Goal: Task Accomplishment & Management: Use online tool/utility

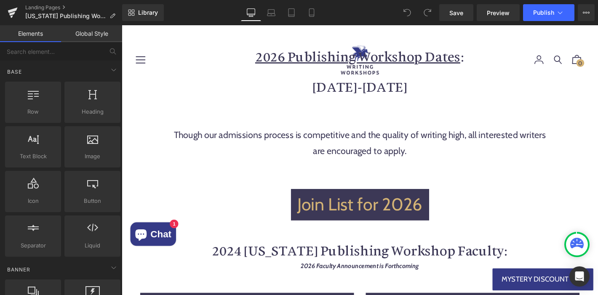
scroll to position [921, 0]
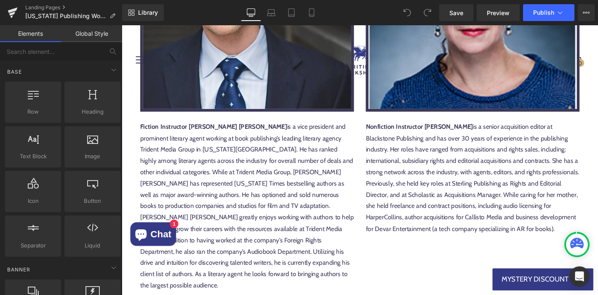
click at [422, 164] on p "Nonfiction Instructor Marilyn Kretzer is a senior acquisition editor at Blackst…" at bounding box center [497, 188] width 229 height 121
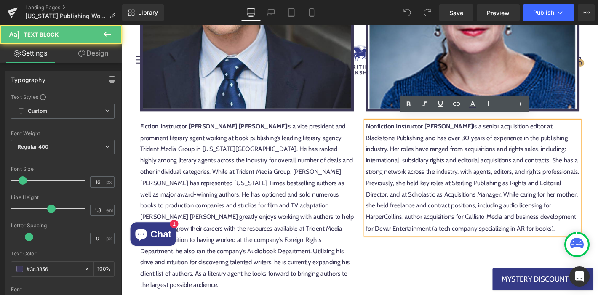
click at [423, 163] on p "Nonfiction Instructor Marilyn Kretzer is a senior acquisition editor at Blackst…" at bounding box center [497, 188] width 229 height 121
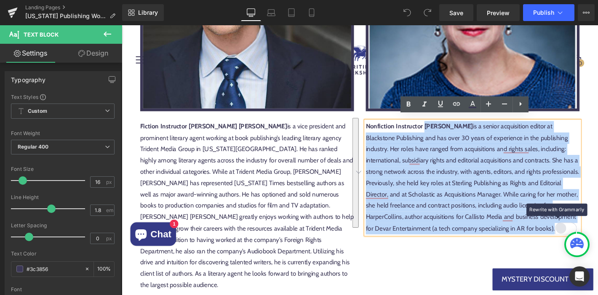
drag, startPoint x: 443, startPoint y: 127, endPoint x: 591, endPoint y: 233, distance: 182.3
click at [591, 233] on div "Nonfiction Instructor Marilyn Kretzer is a senior acquisition editor at Blackst…" at bounding box center [497, 188] width 229 height 121
paste div "To enrich screen reader interactions, please activate Accessibility in Grammarl…"
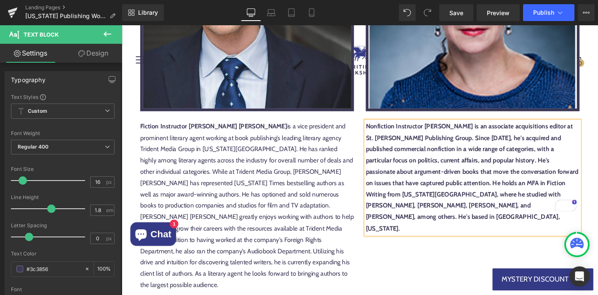
drag, startPoint x: 477, startPoint y: 128, endPoint x: 576, endPoint y: 129, distance: 99.4
click at [477, 130] on strong "Nonfiction Instructor Kevin Reilly is an associate acquisitions editor at St. M…" at bounding box center [496, 188] width 227 height 117
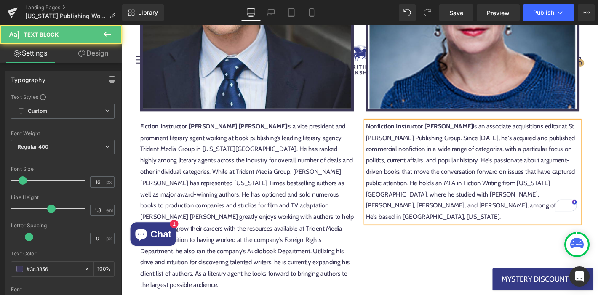
click at [508, 165] on p "Nonfiction Instructor Kevin Reilly is an associate acquisitions editor at St. M…" at bounding box center [497, 182] width 229 height 109
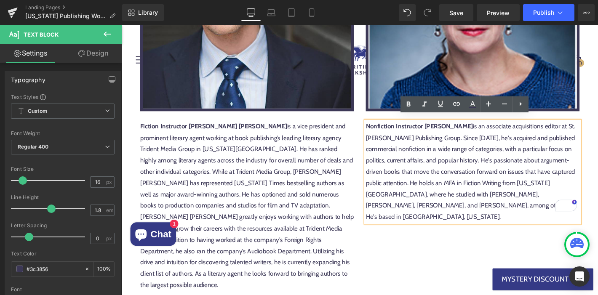
click at [470, 161] on p "Nonfiction Instructor Kevin Reilly is an associate acquisitions editor at St. M…" at bounding box center [497, 182] width 229 height 109
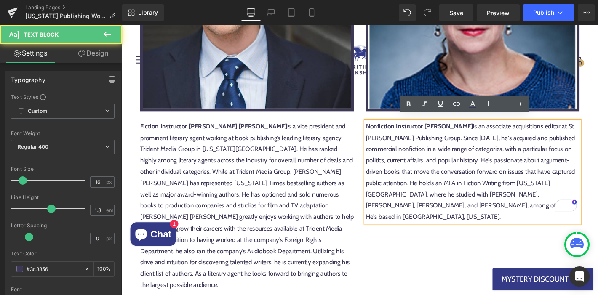
click at [410, 190] on p "Nonfiction Instructor Kevin Reilly is an associate acquisitions editor at St. M…" at bounding box center [497, 182] width 229 height 109
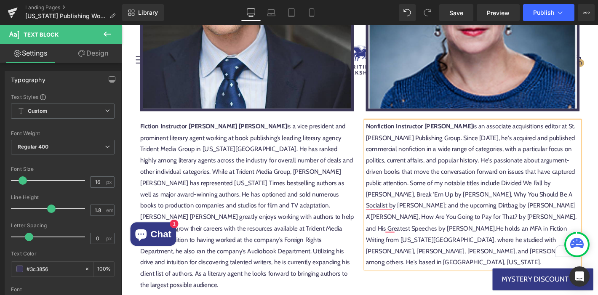
click at [440, 188] on p "Nonfiction Instructor Kevin Reilly is an associate acquisitions editor at St. M…" at bounding box center [497, 207] width 229 height 158
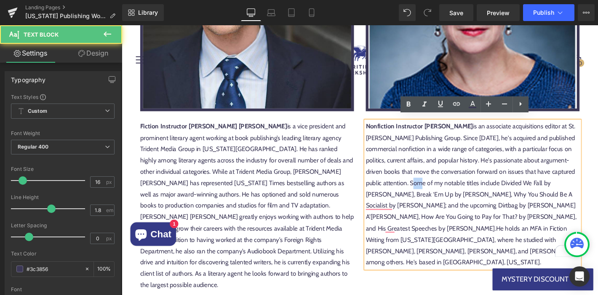
click at [440, 188] on p "Nonfiction Instructor Kevin Reilly is an associate acquisitions editor at St. M…" at bounding box center [497, 207] width 229 height 158
click at [511, 189] on p "Nonfiction Instructor Kevin Reilly is an associate acquisitions editor at St. M…" at bounding box center [497, 207] width 229 height 158
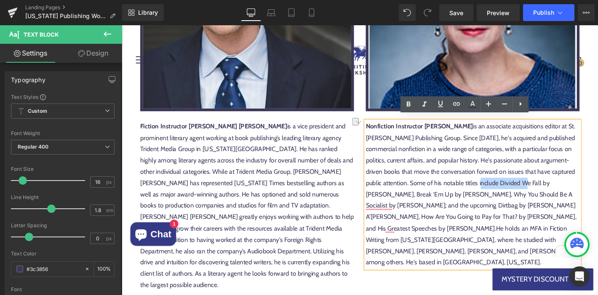
drag, startPoint x: 504, startPoint y: 189, endPoint x: 550, endPoint y: 187, distance: 46.0
click at [550, 187] on p "Nonfiction Instructor Kevin Reilly is an associate acquisitions editor at St. M…" at bounding box center [497, 207] width 229 height 158
click at [419, 201] on p "Nonfiction Instructor Kevin Reilly is an associate acquisitions editor at St. M…" at bounding box center [497, 207] width 229 height 158
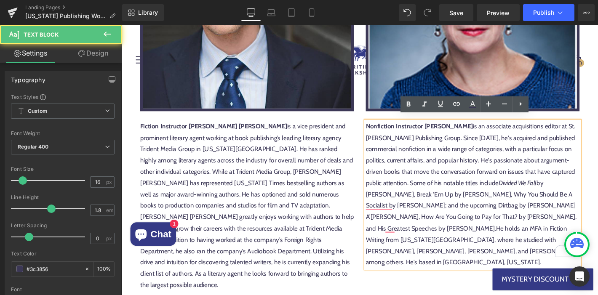
click at [383, 203] on p "Nonfiction Instructor Kevin Reilly is an associate acquisitions editor at St. M…" at bounding box center [497, 207] width 229 height 158
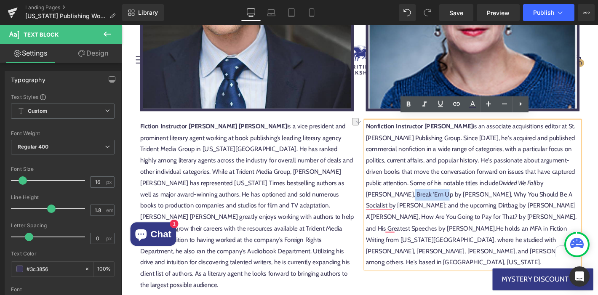
drag, startPoint x: 379, startPoint y: 201, endPoint x: 417, endPoint y: 201, distance: 37.9
click at [417, 201] on p "Nonfiction Instructor Kevin Reilly is an associate acquisitions editor at St. M…" at bounding box center [497, 207] width 229 height 158
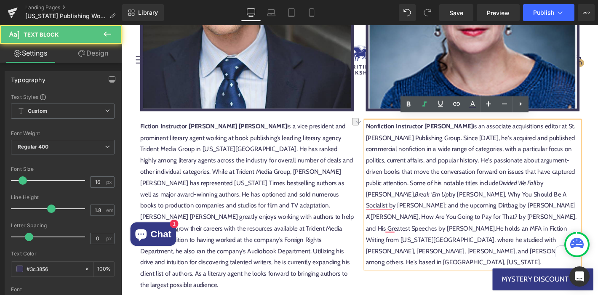
click at [476, 198] on p "Nonfiction Instructor Kevin Reilly is an associate acquisitions editor at St. M…" at bounding box center [497, 207] width 229 height 158
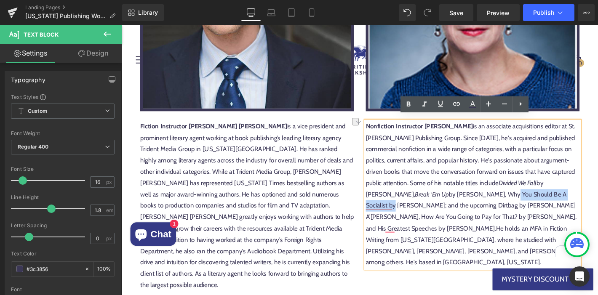
drag, startPoint x: 477, startPoint y: 201, endPoint x: 562, endPoint y: 199, distance: 85.5
click at [562, 199] on p "Nonfiction Instructor Kevin Reilly is an associate acquisitions editor at St. M…" at bounding box center [497, 207] width 229 height 158
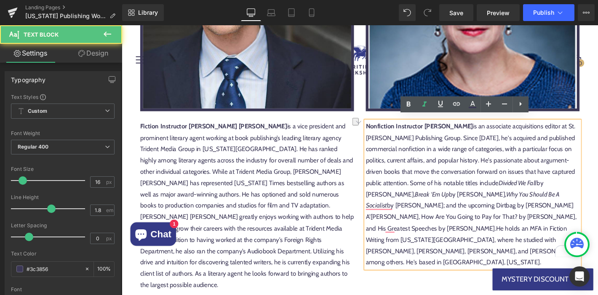
click at [479, 212] on p "Nonfiction Instructor Kevin Reilly is an associate acquisitions editor at St. M…" at bounding box center [497, 207] width 229 height 158
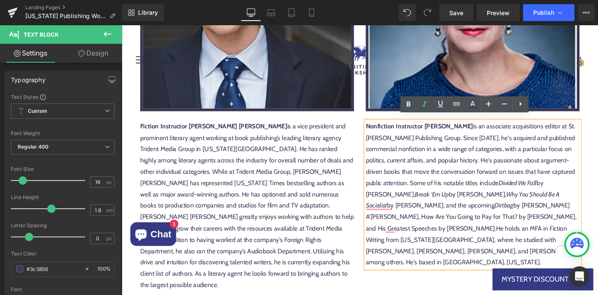
click at [549, 218] on p "Nonfiction Instructor Kevin Reilly is an associate acquisitions editor at St. M…" at bounding box center [497, 207] width 229 height 158
drag, startPoint x: 549, startPoint y: 214, endPoint x: 423, endPoint y: 228, distance: 126.7
click at [424, 228] on p "Nonfiction Instructor Kevin Reilly is an associate acquisitions editor at St. M…" at bounding box center [497, 207] width 229 height 158
click at [472, 231] on p "Nonfiction Instructor Kevin Reilly is an associate acquisitions editor at St. M…" at bounding box center [497, 207] width 229 height 158
drag, startPoint x: 485, startPoint y: 226, endPoint x: 548, endPoint y: 228, distance: 62.8
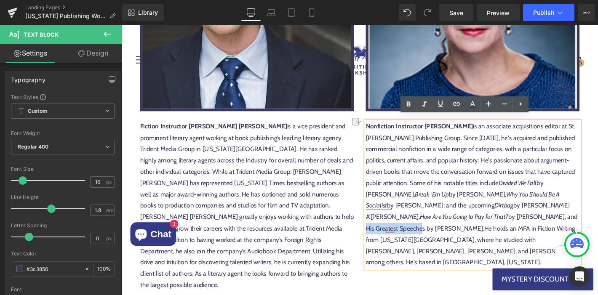
click at [548, 228] on p "Nonfiction Instructor Kevin Reilly is an associate acquisitions editor at St. M…" at bounding box center [497, 207] width 229 height 158
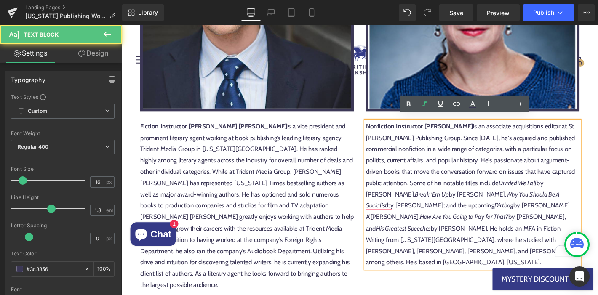
click at [553, 238] on p "Nonfiction Instructor Kevin Reilly is an associate acquisitions editor at St. M…" at bounding box center [497, 207] width 229 height 158
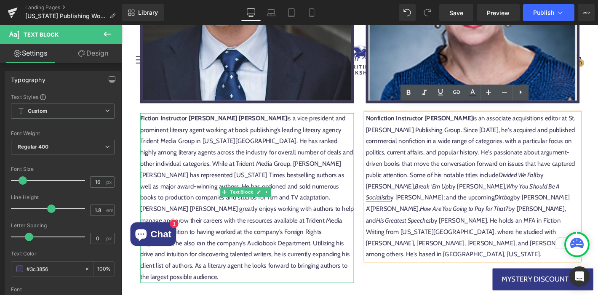
scroll to position [1350, 0]
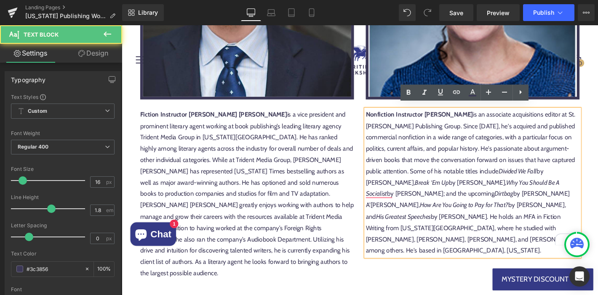
click at [490, 221] on p "Nonfiction Instructor Kevin Reilly is an associate acquisitions editor at St. M…" at bounding box center [497, 194] width 229 height 158
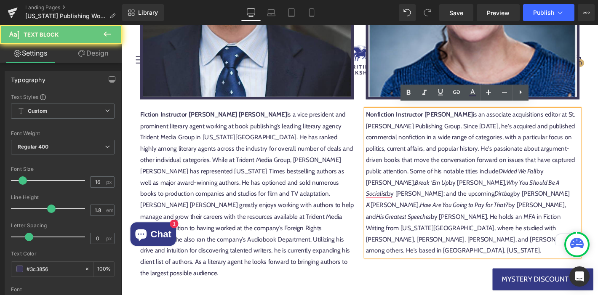
click at [466, 238] on p "Nonfiction Instructor Kevin Reilly is an associate acquisitions editor at St. M…" at bounding box center [497, 194] width 229 height 158
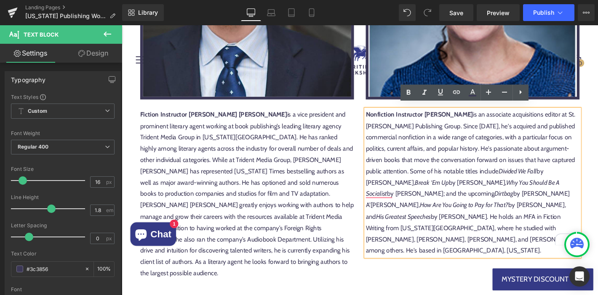
click at [532, 232] on p "Nonfiction Instructor Kevin Reilly is an associate acquisitions editor at St. M…" at bounding box center [497, 194] width 229 height 158
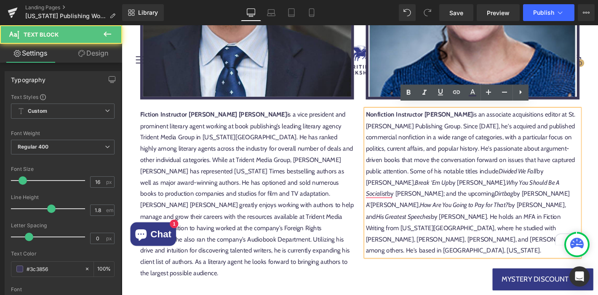
click at [520, 251] on p "Nonfiction Instructor Kevin Reilly is an associate acquisitions editor at St. M…" at bounding box center [497, 194] width 229 height 158
drag, startPoint x: 401, startPoint y: 249, endPoint x: 405, endPoint y: 240, distance: 10.0
click at [401, 249] on p "Nonfiction Instructor Kevin Reilly is an associate acquisitions editor at St. M…" at bounding box center [497, 194] width 229 height 158
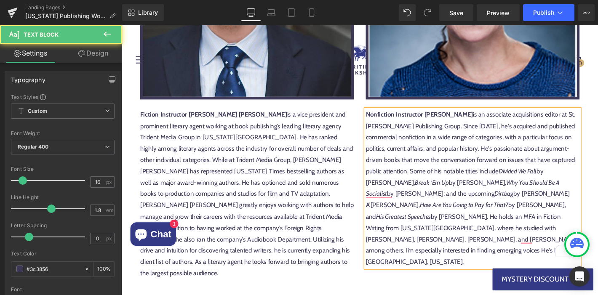
click at [401, 248] on p "Nonfiction Instructor Kevin Reilly is an associate acquisitions editor at St. M…" at bounding box center [497, 200] width 229 height 170
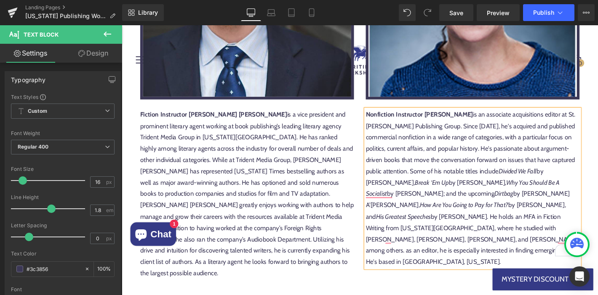
click at [473, 155] on p "Nonfiction Instructor Kevin Reilly is an associate acquisitions editor at St. M…" at bounding box center [497, 200] width 229 height 170
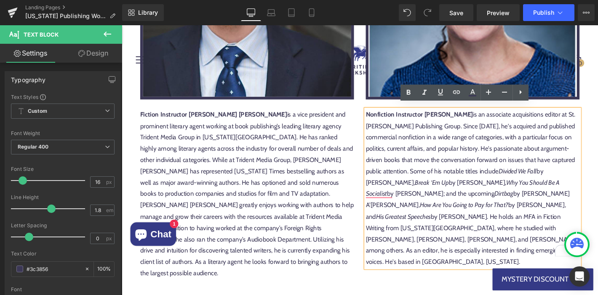
click at [497, 251] on p "Nonfiction Instructor Kevin Reilly is an associate acquisitions editor at St. M…" at bounding box center [497, 200] width 229 height 170
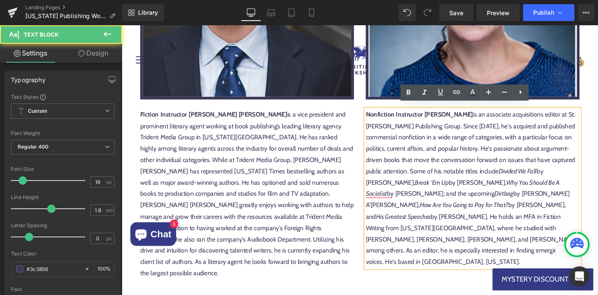
click at [496, 263] on p "Nonfiction Instructor Kevin Reilly is an associate acquisitions editor at St. M…" at bounding box center [497, 200] width 229 height 170
click at [416, 229] on p "Nonfiction Instructor Kevin Reilly is an associate acquisitions editor at St. M…" at bounding box center [497, 200] width 229 height 170
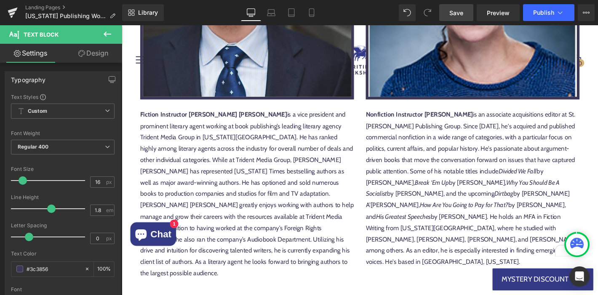
click at [452, 12] on span "Save" at bounding box center [456, 12] width 14 height 9
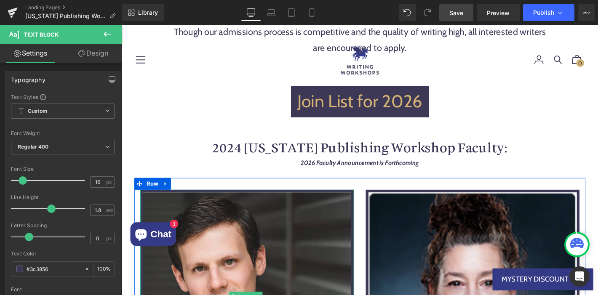
scroll to position [1023, 0]
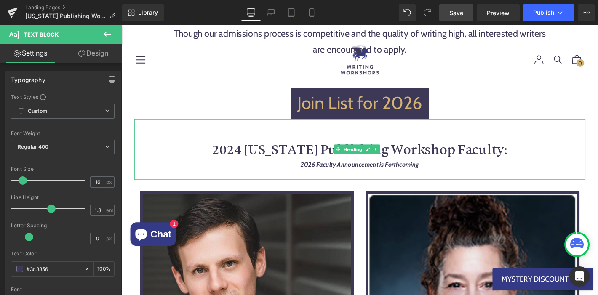
click at [240, 162] on h1 "2024 New York Publishing Workshop Faculty:" at bounding box center [376, 157] width 483 height 21
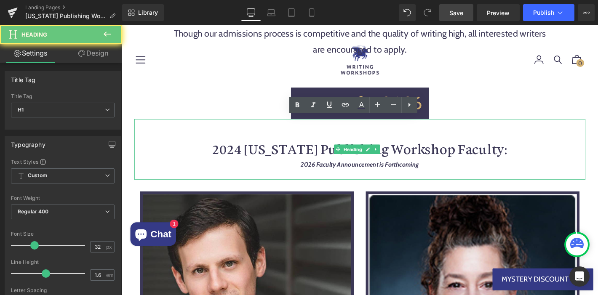
click at [247, 158] on h1 "2024 New York Publishing Workshop Faculty:" at bounding box center [376, 157] width 483 height 21
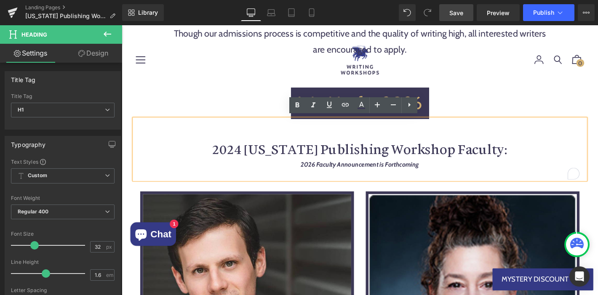
click at [253, 158] on h1 "2024 New York Publishing Workshop Faculty:" at bounding box center [376, 157] width 483 height 21
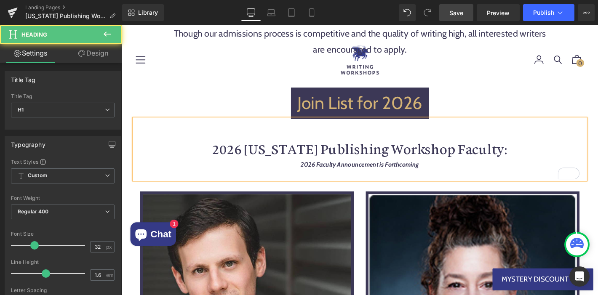
click at [339, 171] on strong "2026 Faculty Announcement is Forthcoming" at bounding box center [376, 174] width 126 height 8
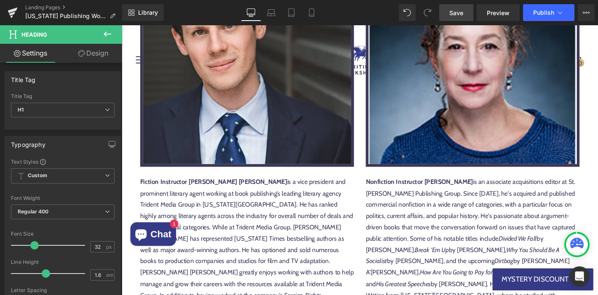
scroll to position [1382, 0]
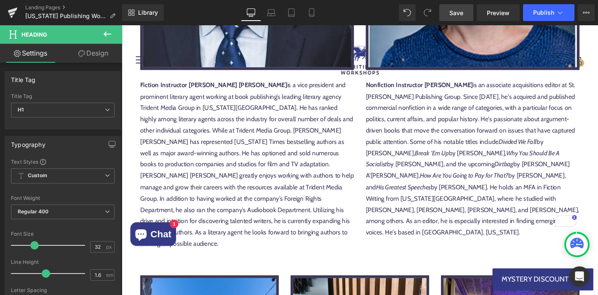
click at [493, 84] on p "Nonfiction Instructor Kevin Reilly is an associate acquisitions editor at St. M…" at bounding box center [497, 169] width 229 height 170
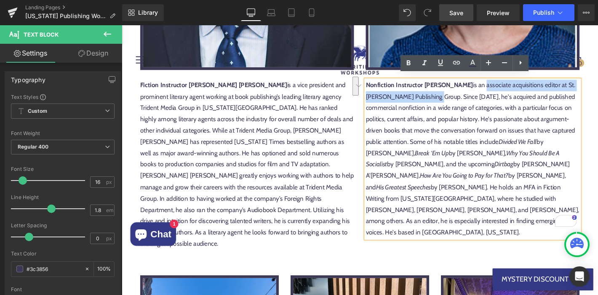
drag, startPoint x: 492, startPoint y: 84, endPoint x: 451, endPoint y: 98, distance: 43.4
click at [451, 98] on p "Nonfiction Instructor Kevin Reilly is an associate acquisitions editor at St. M…" at bounding box center [497, 169] width 229 height 170
copy p "associate acquisitions editor at St. Martin's Publishing Group"
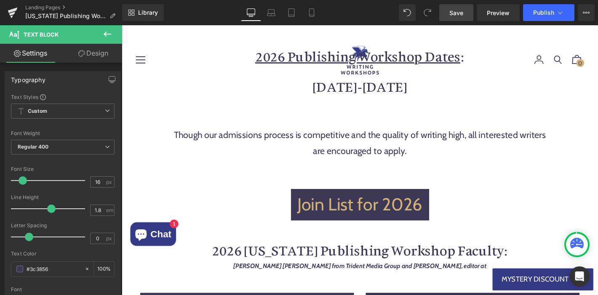
scroll to position [1003, 0]
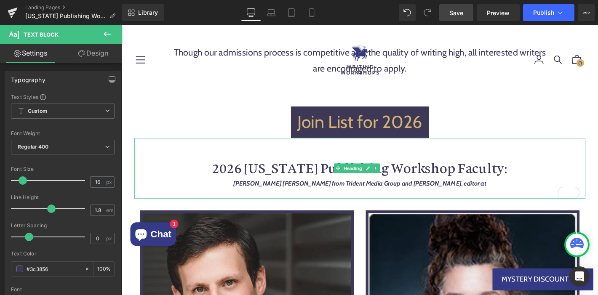
click at [479, 192] on div "Mark Owen Gottlieb from Trident Media Group and Kevin XXXX, editor at" at bounding box center [376, 195] width 483 height 11
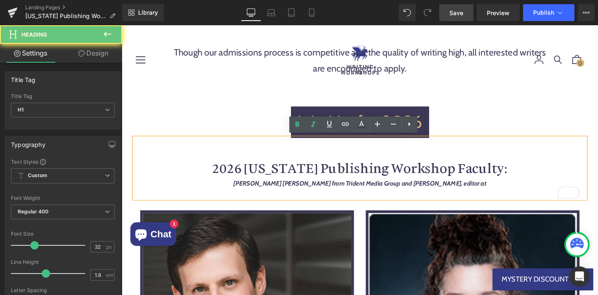
click at [462, 193] on strong "Mark Owen Gottlieb from Trident Media Group and Kevin XXXX, editor at" at bounding box center [376, 195] width 270 height 8
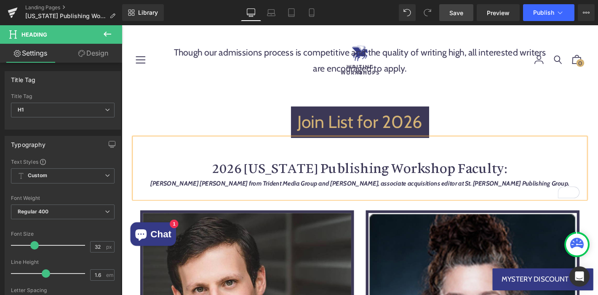
click at [251, 191] on strong "Mark Owen Gottlieb from Trident Media Group and Kevin XXXX, associate acquisiti…" at bounding box center [376, 195] width 448 height 8
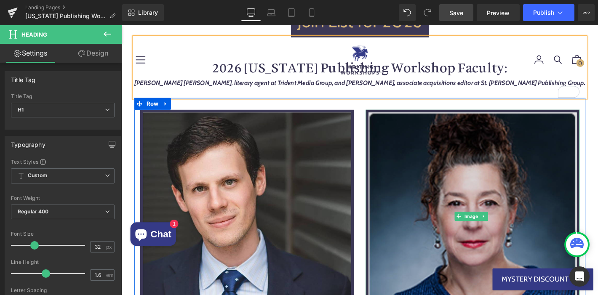
scroll to position [1168, 0]
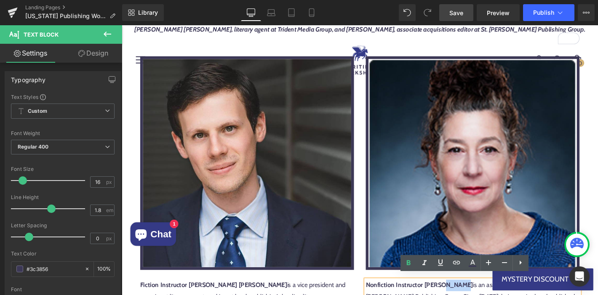
copy strong "Reilly"
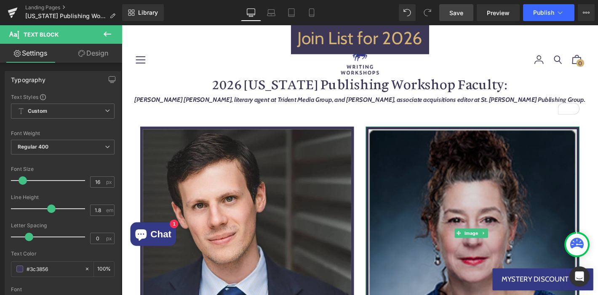
scroll to position [1082, 0]
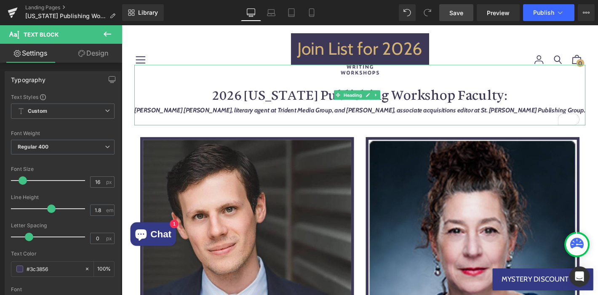
click at [382, 113] on strong "Mark Owen Gottlieb, literary agent at Trident Media Group, and Kevin XXXX, asso…" at bounding box center [377, 116] width 482 height 8
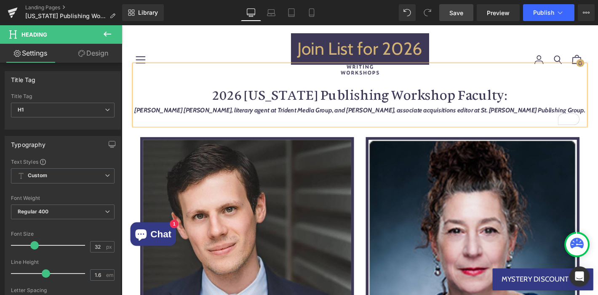
click at [398, 114] on strong "Mark Owen Gottlieb, literary agent at Trident Media Group, and Kevin Reilly, as…" at bounding box center [377, 116] width 482 height 8
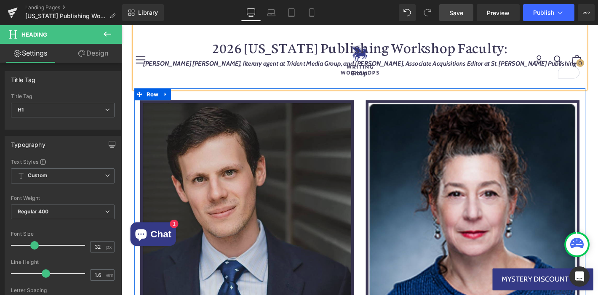
scroll to position [1047, 0]
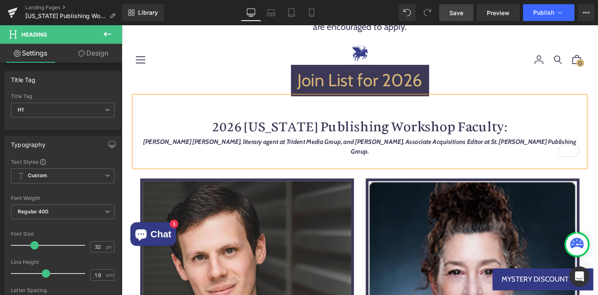
click at [238, 149] on strong "Mark Owen Gottlieb, literary agent at Trident Media Group, and Kevin Reilly, As…" at bounding box center [376, 155] width 463 height 19
click at [456, 11] on span "Save" at bounding box center [456, 12] width 14 height 9
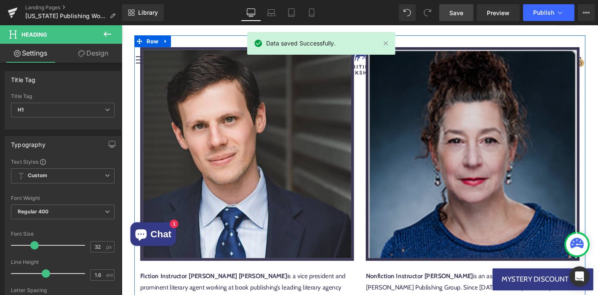
scroll to position [1181, 0]
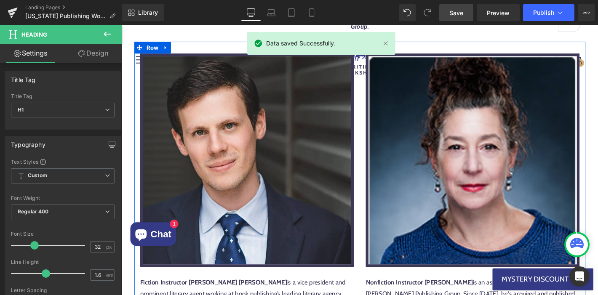
click at [493, 148] on img at bounding box center [497, 170] width 229 height 229
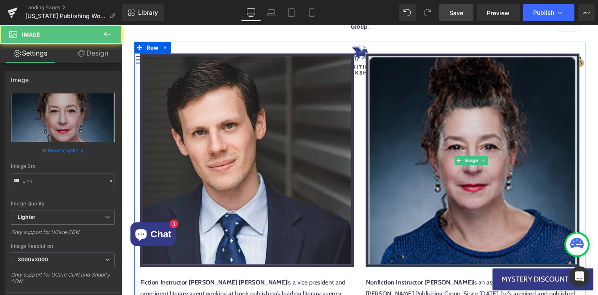
type input "https://ucarecdn.com/217f3df5-c731-439b-8c4a-5afa8529a4f3/-/format/auto/-/previ…"
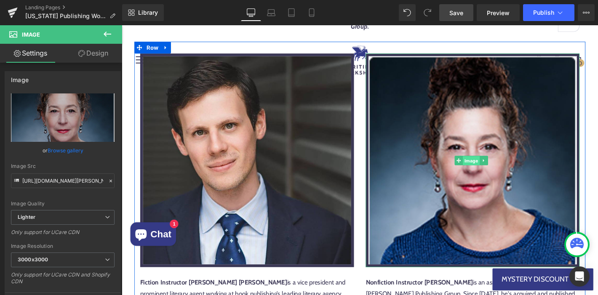
click at [493, 166] on span "Image" at bounding box center [495, 171] width 18 height 10
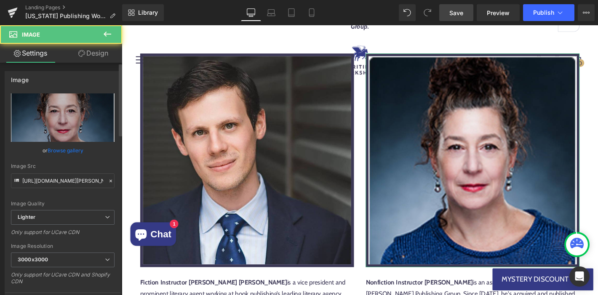
click at [77, 152] on link "Browse gallery" at bounding box center [66, 150] width 36 height 15
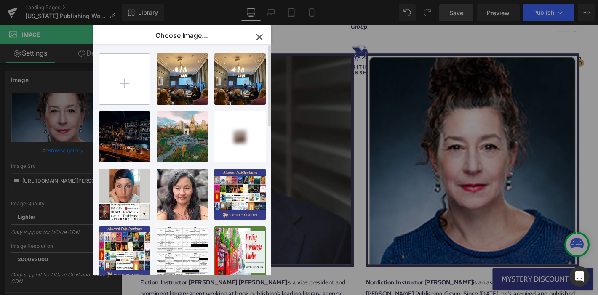
click at [134, 87] on input "file" at bounding box center [124, 79] width 51 height 51
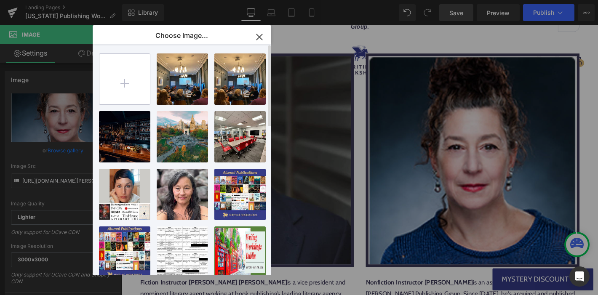
type input "C:\fakepath\Kevin Reilly headshot.JPG"
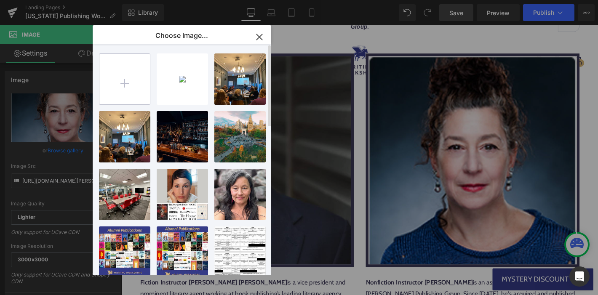
click at [123, 88] on input "file" at bounding box center [124, 79] width 51 height 51
type input "C:\fakepath\Kevin Reilly.png"
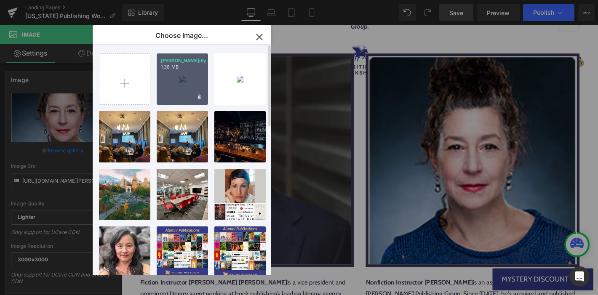
click at [179, 89] on div "Kevin R...illy.png 1.38 MB" at bounding box center [182, 78] width 51 height 51
type input "https://ucarecdn.com/e15c279c-dca2-4307-bb20-77d4f1d7d88c/-/format/auto/-/previ…"
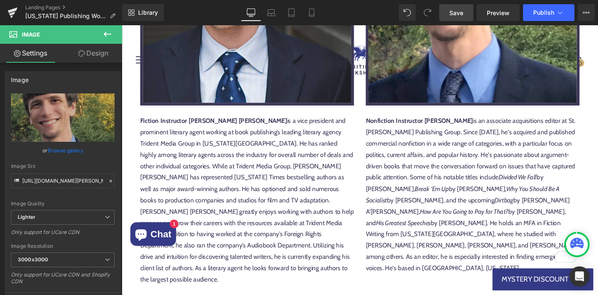
scroll to position [1354, 0]
click at [454, 13] on span "Save" at bounding box center [456, 12] width 14 height 9
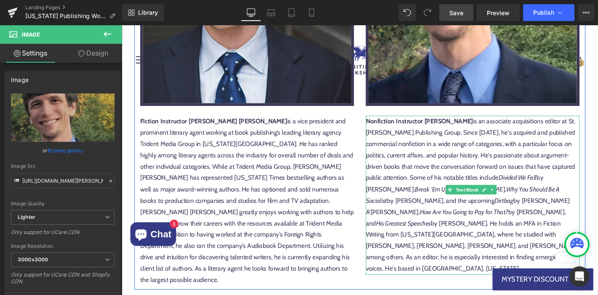
drag, startPoint x: 498, startPoint y: 147, endPoint x: 493, endPoint y: 47, distance: 100.8
click at [498, 147] on p "Nonfiction Instructor Kevin Reilly is an associate acquisitions editor at St. M…" at bounding box center [497, 207] width 229 height 170
click at [558, 125] on p "Nonfiction Instructor Kevin Reilly is an associate acquisitions editor at St. M…" at bounding box center [497, 207] width 229 height 170
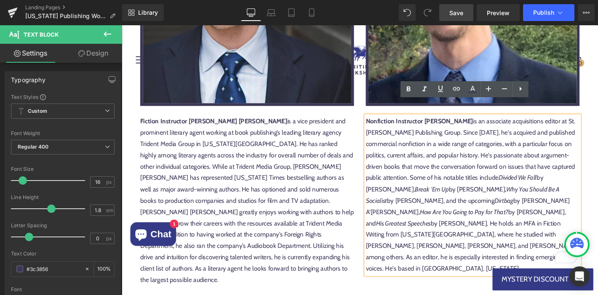
click at [580, 122] on p "Nonfiction Instructor Kevin Reilly is an associate acquisitions editor at St. M…" at bounding box center [497, 207] width 229 height 170
drag, startPoint x: 580, startPoint y: 112, endPoint x: 451, endPoint y: 124, distance: 129.5
click at [451, 124] on p "Nonfiction Instructor Kevin Reilly is an associate acquisitions editor at St. M…" at bounding box center [497, 207] width 229 height 170
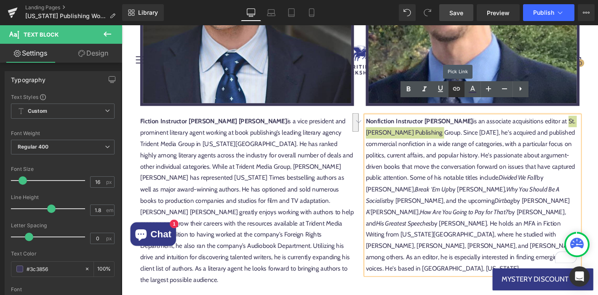
click at [458, 89] on icon at bounding box center [457, 89] width 10 height 10
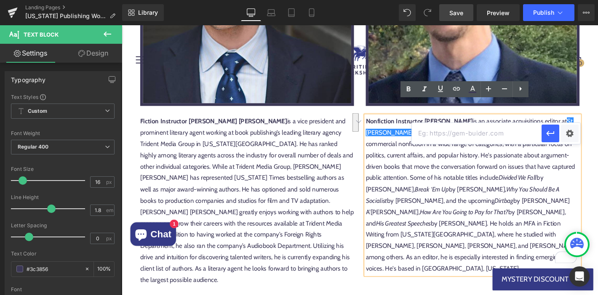
click at [513, 135] on input "text" at bounding box center [477, 133] width 130 height 21
paste input "https://stmartinspublishinggroup.com/editorial-team/"
type input "https://stmartinspublishinggroup.com/editorial-team/"
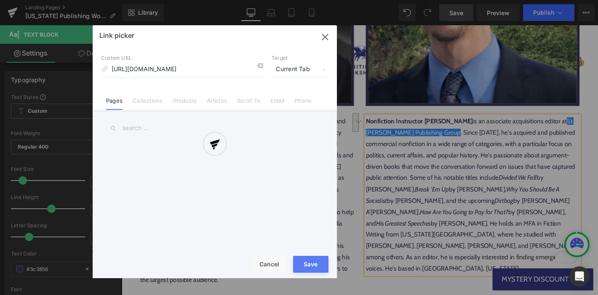
click at [575, 0] on div "Text Color Highlight Color #333333 Edit or remove link: Edit - Unlink - Cancel …" at bounding box center [299, 0] width 598 height 0
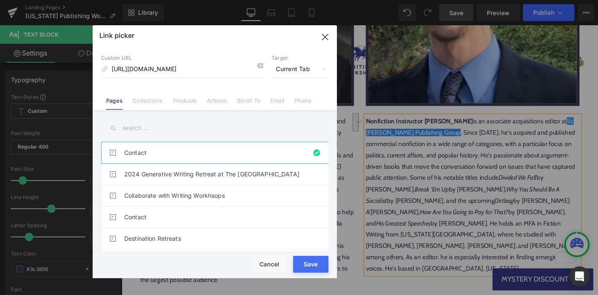
click at [285, 71] on span "Current Tab" at bounding box center [300, 69] width 57 height 16
click at [286, 99] on li "New Tab" at bounding box center [299, 99] width 65 height 15
click at [307, 268] on button "Save" at bounding box center [310, 264] width 35 height 17
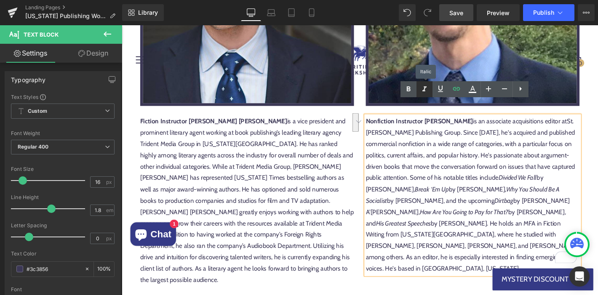
click at [425, 91] on icon at bounding box center [424, 89] width 10 height 10
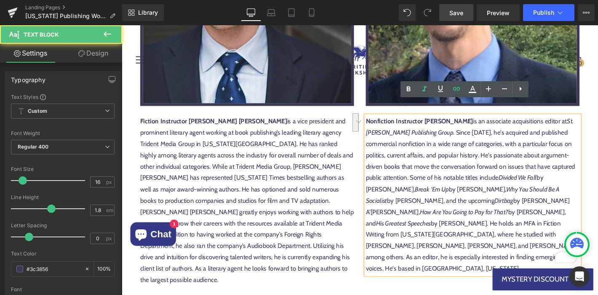
click at [519, 153] on p "Nonfiction Instructor Kevin Reilly is an associate acquisitions editor at St. M…" at bounding box center [497, 207] width 229 height 170
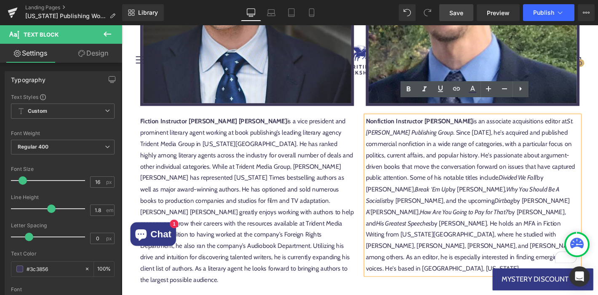
click at [236, 152] on div "Fiction Instructor Mark Owen Gottlieb" at bounding box center [256, 213] width 229 height 182
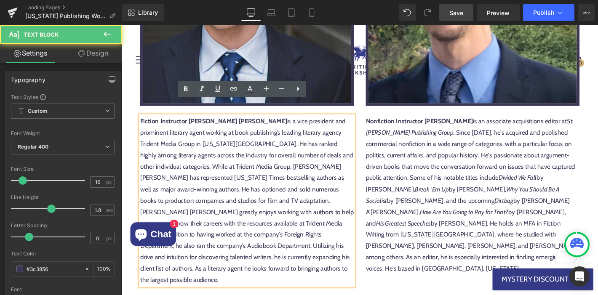
click at [311, 127] on div "Fiction Instructor Mark Owen Gottlieb" at bounding box center [256, 213] width 229 height 182
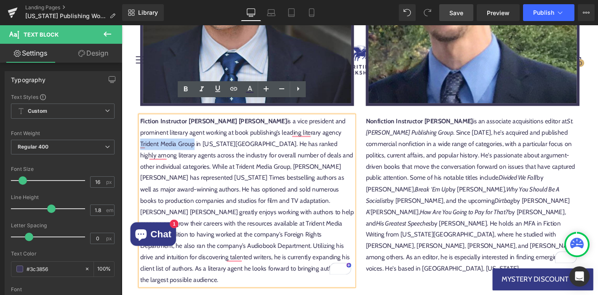
drag, startPoint x: 305, startPoint y: 124, endPoint x: 361, endPoint y: 124, distance: 56.9
click at [361, 124] on div "Fiction Instructor Mark Owen Gottlieb" at bounding box center [256, 213] width 229 height 182
click at [205, 89] on icon at bounding box center [202, 89] width 10 height 10
click at [236, 91] on icon at bounding box center [234, 89] width 10 height 10
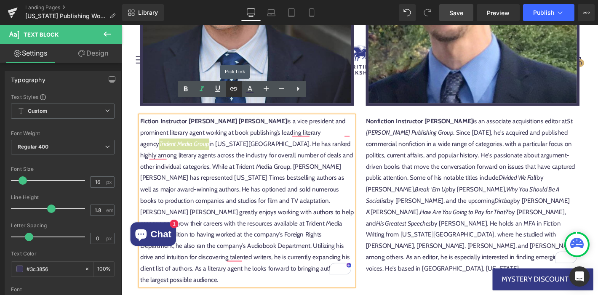
scroll to position [0, 0]
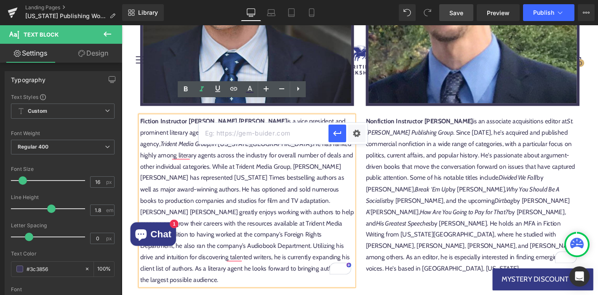
click at [301, 136] on input "text" at bounding box center [264, 133] width 130 height 21
paste input "https://www.tridentmediagroup.com/"
type input "https://www.tridentmediagroup.com/"
click at [360, 0] on div "Text Color Highlight Color #333333 Edit or remove link: Edit - Unlink - Cancel …" at bounding box center [299, 0] width 598 height 0
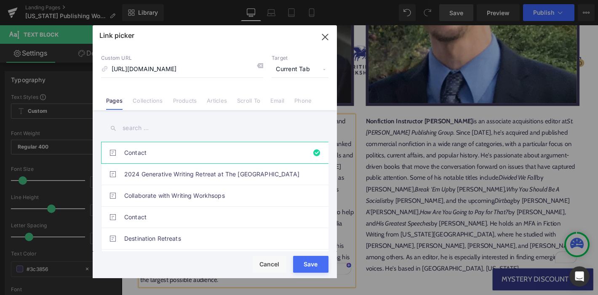
click at [316, 72] on span "Current Tab" at bounding box center [300, 69] width 57 height 16
click at [307, 98] on li "New Tab" at bounding box center [299, 99] width 65 height 15
click at [319, 264] on div "Rendering Content" at bounding box center [299, 261] width 52 height 9
click at [310, 265] on div "Rendering Content" at bounding box center [299, 261] width 52 height 9
click at [176, 69] on input "https://www.tridentmediagroup.com/" at bounding box center [182, 69] width 162 height 16
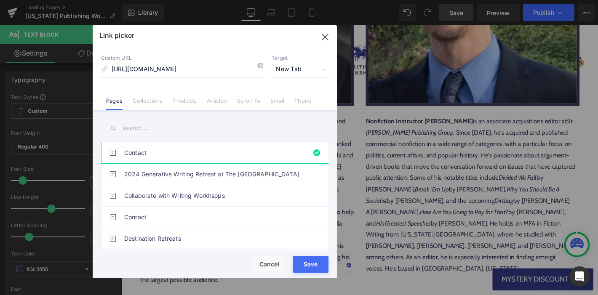
drag, startPoint x: 312, startPoint y: 259, endPoint x: 313, endPoint y: 263, distance: 4.3
click at [312, 259] on div "Rendering Content" at bounding box center [299, 261] width 52 height 9
click at [312, 264] on div "Rendering Content" at bounding box center [299, 261] width 52 height 9
click at [308, 268] on button "Save" at bounding box center [310, 264] width 35 height 17
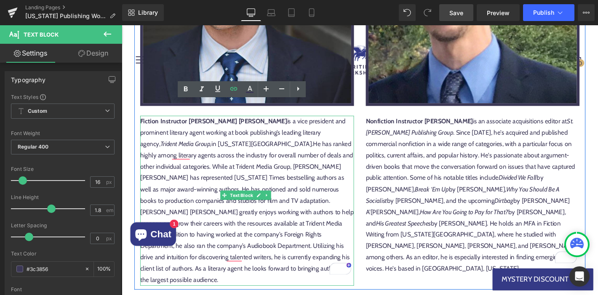
click at [313, 184] on div "Fiction Instructor Mark Owen Gottlieb is a vice president and prominent literar…" at bounding box center [256, 213] width 229 height 182
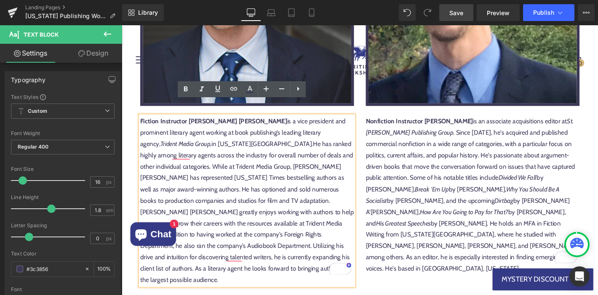
click at [458, 14] on span "Save" at bounding box center [456, 12] width 14 height 9
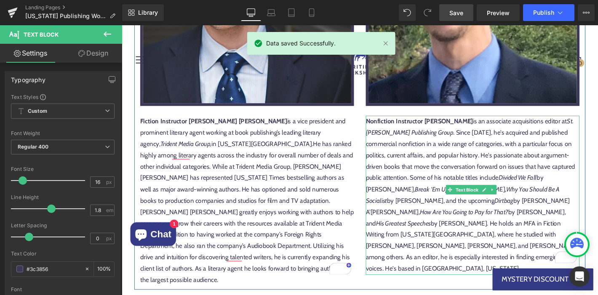
click at [453, 143] on p "Nonfiction Instructor Kevin Reilly is an associate acquisitions editor at St. M…" at bounding box center [497, 207] width 229 height 170
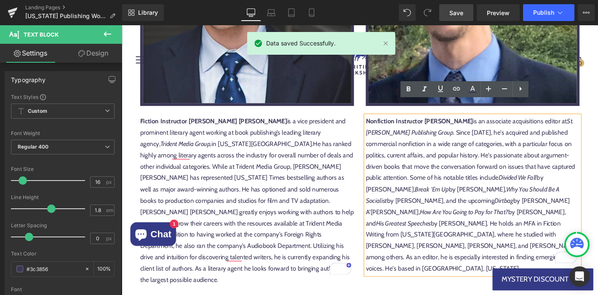
click at [444, 124] on strong "Nonfiction Instructor Kevin Reilly" at bounding box center [440, 128] width 115 height 8
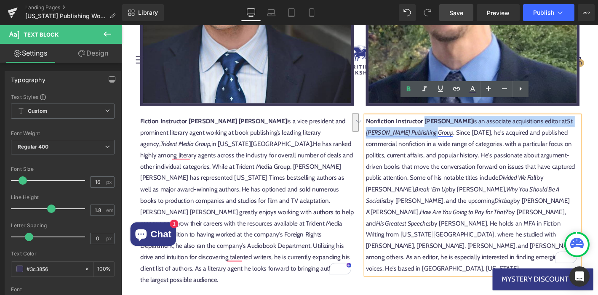
drag, startPoint x: 442, startPoint y: 112, endPoint x: 446, endPoint y: 126, distance: 14.3
click at [446, 126] on p "Nonfiction Instructor Kevin Reilly is an associate acquisitions editor at St. M…" at bounding box center [497, 207] width 229 height 170
copy p "Kevin Reilly is an associate acquisitions editor at St. Martin's Publishing Gro…"
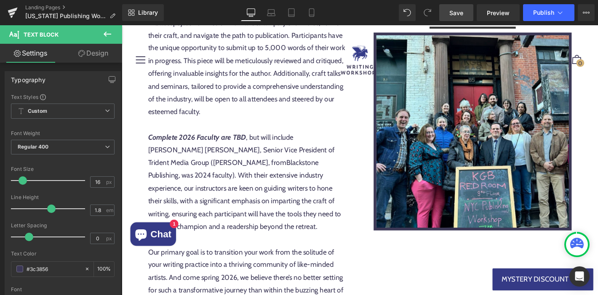
scroll to position [507, 0]
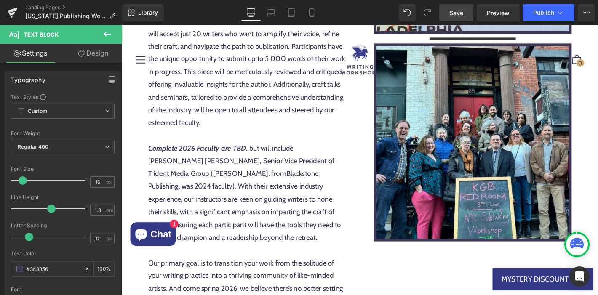
click at [261, 189] on div "Merging the vibrant energy of New York City with the unparalleled expertise of …" at bounding box center [256, 136] width 212 height 437
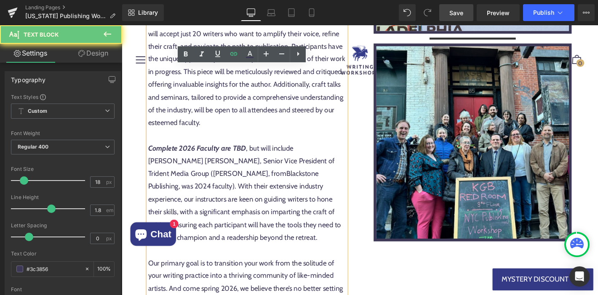
click at [169, 158] on icon "Complete 2026 Faculty are TBD" at bounding box center [202, 156] width 105 height 9
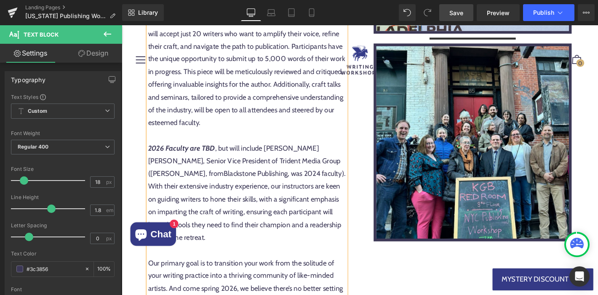
click at [195, 155] on icon "2026 Faculty are TBD" at bounding box center [186, 156] width 72 height 9
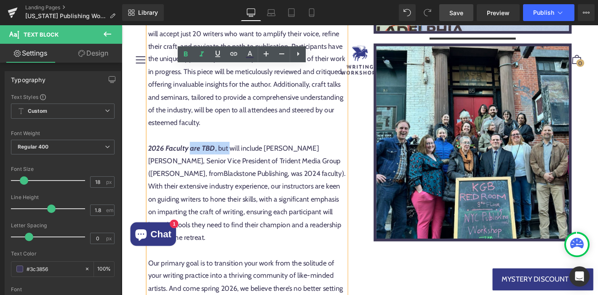
drag, startPoint x: 195, startPoint y: 155, endPoint x: 235, endPoint y: 155, distance: 40.4
click at [235, 155] on div "Merging the vibrant energy of New York City with the unparalleled expertise of …" at bounding box center [256, 136] width 212 height 437
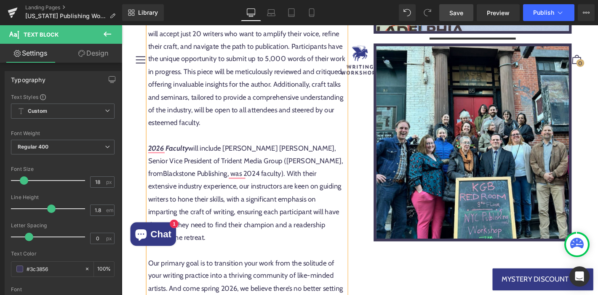
click at [233, 157] on div "Merging the vibrant energy of New York City with the unparalleled expertise of …" at bounding box center [256, 136] width 212 height 437
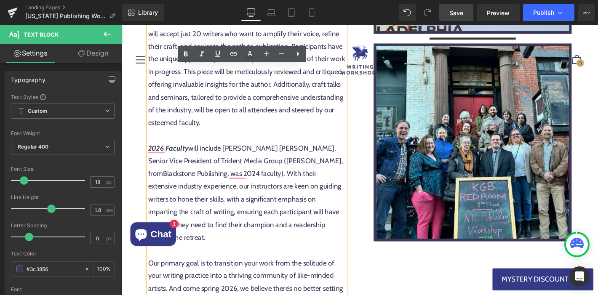
click at [181, 170] on div "Merging the vibrant energy of New York City with the unparalleled expertise of …" at bounding box center [256, 136] width 212 height 437
click at [256, 170] on div "Merging the vibrant energy of New York City with the unparalleled expertise of …" at bounding box center [256, 136] width 212 height 437
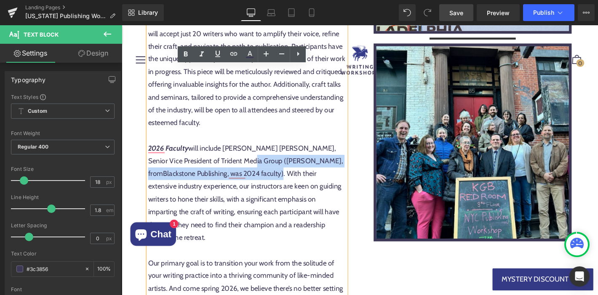
drag, startPoint x: 257, startPoint y: 170, endPoint x: 279, endPoint y: 181, distance: 24.3
click at [279, 181] on div "Merging the vibrant energy of New York City with the unparalleled expertise of …" at bounding box center [256, 136] width 212 height 437
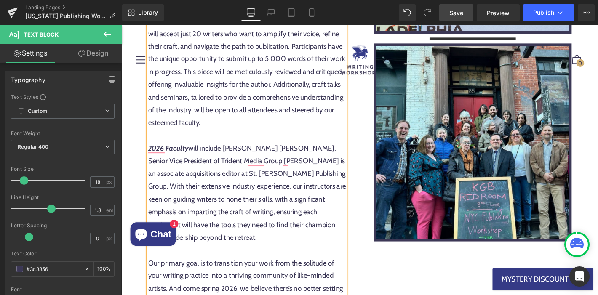
click at [254, 171] on div "Merging the vibrant energy of New York City with the unparalleled expertise of …" at bounding box center [256, 136] width 212 height 437
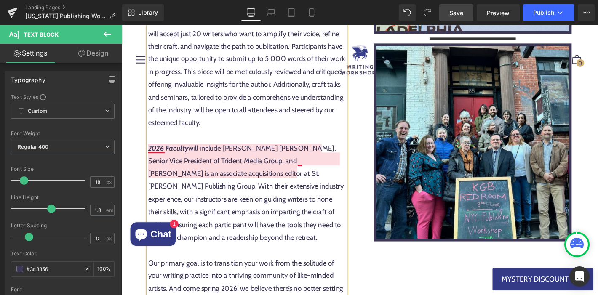
click at [311, 171] on div "Merging the vibrant energy of New York City with the unparalleled expertise of …" at bounding box center [256, 136] width 212 height 437
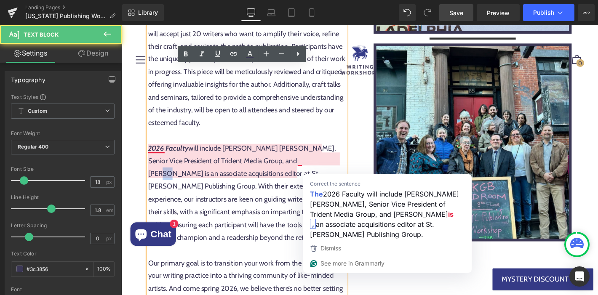
click at [311, 171] on div "Merging the vibrant energy of New York City with the unparalleled expertise of …" at bounding box center [256, 136] width 212 height 437
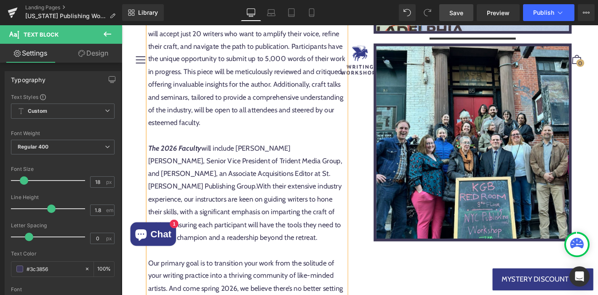
click at [248, 213] on div "Merging the vibrant energy of New York City with the unparalleled expertise of …" at bounding box center [256, 136] width 212 height 437
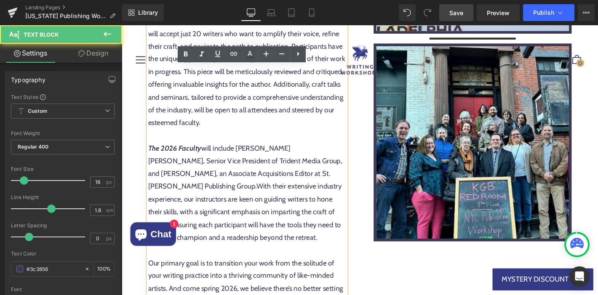
click at [313, 181] on div "Merging the vibrant energy of New York City with the unparalleled expertise of …" at bounding box center [256, 136] width 212 height 437
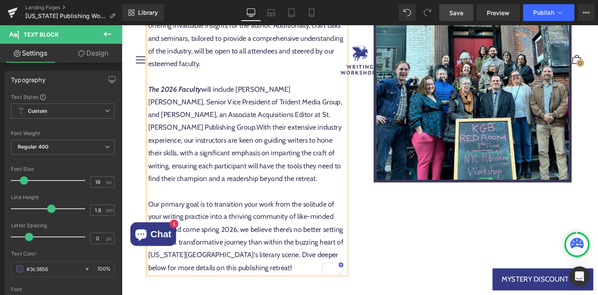
scroll to position [573, 0]
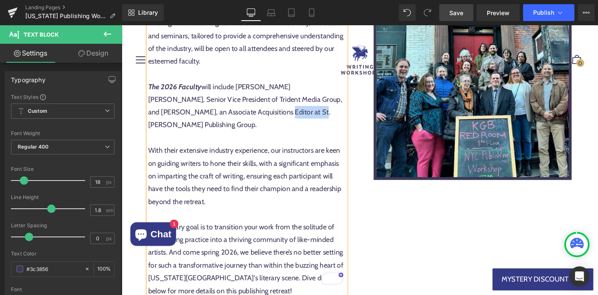
drag, startPoint x: 218, startPoint y: 117, endPoint x: 252, endPoint y: 119, distance: 34.2
click at [252, 119] on span "The 2026 Faculty will include Mark Owen Gottlieb, Senior Vice President of Trid…" at bounding box center [254, 111] width 208 height 50
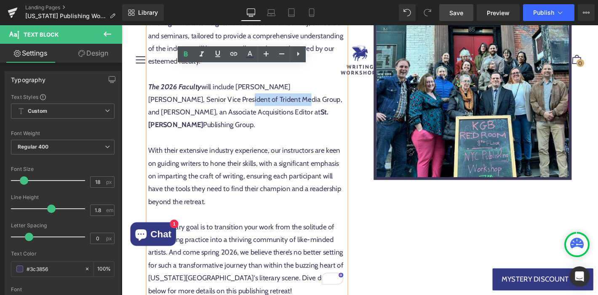
drag, startPoint x: 191, startPoint y: 105, endPoint x: 256, endPoint y: 102, distance: 65.4
click at [255, 104] on span "The 2026 Faculty will include Mark Owen Gottlieb, Senior Vice President of Trid…" at bounding box center [254, 111] width 208 height 50
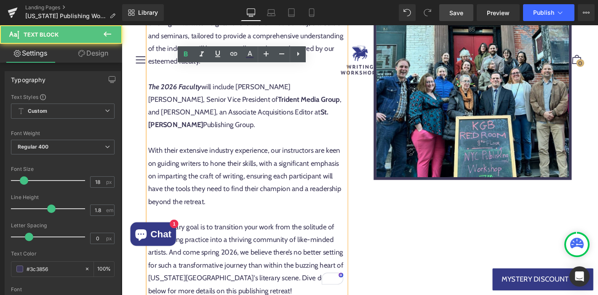
click at [278, 210] on div "With their extensive industry experience, our instructors are keen on guiding w…" at bounding box center [256, 234] width 212 height 164
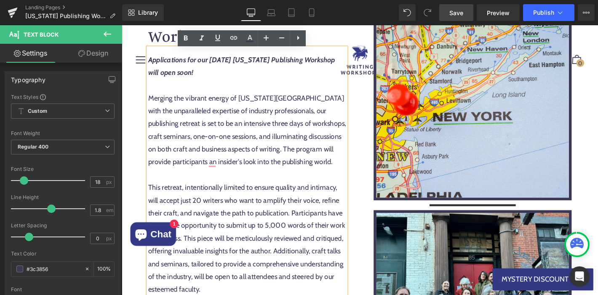
scroll to position [257, 0]
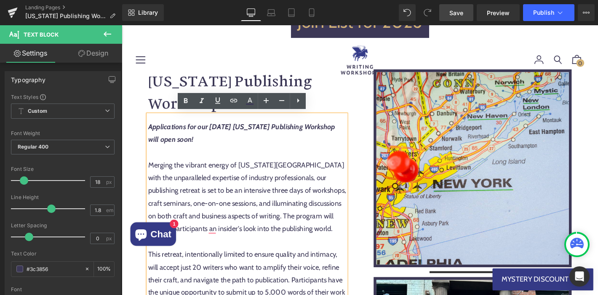
click at [183, 147] on strong "Applications for our April 2026 New York Publishing Workshop will open soon!" at bounding box center [250, 140] width 200 height 23
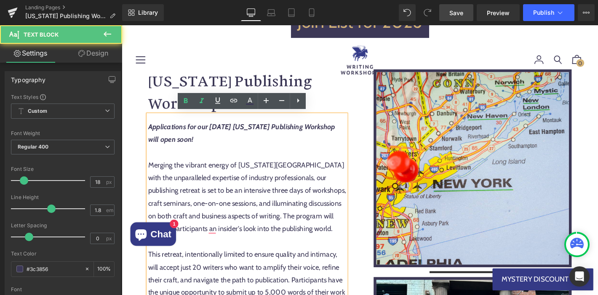
click at [172, 147] on strong "Applications for our April 2026 New York Publishing Workshop will open soon!" at bounding box center [250, 140] width 200 height 23
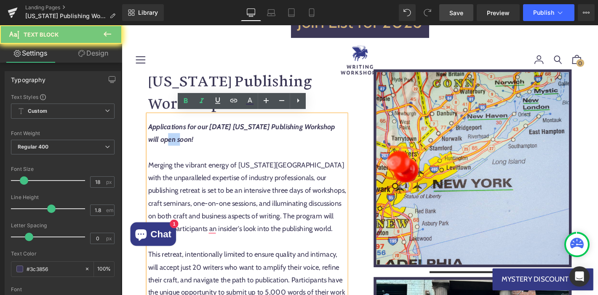
click at [172, 147] on strong "Applications for our April 2026 New York Publishing Workshop will open soon!" at bounding box center [250, 140] width 200 height 23
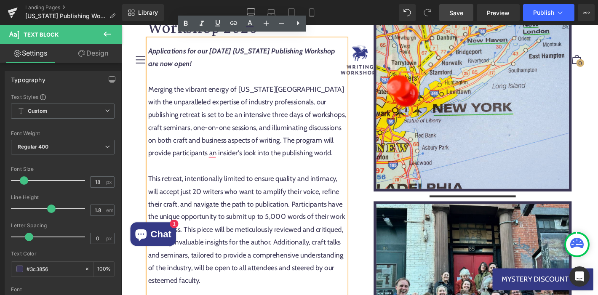
scroll to position [339, 0]
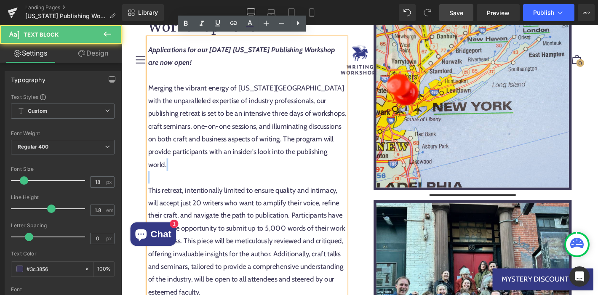
click at [228, 190] on div "Merging the vibrant energy of New York City with the unparalleled expertise of …" at bounding box center [256, 235] width 212 height 300
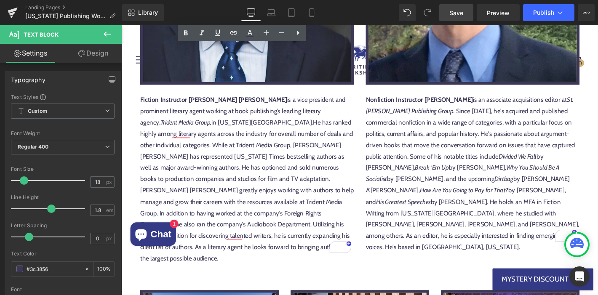
scroll to position [1437, 0]
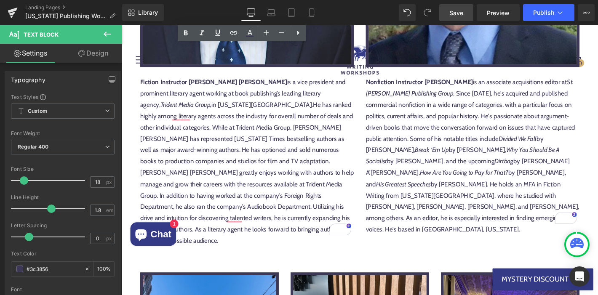
click at [462, 15] on span "Save" at bounding box center [456, 12] width 14 height 9
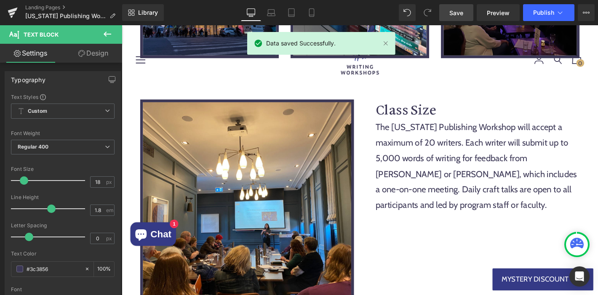
scroll to position [1819, 0]
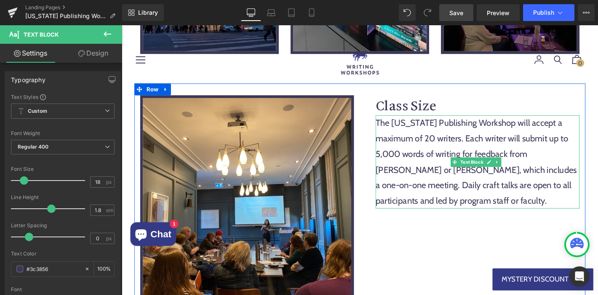
click at [426, 122] on p "The New York Publishing Workshop will accept a maximum of 20 writers. Each writ…" at bounding box center [502, 172] width 218 height 100
click at [418, 159] on p "The New York Publishing Workshop will accept a maximum of 20 writers. Each writ…" at bounding box center [502, 172] width 218 height 100
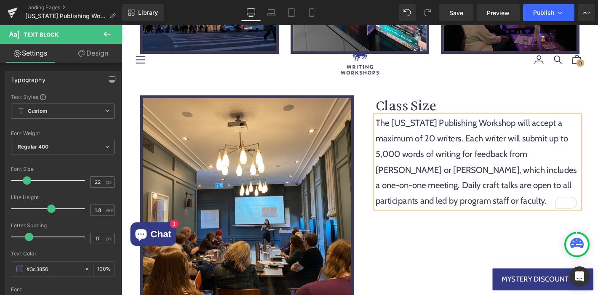
click at [468, 122] on p "The New York Publishing Workshop will accept a maximum of 20 writers. Each writ…" at bounding box center [502, 172] width 218 height 100
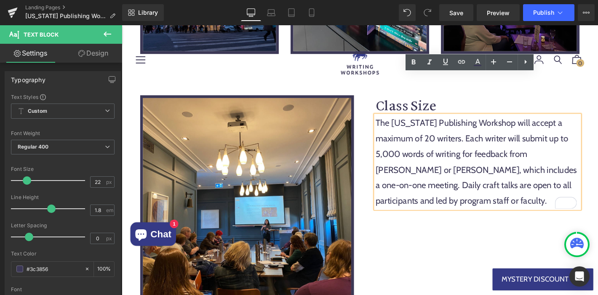
click at [481, 122] on p "The New York Publishing Workshop will accept a maximum of 20 writers. Each writ…" at bounding box center [502, 172] width 218 height 100
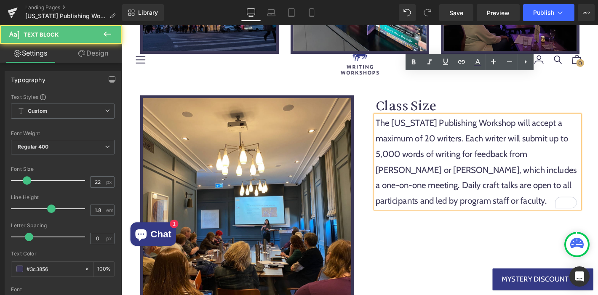
click at [510, 122] on p "The New York Publishing Workshop will accept a maximum of 20 writers. Each writ…" at bounding box center [502, 172] width 218 height 100
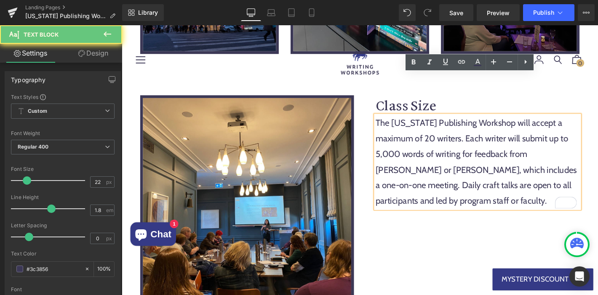
click at [486, 122] on p "The New York Publishing Workshop will accept a maximum of 20 writers. Each writ…" at bounding box center [502, 172] width 218 height 100
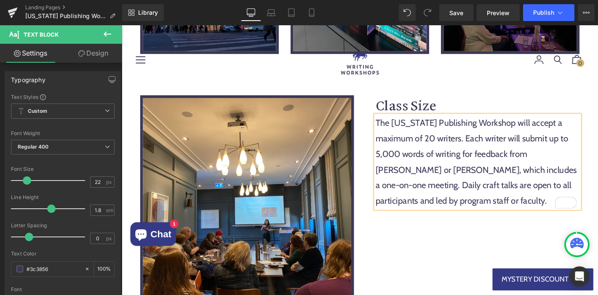
click at [449, 122] on p "The New York Publishing Workshop will accept a maximum of 20 writers. Each writ…" at bounding box center [502, 172] width 218 height 100
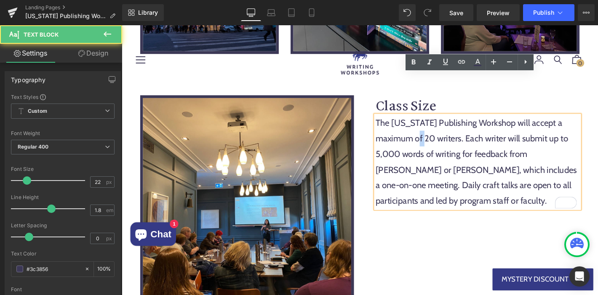
click at [449, 122] on p "The New York Publishing Workshop will accept a maximum of 20 writers. Each writ…" at bounding box center [502, 172] width 218 height 100
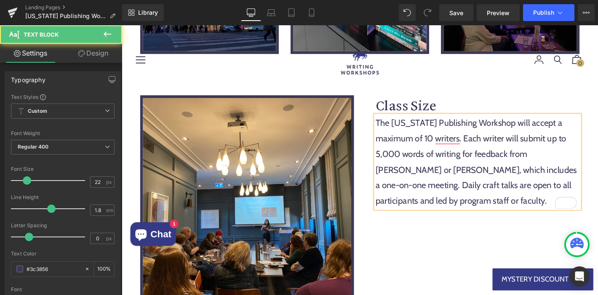
click at [449, 122] on p "The New York Publishing Workshop will accept a maximum of 10 writers. Each writ…" at bounding box center [502, 172] width 218 height 100
click at [482, 122] on p "The New York Publishing Workshop will accept a maximum of 20 writers. Each writ…" at bounding box center [502, 172] width 218 height 100
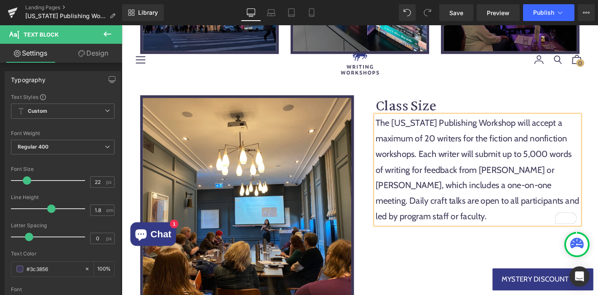
click at [448, 122] on p "The New York Publishing Workshop will accept a maximum of 20 writers for the fi…" at bounding box center [502, 180] width 218 height 117
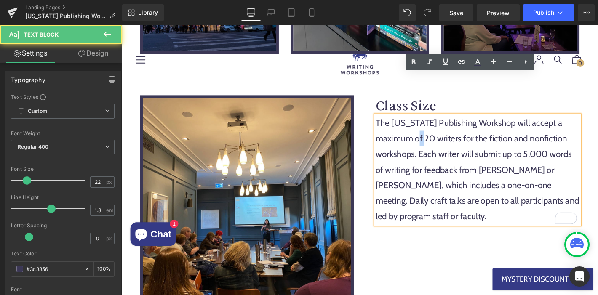
click at [448, 122] on p "The New York Publishing Workshop will accept a maximum of 20 writers for the fi…" at bounding box center [502, 180] width 218 height 117
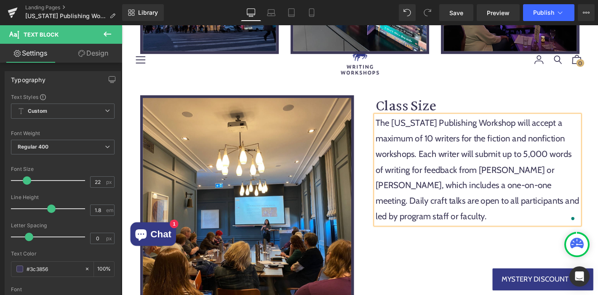
click at [474, 155] on p "The New York Publishing Workshop will accept a maximum of 10 writers for the fi…" at bounding box center [502, 180] width 218 height 117
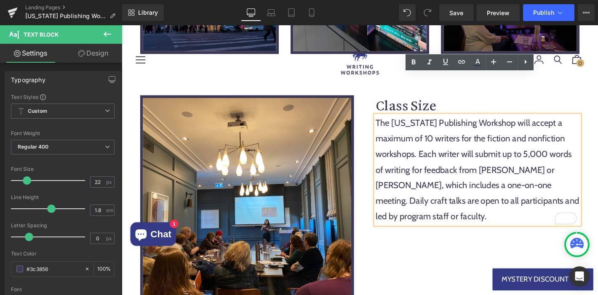
click at [518, 137] on p "The New York Publishing Workshop will accept a maximum of 10 writers for the fi…" at bounding box center [502, 180] width 218 height 117
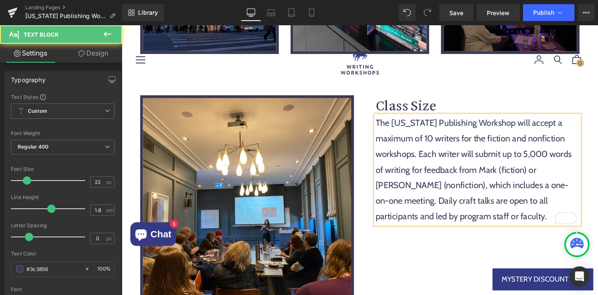
click at [448, 122] on p "The New York Publishing Workshop will accept a maximum of 10 writers for the fi…" at bounding box center [502, 180] width 218 height 117
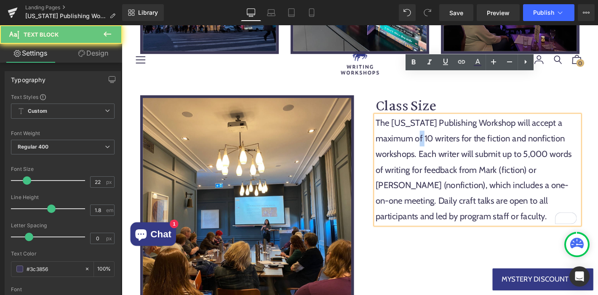
click at [448, 122] on p "The New York Publishing Workshop will accept a maximum of 10 writers for the fi…" at bounding box center [502, 180] width 218 height 117
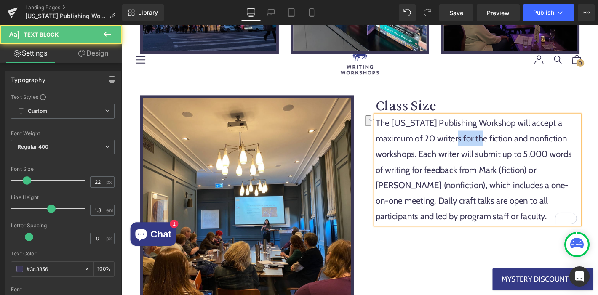
drag, startPoint x: 484, startPoint y: 103, endPoint x: 513, endPoint y: 105, distance: 29.5
click at [513, 122] on p "The New York Publishing Workshop will accept a maximum of 20 writers for the fi…" at bounding box center [502, 180] width 218 height 117
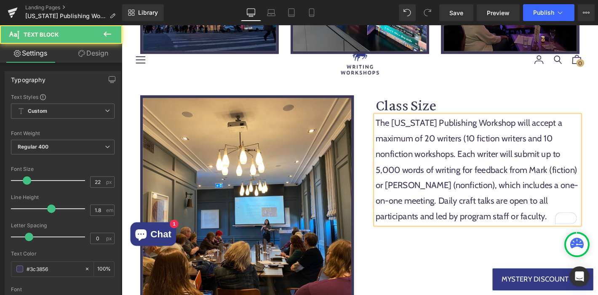
click at [456, 122] on p "The New York Publishing Workshop will accept a maximum of 20 writers (10 fictio…" at bounding box center [502, 180] width 218 height 117
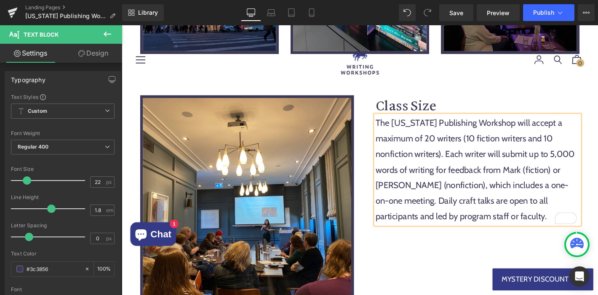
click at [468, 122] on p "The New York Publishing Workshop will accept a maximum of 20 writers (10 fictio…" at bounding box center [502, 180] width 218 height 117
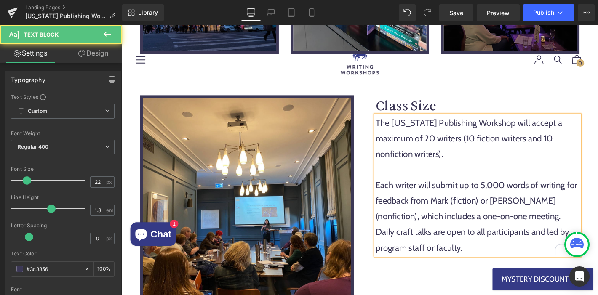
click at [520, 188] on p "Each writer will submit up to 5,000 words of writing for feedback from Mark (fi…" at bounding box center [502, 229] width 218 height 83
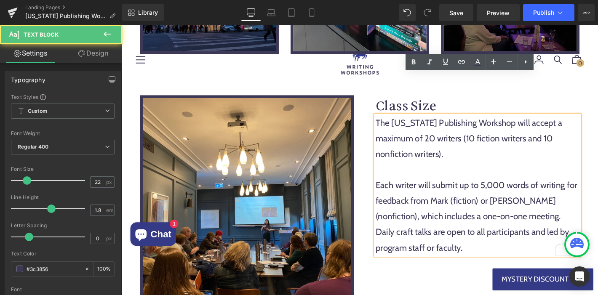
click at [485, 197] on p "Each writer will submit up to 5,000 words of writing for feedback from Mark (fi…" at bounding box center [502, 229] width 218 height 83
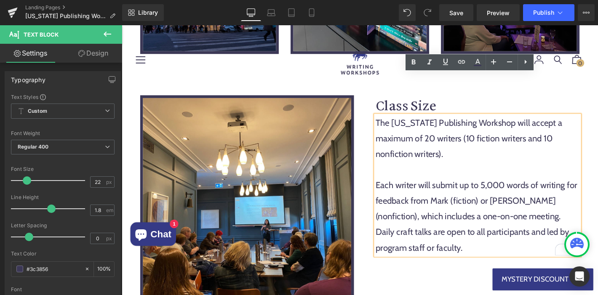
click at [471, 195] on p "Each writer will submit up to 5,000 words of writing for feedback from Mark (fi…" at bounding box center [502, 229] width 218 height 83
click at [544, 189] on p "Each writer will submit up to 5,000 words of writing for feedback from Mark (fi…" at bounding box center [502, 229] width 218 height 83
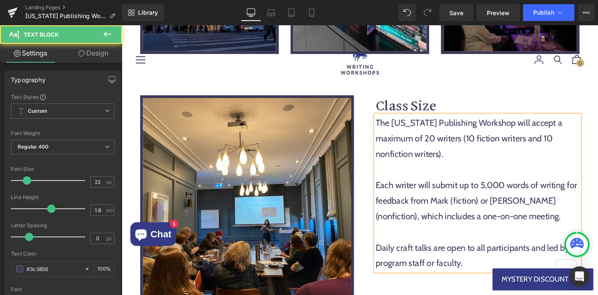
click at [561, 188] on p "Each writer will submit up to 5,000 words of writing for feedback from Mark (fi…" at bounding box center [502, 213] width 218 height 50
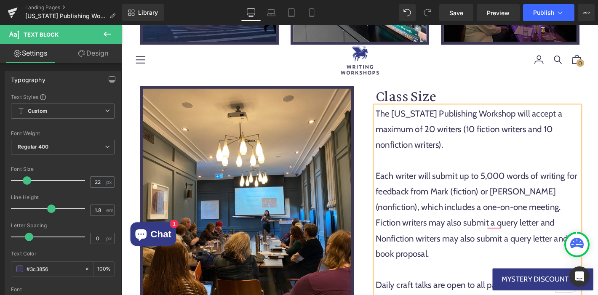
scroll to position [1834, 0]
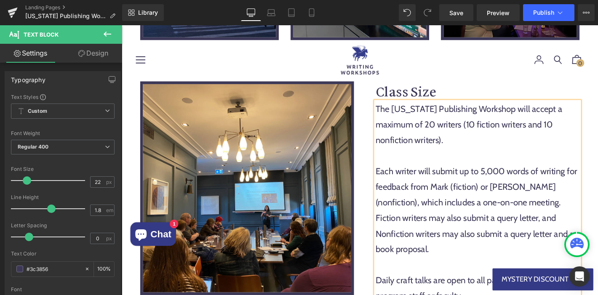
click at [541, 274] on p "To enrich screen reader interactions, please activate Accessibility in Grammarl…" at bounding box center [502, 282] width 218 height 17
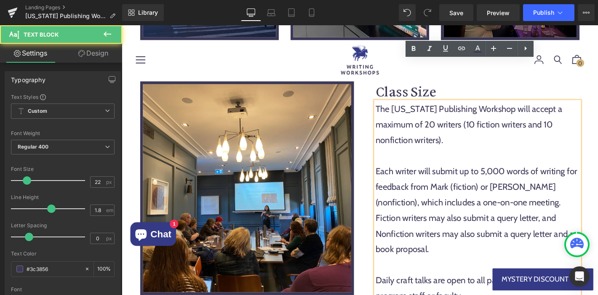
click at [435, 274] on p "To enrich screen reader interactions, please activate Accessibility in Grammarl…" at bounding box center [502, 282] width 218 height 17
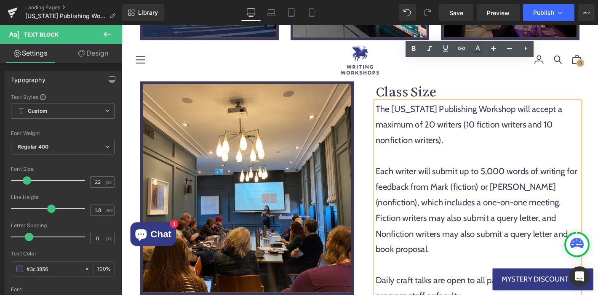
click at [525, 274] on p "To enrich screen reader interactions, please activate Accessibility in Grammarl…" at bounding box center [502, 282] width 218 height 17
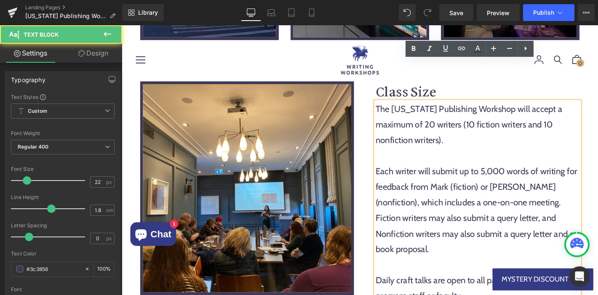
click at [465, 211] on p "Each writer will submit up to 5,000 words of writing for feedback from Mark (fi…" at bounding box center [502, 224] width 218 height 100
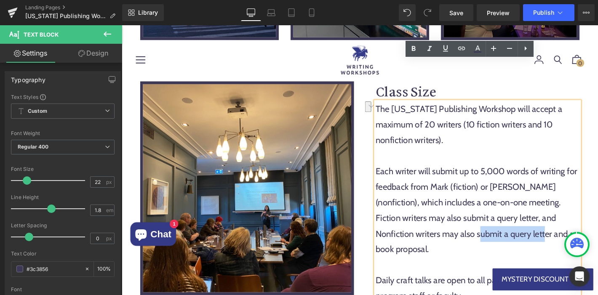
drag, startPoint x: 464, startPoint y: 203, endPoint x: 531, endPoint y: 203, distance: 67.0
click at [531, 203] on p "Each writer will submit up to 5,000 words of writing for feedback from Mark (fi…" at bounding box center [502, 224] width 218 height 100
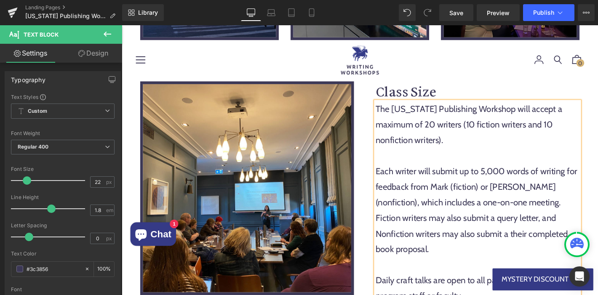
click at [516, 274] on p "To enrich screen reader interactions, please activate Accessibility in Grammarl…" at bounding box center [502, 282] width 218 height 17
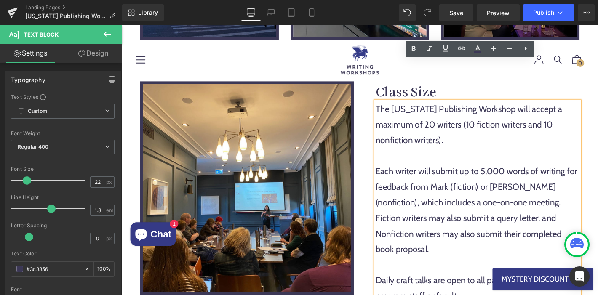
click at [473, 274] on p "To enrich screen reader interactions, please activate Accessibility in Grammarl…" at bounding box center [502, 282] width 218 height 17
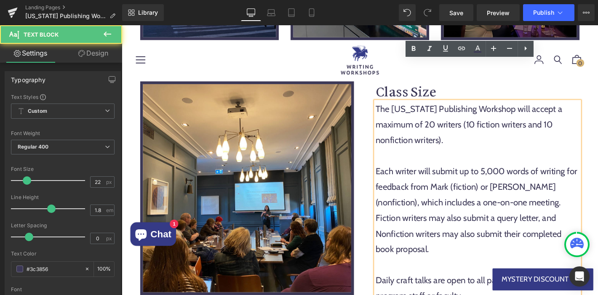
click at [479, 274] on p "To enrich screen reader interactions, please activate Accessibility in Grammarl…" at bounding box center [502, 282] width 218 height 17
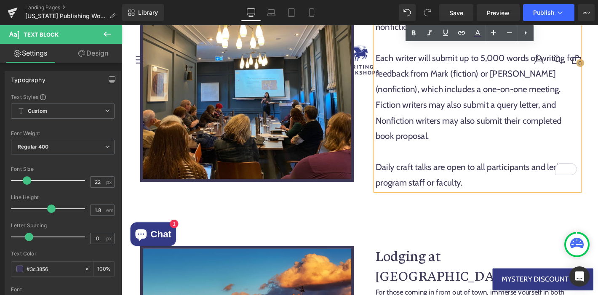
scroll to position [1979, 0]
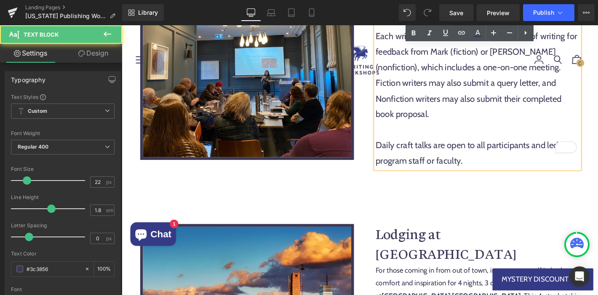
click at [449, 145] on p "Daily craft talks are open to all participants and led by program staff or facu…" at bounding box center [502, 161] width 218 height 33
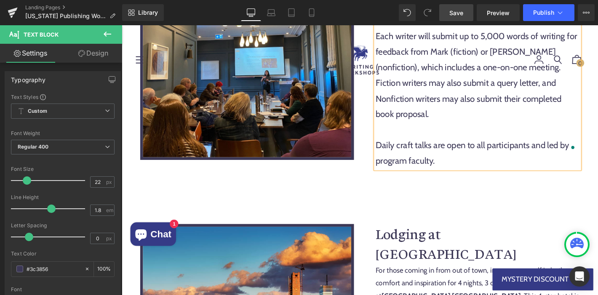
drag, startPoint x: 456, startPoint y: 15, endPoint x: 358, endPoint y: 132, distance: 153.0
click at [456, 15] on span "Save" at bounding box center [456, 12] width 14 height 9
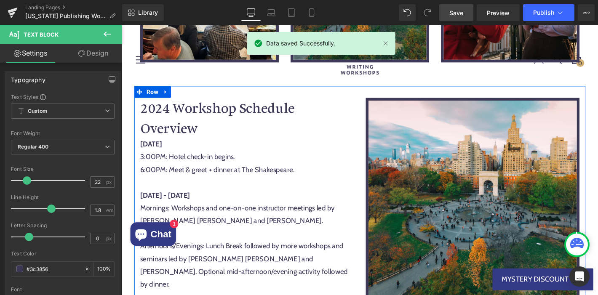
scroll to position [2557, 0]
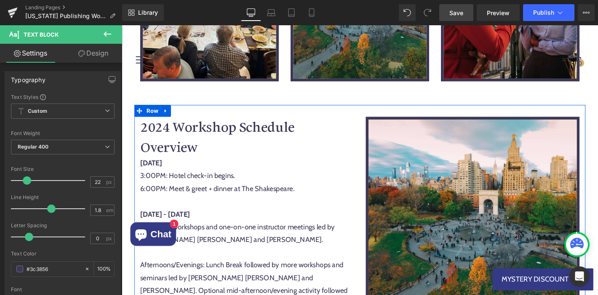
drag, startPoint x: 206, startPoint y: 192, endPoint x: 294, endPoint y: 222, distance: 94.0
click at [249, 193] on div "Thursday, April 9th 3:00PM: Hotel check-in begins. 6:00PM: Meet & greet + dinne…" at bounding box center [256, 295] width 229 height 259
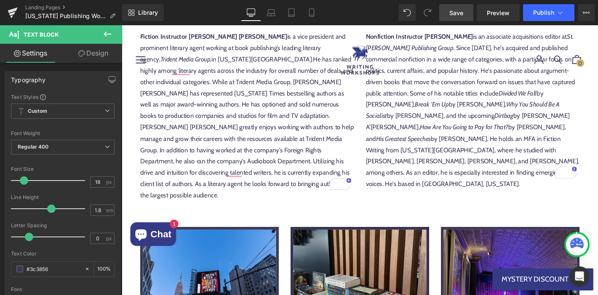
scroll to position [1274, 0]
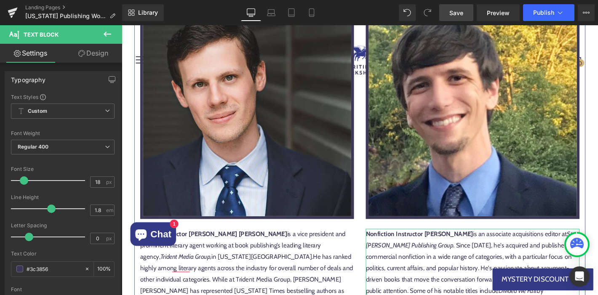
click at [440, 245] on strong "Nonfiction Instructor [PERSON_NAME]" at bounding box center [440, 249] width 115 height 8
click at [463, 245] on strong "Nonfiction Instructor [PERSON_NAME]" at bounding box center [440, 249] width 115 height 8
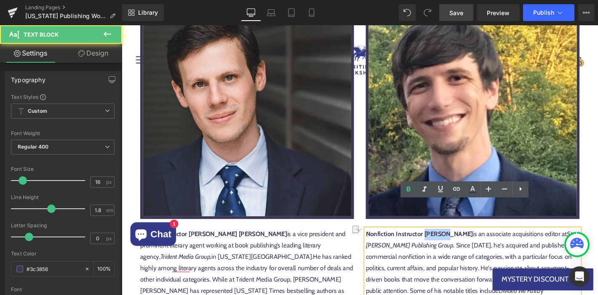
click at [450, 245] on strong "Nonfiction Instructor [PERSON_NAME]" at bounding box center [440, 249] width 115 height 8
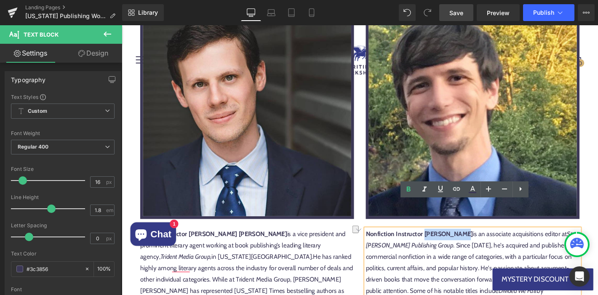
drag, startPoint x: 442, startPoint y: 219, endPoint x: 474, endPoint y: 218, distance: 32.1
click at [474, 245] on strong "Nonfiction Instructor [PERSON_NAME]" at bounding box center [440, 249] width 115 height 8
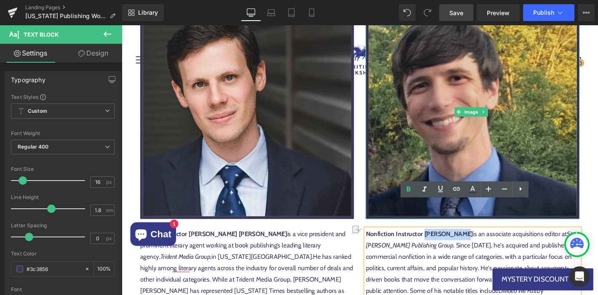
copy strong "Kevin Reilly"
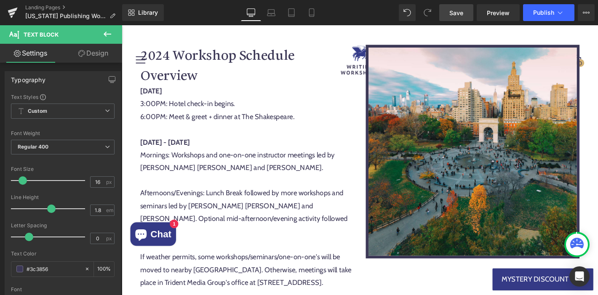
scroll to position [2618, 0]
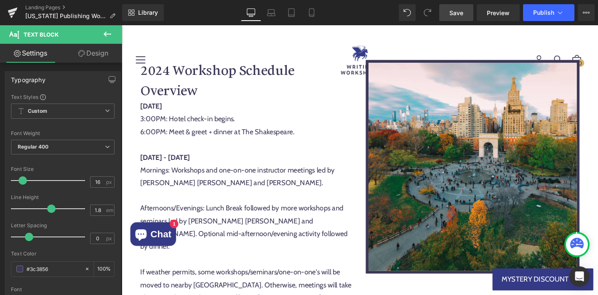
click at [305, 174] on div "Thursday, April 9th 3:00PM: Hotel check-in begins. 6:00PM: Meet & greet + dinne…" at bounding box center [256, 234] width 229 height 259
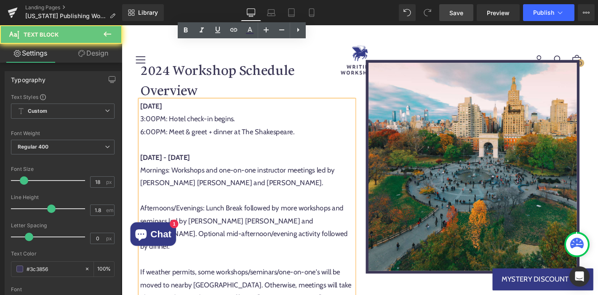
click at [308, 172] on div "Thursday, April 9th 3:00PM: Hotel check-in begins. 6:00PM: Meet & greet + dinne…" at bounding box center [256, 234] width 229 height 259
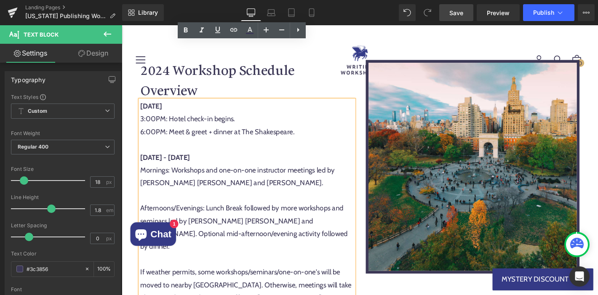
click at [308, 172] on div "Thursday, April 9th 3:00PM: Hotel check-in begins. 6:00PM: Meet & greet + dinne…" at bounding box center [256, 234] width 229 height 259
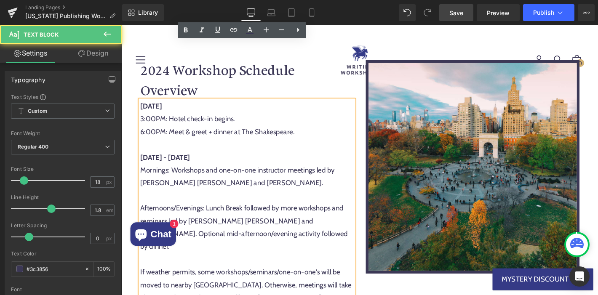
click at [308, 172] on div "Thursday, April 9th 3:00PM: Hotel check-in begins. 6:00PM: Meet & greet + dinne…" at bounding box center [256, 234] width 229 height 259
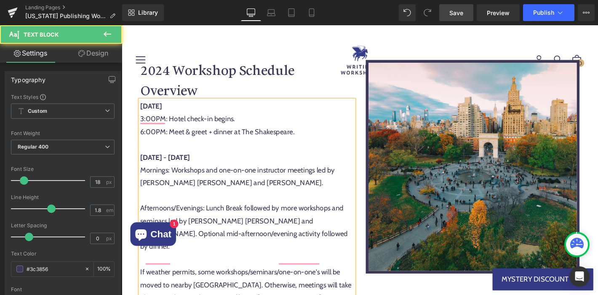
click at [235, 133] on div "Thursday, April 9th 3:00PM: Hotel check-in begins. 6:00PM: Meet & greet + dinne…" at bounding box center [256, 234] width 229 height 259
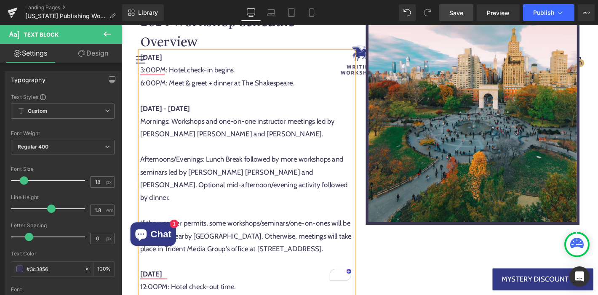
scroll to position [2677, 0]
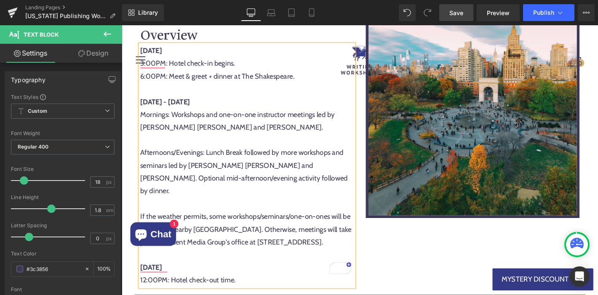
click at [288, 183] on div "Thursday, April 9th 3:00PM: Hotel check-in begins. 6:00PM: Meet & greet + dinne…" at bounding box center [256, 175] width 229 height 259
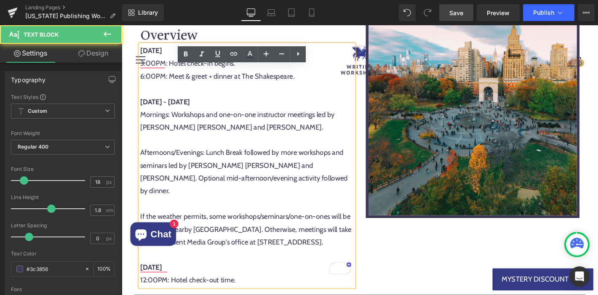
click at [231, 170] on div "Thursday, April 9th 3:00PM: Hotel check-in begins. 6:00PM: Meet & greet + dinne…" at bounding box center [256, 175] width 229 height 259
click at [147, 182] on div "Thursday, April 9th 3:00PM: Hotel check-in begins. 6:00PM: Meet & greet + dinne…" at bounding box center [256, 175] width 229 height 259
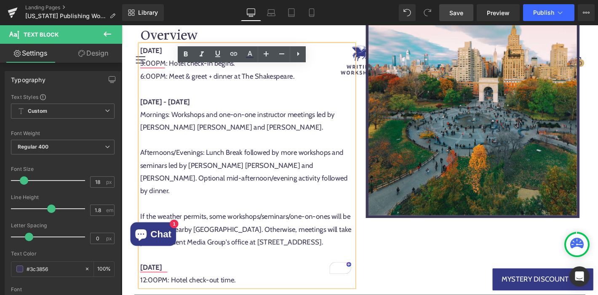
drag, startPoint x: 143, startPoint y: 182, endPoint x: 332, endPoint y: 187, distance: 189.6
click at [332, 187] on div "Thursday, April 9th 3:00PM: Hotel check-in begins. 6:00PM: Meet & greet + dinne…" at bounding box center [256, 175] width 229 height 259
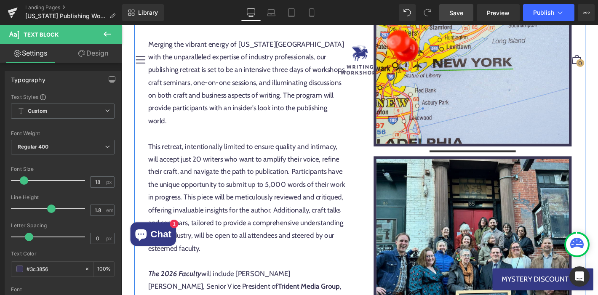
scroll to position [390, 0]
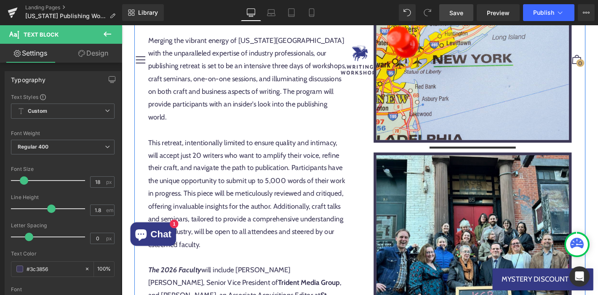
click at [197, 207] on div "Merging the vibrant energy of New York City with the unparalleled expertise of …" at bounding box center [256, 185] width 212 height 300
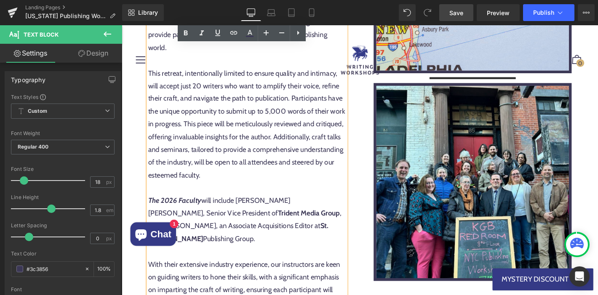
scroll to position [482, 0]
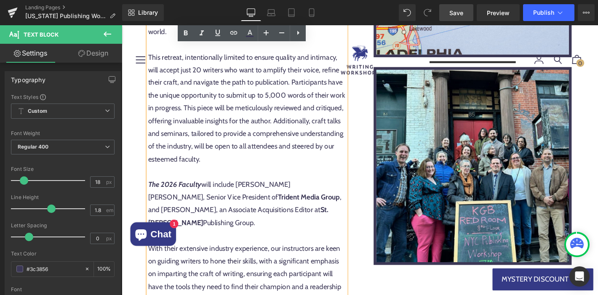
click at [308, 192] on span "The 2026 Faculty will include Mark Owen Gottlieb, Senior Vice President of Trid…" at bounding box center [253, 216] width 207 height 50
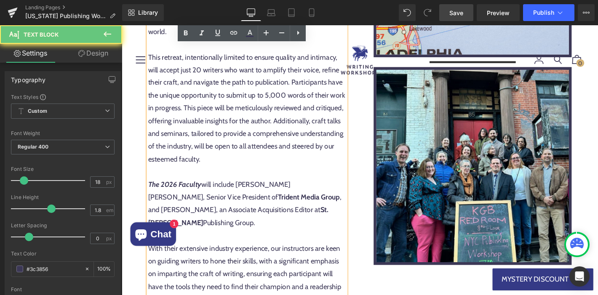
click at [327, 218] on div "Merging the vibrant energy of New York City with the unparalleled expertise of …" at bounding box center [256, 93] width 212 height 300
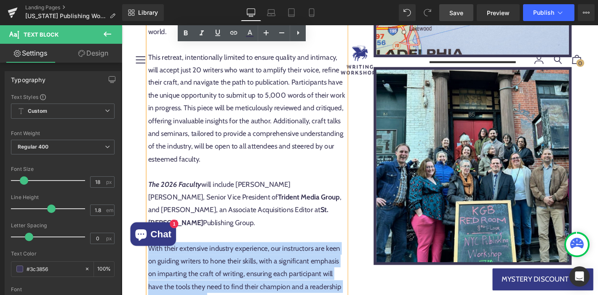
drag, startPoint x: 318, startPoint y: 226, endPoint x: 149, endPoint y: 191, distance: 172.5
click at [150, 191] on div "Applications for our April 2026 New York Publishing Workshop are now open! Merg…" at bounding box center [256, 158] width 212 height 525
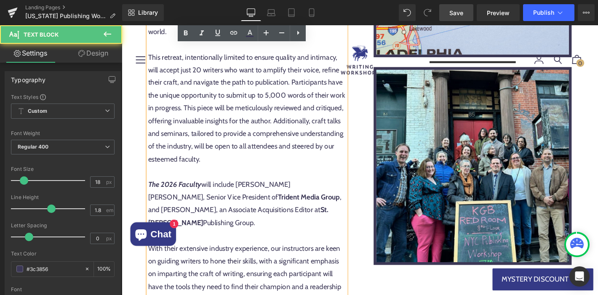
drag, startPoint x: 175, startPoint y: 190, endPoint x: 204, endPoint y: 188, distance: 29.6
click at [176, 191] on strong "The 2026 Faculty" at bounding box center [178, 195] width 57 height 9
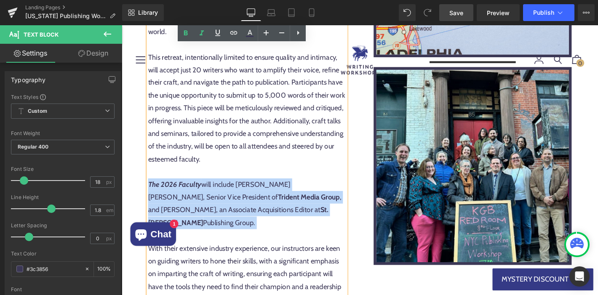
drag, startPoint x: 323, startPoint y: 225, endPoint x: 151, endPoint y: 194, distance: 175.0
click at [151, 194] on div "Merging the vibrant energy of New York City with the unparalleled expertise of …" at bounding box center [256, 93] width 212 height 300
copy div "The 2026 Faculty will include Mark Owen Gottlieb, Senior Vice President of Trid…"
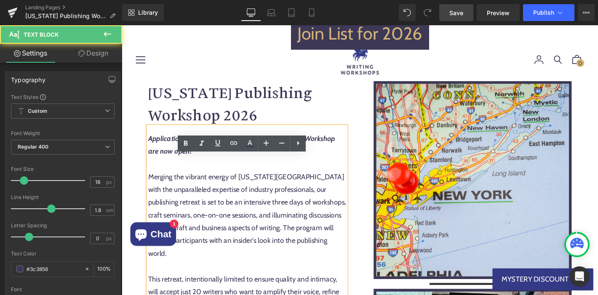
scroll to position [246, 0]
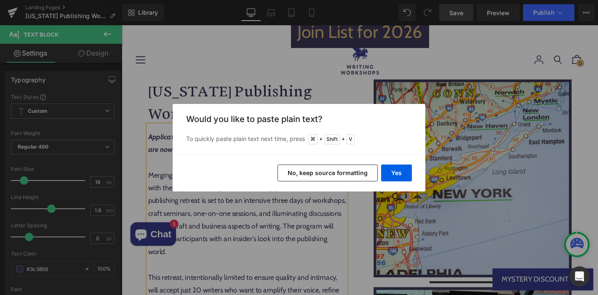
click at [361, 172] on button "No, keep source formatting" at bounding box center [328, 173] width 100 height 17
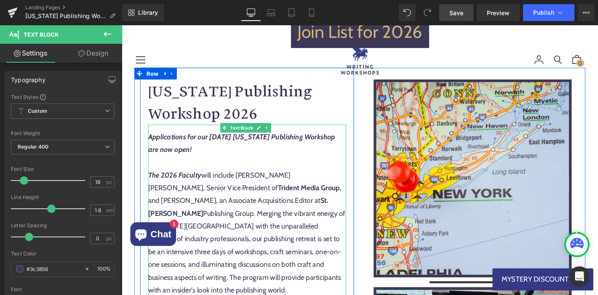
click at [266, 222] on span "To enrich screen reader interactions, please activate Accessibility in Grammarl…" at bounding box center [265, 226] width 2 height 9
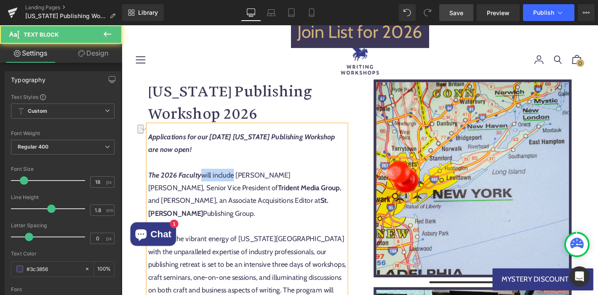
drag, startPoint x: 209, startPoint y: 184, endPoint x: 244, endPoint y: 184, distance: 34.5
click at [244, 184] on span "The 2026 Faculty will include Mark Owen Gottlieb, Senior Vice President of Trid…" at bounding box center [253, 206] width 207 height 50
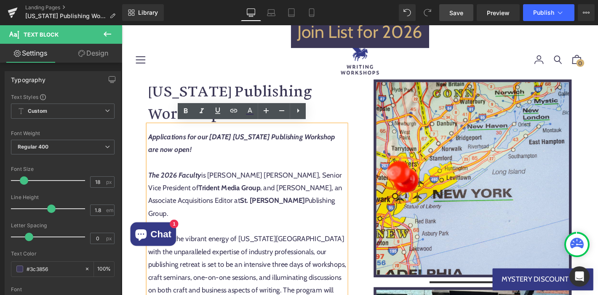
click at [278, 186] on span "The 2026 Faculty is Mark Owen Gottlieb, Senior Vice President of Trident Media …" at bounding box center [254, 206] width 208 height 50
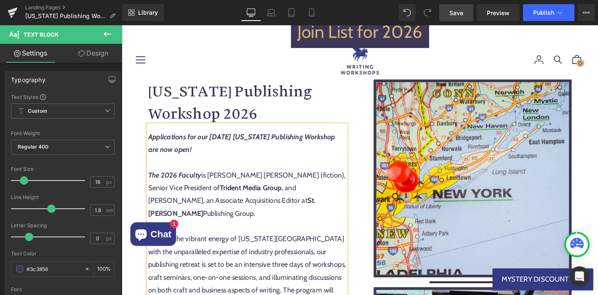
click at [310, 200] on span "The 2026 Faculty is Mark Owen Gottlieb (fiction), Senior Vice President of Trid…" at bounding box center [255, 206] width 211 height 50
click at [274, 234] on div "To enrich screen reader interactions, please activate Accessibility in Grammarl…" at bounding box center [256, 240] width 212 height 13
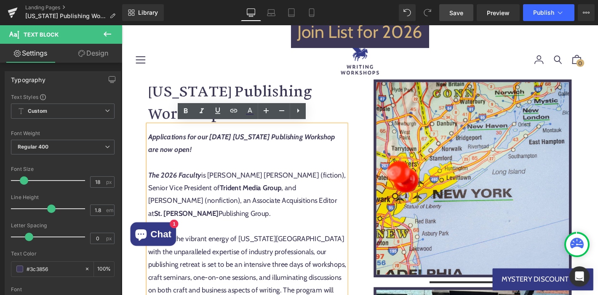
click at [160, 184] on strong "The 2026 Faculty" at bounding box center [178, 185] width 57 height 9
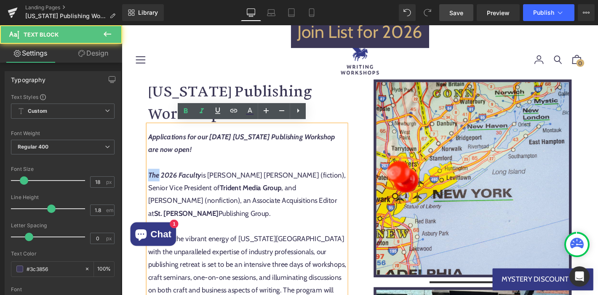
click at [160, 184] on strong "The 2026 Faculty" at bounding box center [178, 185] width 57 height 9
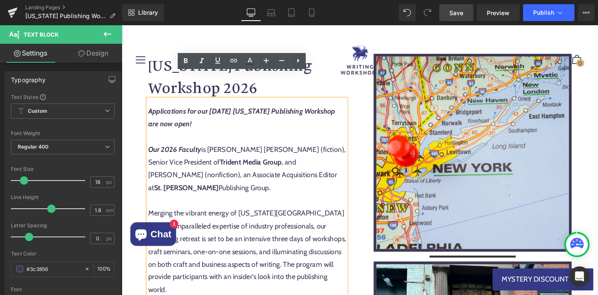
scroll to position [309, 0]
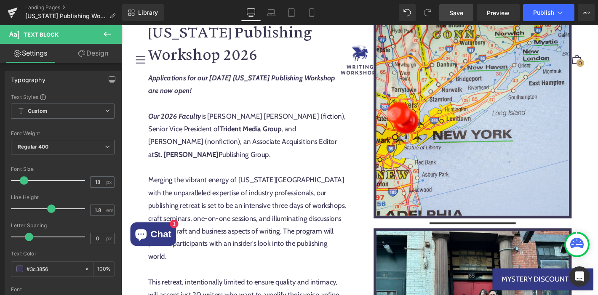
drag, startPoint x: 456, startPoint y: 10, endPoint x: 139, endPoint y: 156, distance: 349.2
click at [456, 10] on span "Save" at bounding box center [456, 12] width 14 height 9
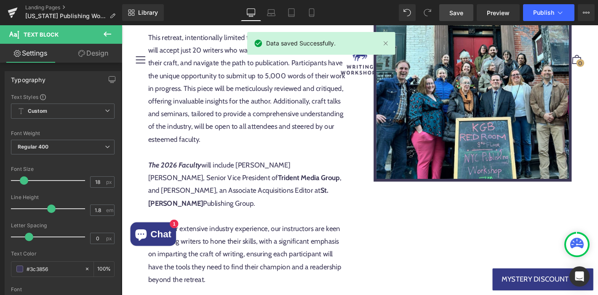
scroll to position [577, 0]
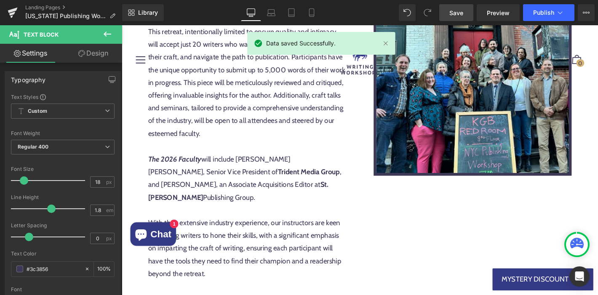
click at [286, 172] on div "Merging the vibrant energy of New York City with the unparalleled expertise of …" at bounding box center [256, 66] width 212 height 300
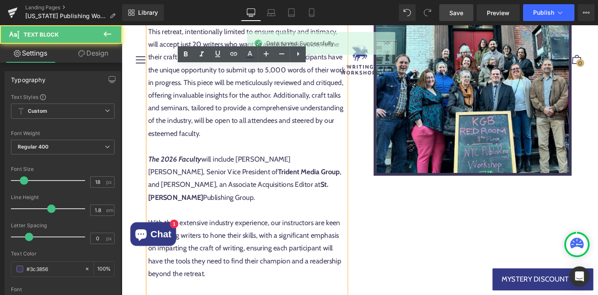
click at [311, 183] on span "The 2026 Faculty will include Mark Owen Gottlieb, Senior Vice President of Trid…" at bounding box center [253, 189] width 207 height 50
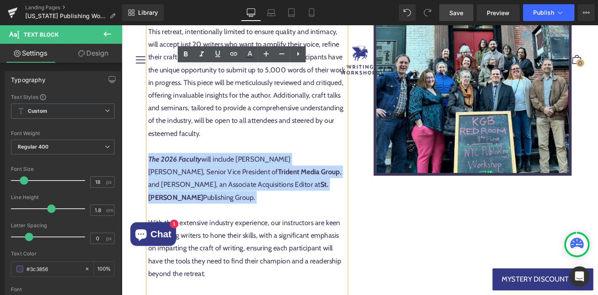
drag, startPoint x: 319, startPoint y: 182, endPoint x: 151, endPoint y: 154, distance: 170.3
click at [151, 154] on div "Merging the vibrant energy of New York City with the unparalleled expertise of …" at bounding box center [256, 66] width 212 height 300
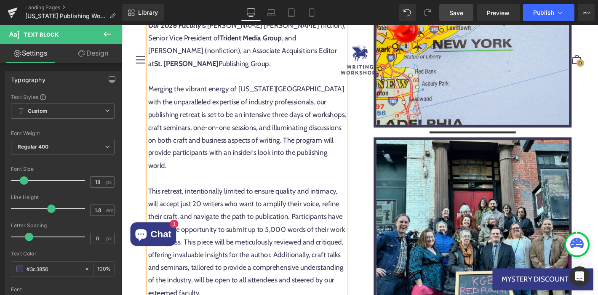
scroll to position [233, 0]
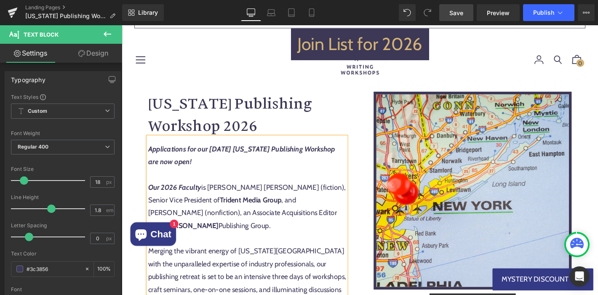
click at [456, 11] on span "Save" at bounding box center [456, 12] width 14 height 9
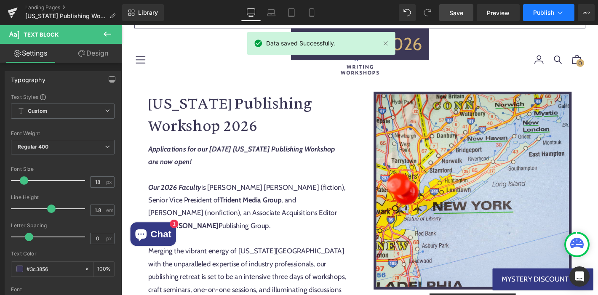
click at [560, 14] on icon at bounding box center [560, 12] width 8 height 8
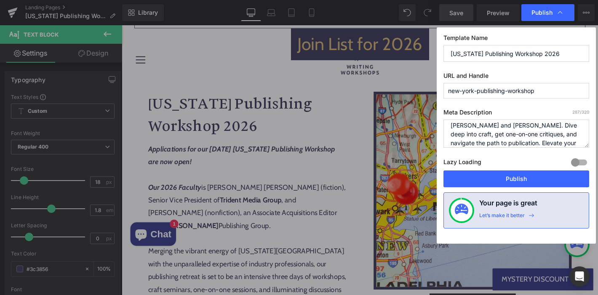
scroll to position [27, 0]
click at [513, 142] on textarea "Join our 2026 NYC Writing Workshop & Publishing Retreat: an intensive 3-day exp…" at bounding box center [517, 134] width 146 height 28
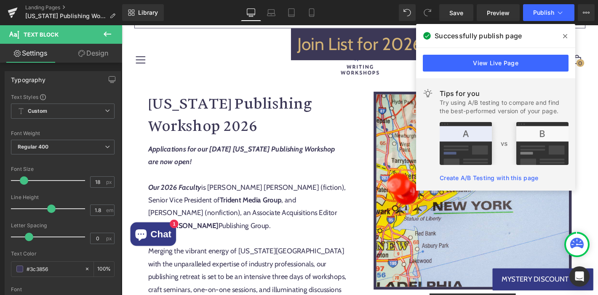
click at [563, 37] on icon at bounding box center [565, 36] width 4 height 7
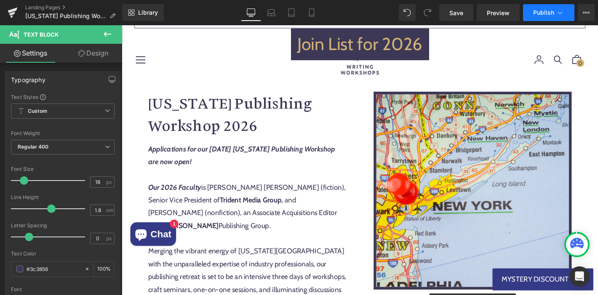
click at [561, 15] on icon at bounding box center [560, 12] width 8 height 8
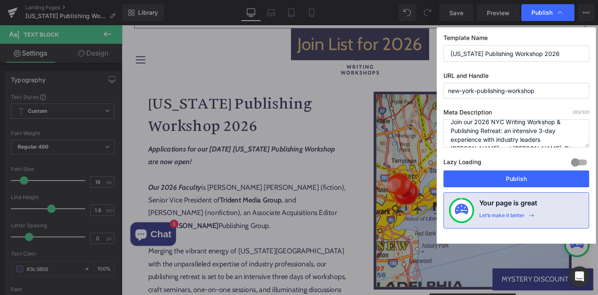
scroll to position [11, 0]
click at [502, 136] on textarea "Join our 2026 NYC Writing Workshop & Publishing Retreat: an intensive 3-day exp…" at bounding box center [517, 134] width 146 height 28
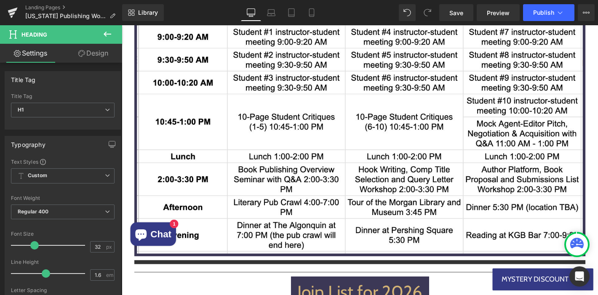
scroll to position [3089, 0]
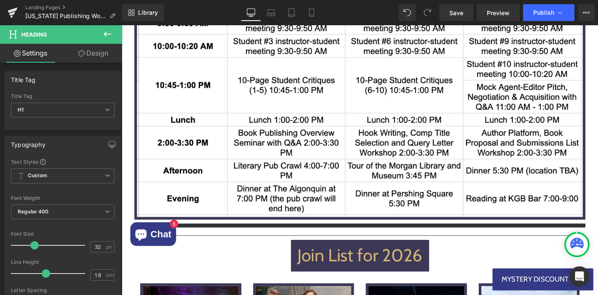
click at [362, 255] on div "Join List for 2026 Button" at bounding box center [376, 272] width 483 height 34
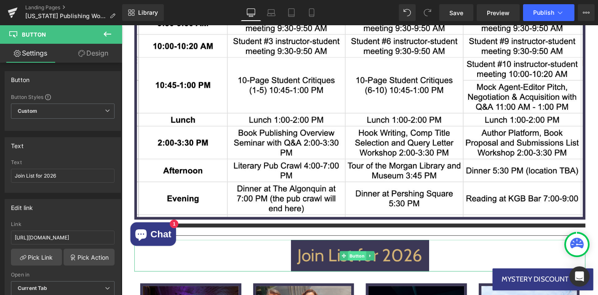
click at [371, 267] on span "Button" at bounding box center [372, 272] width 19 height 10
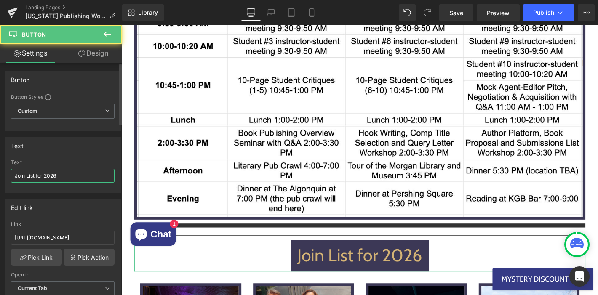
click at [75, 172] on input "Join List for 2026" at bounding box center [63, 176] width 104 height 14
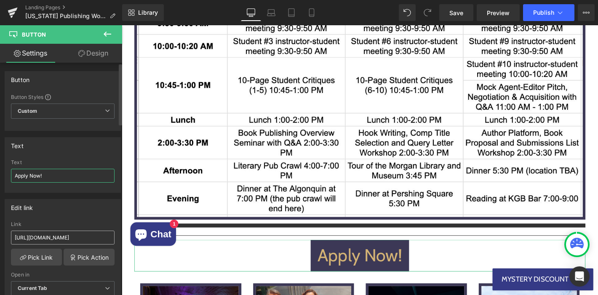
type input "Apply Now!"
click at [61, 239] on input "[URL][DOMAIN_NAME]" at bounding box center [63, 238] width 104 height 14
paste input "[DOMAIN_NAME][URL]"
type input "[URL][DOMAIN_NAME]"
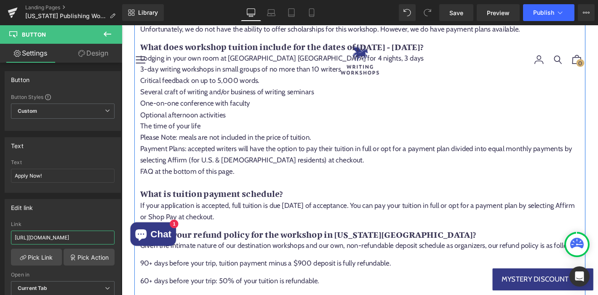
scroll to position [6324, 0]
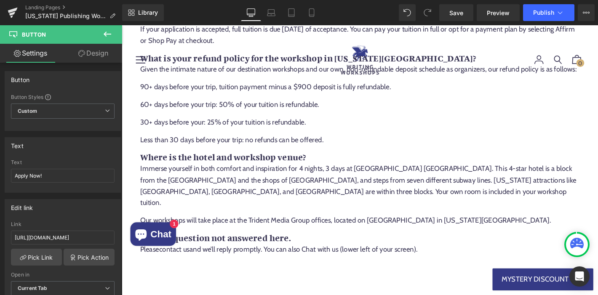
click at [65, 179] on input "Join List for 2026" at bounding box center [63, 176] width 104 height 14
type input "Apply Now!"
click at [72, 240] on input "[URL][DOMAIN_NAME]" at bounding box center [63, 238] width 104 height 14
paste input "[DOMAIN_NAME][URL]"
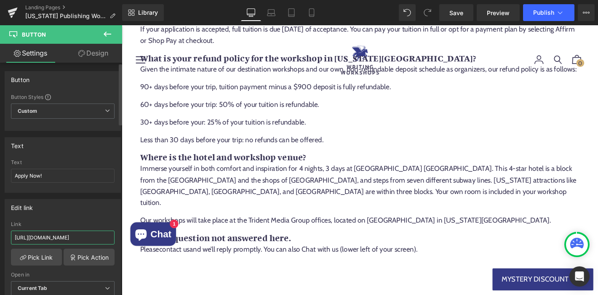
scroll to position [0, 113]
type input "[URL][DOMAIN_NAME]"
click at [454, 15] on span "Save" at bounding box center [456, 12] width 14 height 9
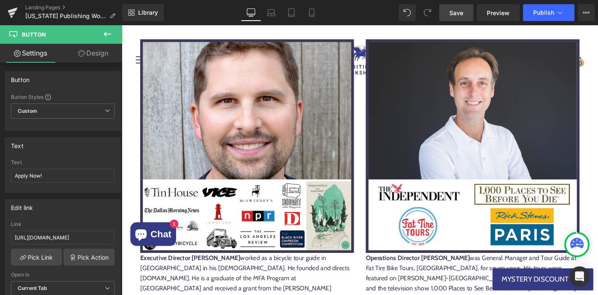
scroll to position [5461, 0]
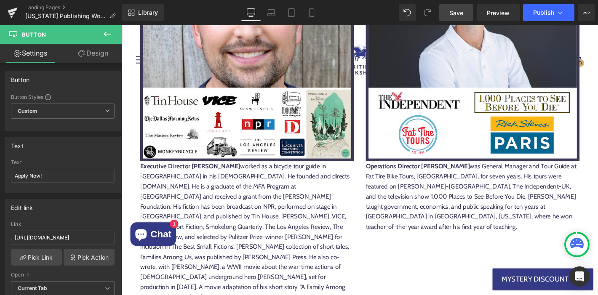
click at [262, 171] on div "Executive Director Blake Kimzey worked as a bicycle tour guide in Paris in his …" at bounding box center [256, 246] width 229 height 151
click at [261, 171] on div "Executive Director Blake Kimzey worked as a bicycle tour guide in Paris in his …" at bounding box center [256, 246] width 229 height 151
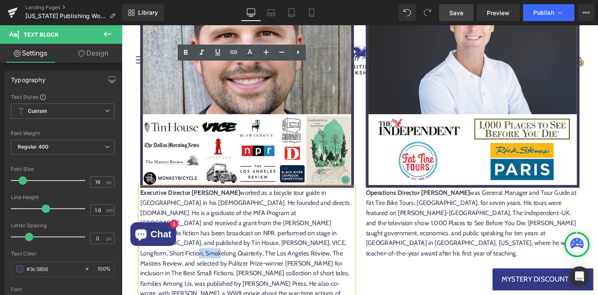
scroll to position [5392, 0]
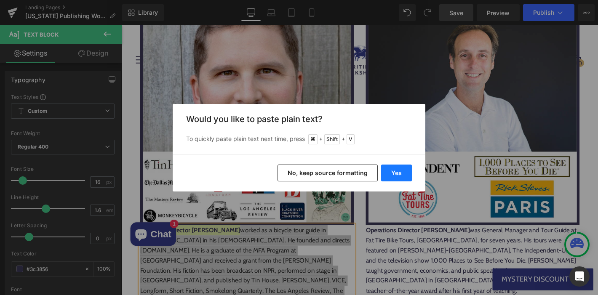
click at [387, 173] on button "Yes" at bounding box center [396, 173] width 31 height 17
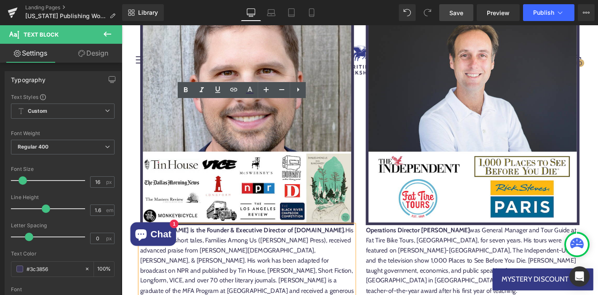
drag, startPoint x: 221, startPoint y: 125, endPoint x: 275, endPoint y: 126, distance: 53.9
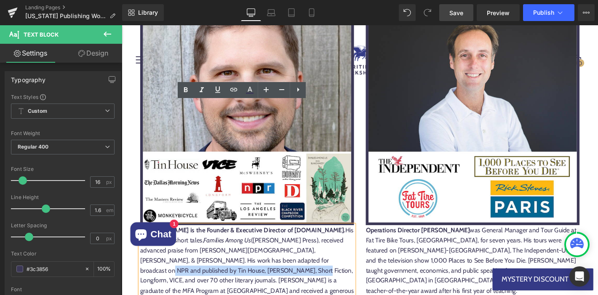
drag, startPoint x: 295, startPoint y: 144, endPoint x: 224, endPoint y: 152, distance: 70.7
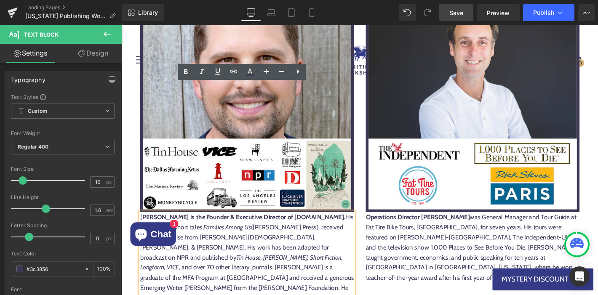
scroll to position [5415, 0]
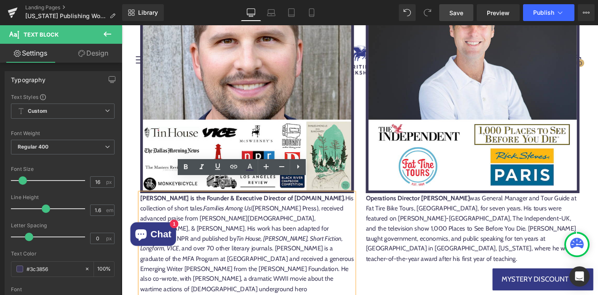
scroll to position [5304, 0]
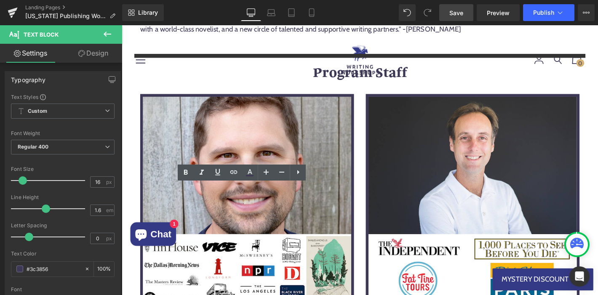
click at [454, 12] on span "Save" at bounding box center [456, 12] width 14 height 9
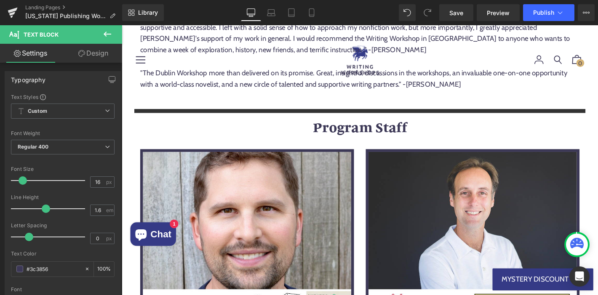
scroll to position [5245, 0]
click at [451, 12] on span "Save" at bounding box center [456, 12] width 14 height 9
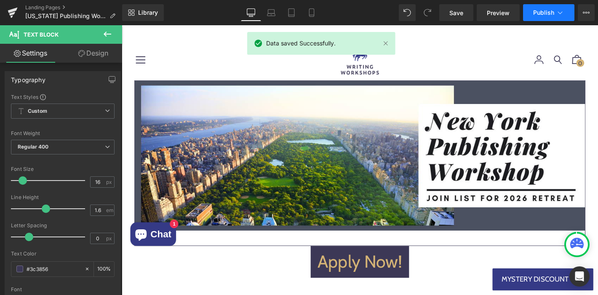
click at [561, 13] on icon at bounding box center [560, 12] width 8 height 8
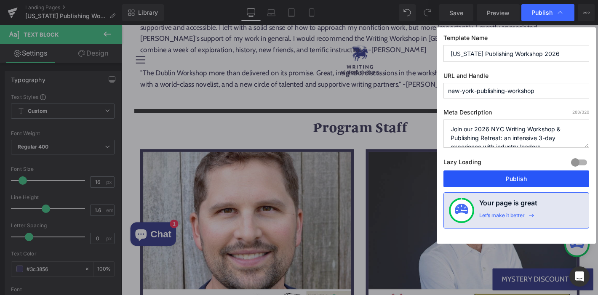
click at [544, 177] on button "Publish" at bounding box center [517, 179] width 146 height 17
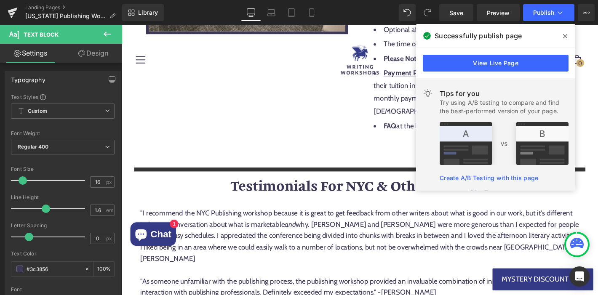
scroll to position [3674, 0]
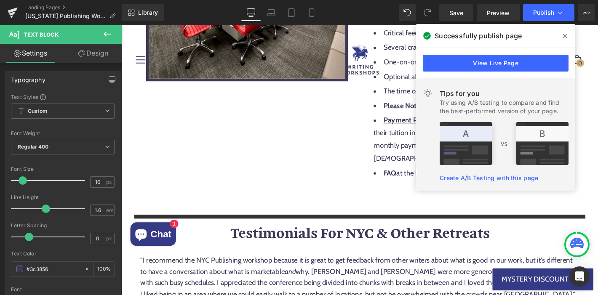
click at [564, 37] on icon at bounding box center [565, 36] width 4 height 4
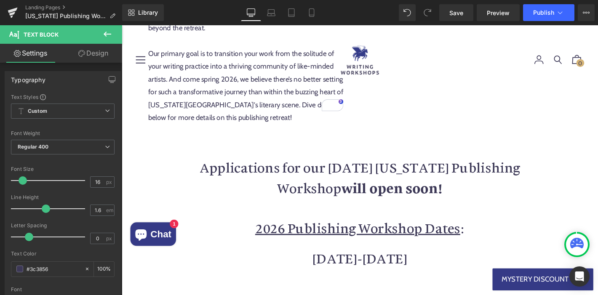
scroll to position [774, 0]
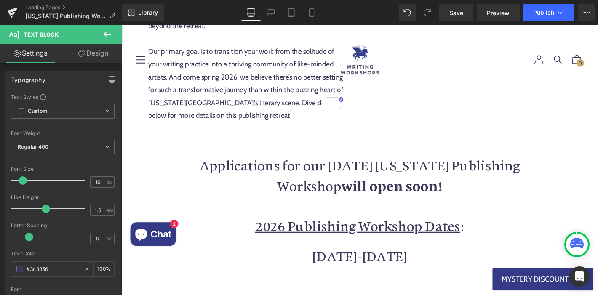
click at [332, 262] on h1 "[DATE]-[DATE]" at bounding box center [376, 272] width 419 height 21
click at [385, 262] on h1 "[DATE]-[DATE]" at bounding box center [376, 272] width 419 height 21
click at [380, 262] on h1 "[DATE]-[DATE]" at bounding box center [376, 272] width 419 height 21
click at [329, 262] on h1 "[DATE]-[DATE]" at bounding box center [376, 272] width 419 height 21
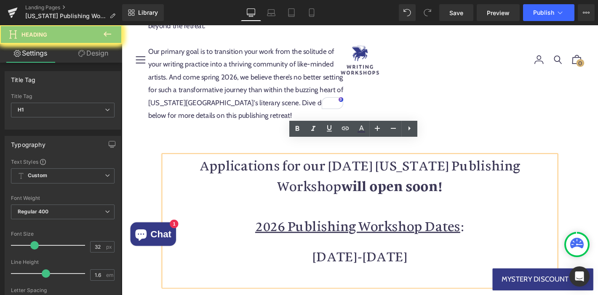
click at [329, 262] on h1 "[DATE]-[DATE]" at bounding box center [376, 272] width 419 height 21
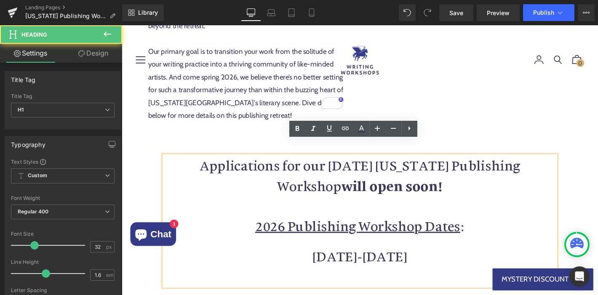
click at [328, 262] on h1 "[DATE]-[DATE]" at bounding box center [376, 272] width 419 height 21
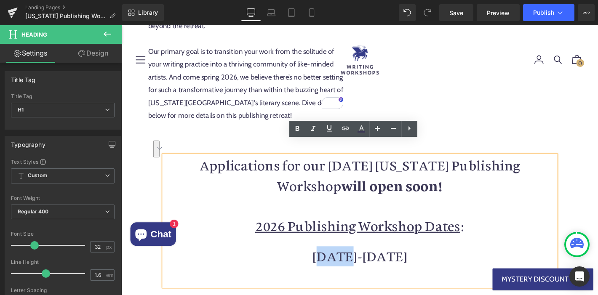
drag, startPoint x: 325, startPoint y: 259, endPoint x: 425, endPoint y: 260, distance: 99.8
click at [425, 262] on h1 "[DATE]-[DATE]" at bounding box center [376, 272] width 419 height 21
copy h1 "[DATE]-[DATE]"
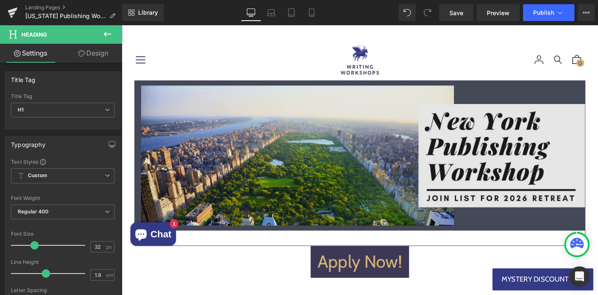
click at [375, 147] on img at bounding box center [376, 172] width 483 height 177
click at [372, 189] on img at bounding box center [376, 172] width 483 height 177
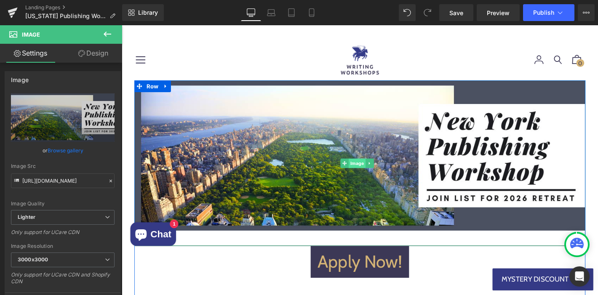
click at [371, 174] on span "Image" at bounding box center [373, 173] width 18 height 10
click at [62, 153] on link "Browse gallery" at bounding box center [66, 150] width 36 height 15
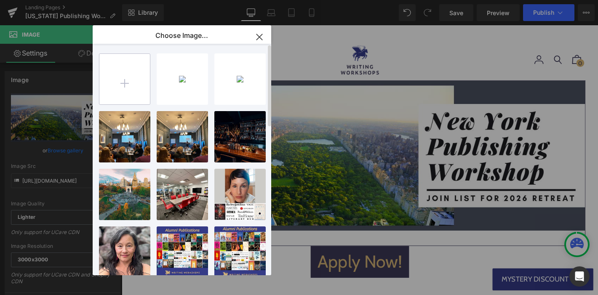
click at [139, 76] on input "file" at bounding box center [124, 79] width 51 height 51
type input "C:\fakepath\[US_STATE] Publishing Workshop 2.png"
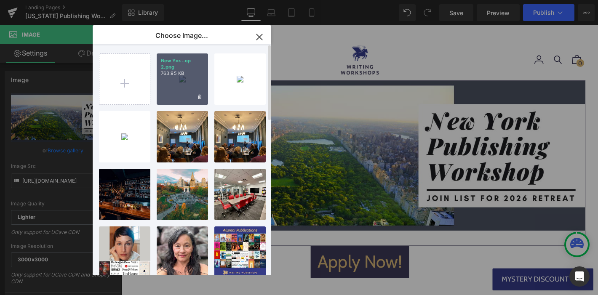
click at [193, 72] on p "763.95 KB" at bounding box center [182, 73] width 43 height 6
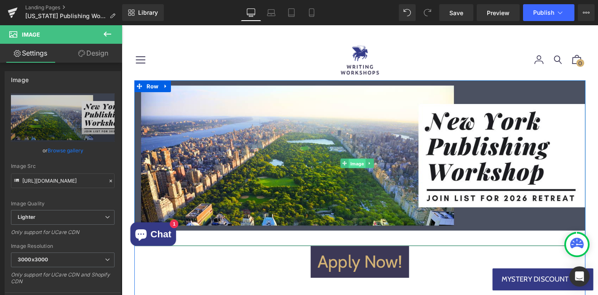
click at [375, 174] on span "Image" at bounding box center [373, 173] width 18 height 10
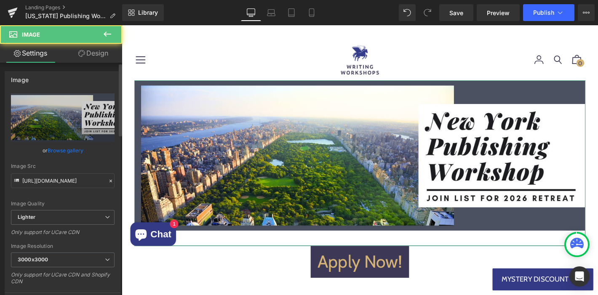
click at [66, 152] on link "Browse gallery" at bounding box center [66, 150] width 36 height 15
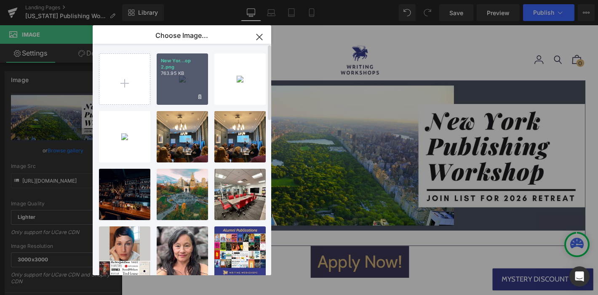
drag, startPoint x: 163, startPoint y: 74, endPoint x: 57, endPoint y: 79, distance: 106.3
click at [163, 74] on p "763.95 KB" at bounding box center [182, 73] width 43 height 6
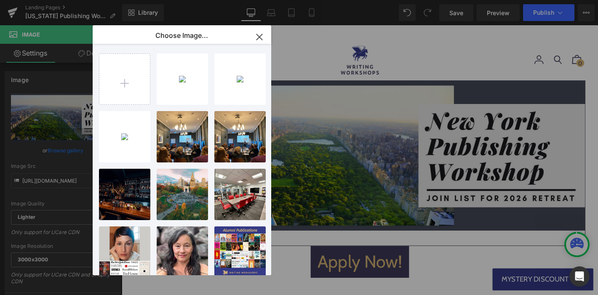
type input "[URL][DOMAIN_NAME]"
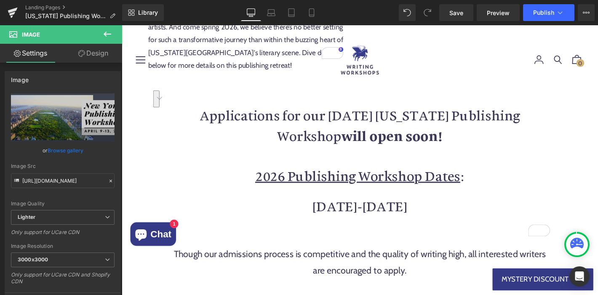
scroll to position [788, 0]
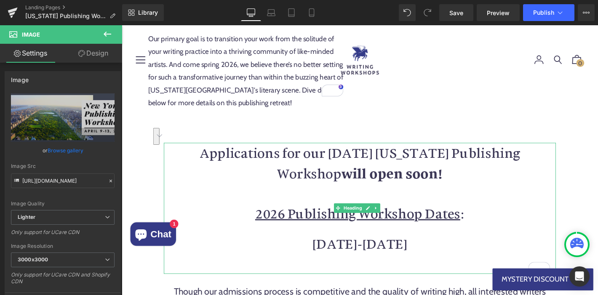
click at [408, 174] on strong "will open soon!" at bounding box center [411, 183] width 108 height 19
click at [361, 174] on strong "will open soon!" at bounding box center [411, 183] width 108 height 19
click at [366, 174] on strong "will open soon!" at bounding box center [411, 183] width 108 height 19
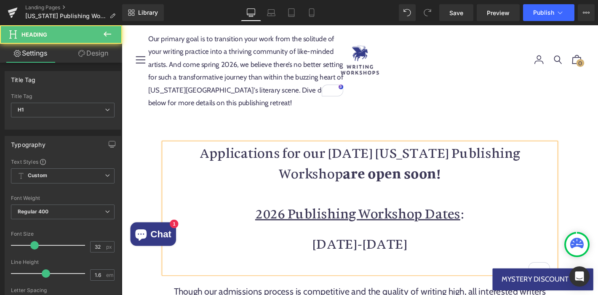
click at [434, 174] on strong "are open soon!" at bounding box center [410, 183] width 105 height 19
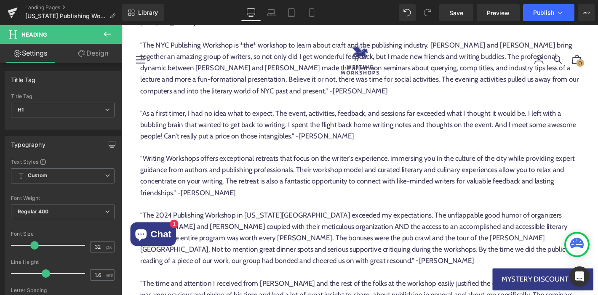
scroll to position [4316, 0]
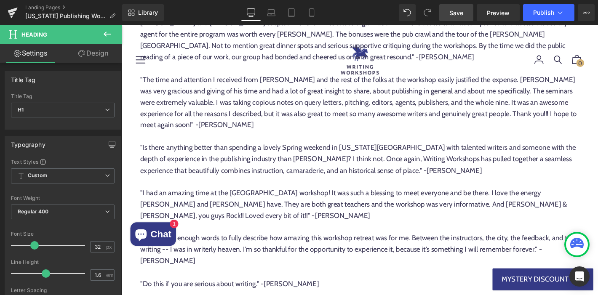
click at [451, 15] on span "Save" at bounding box center [456, 12] width 14 height 9
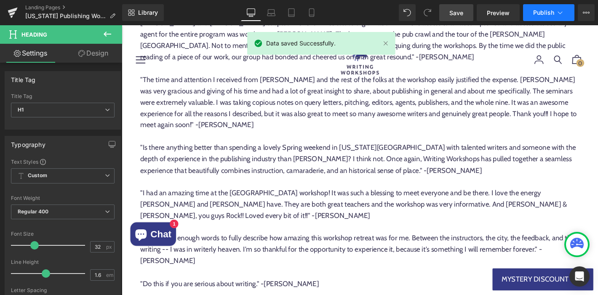
click at [558, 13] on icon at bounding box center [560, 12] width 8 height 8
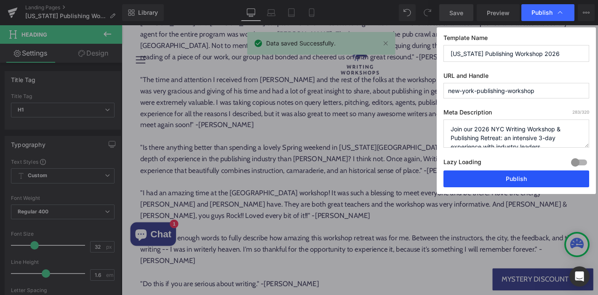
click at [531, 182] on button "Publish" at bounding box center [517, 179] width 146 height 17
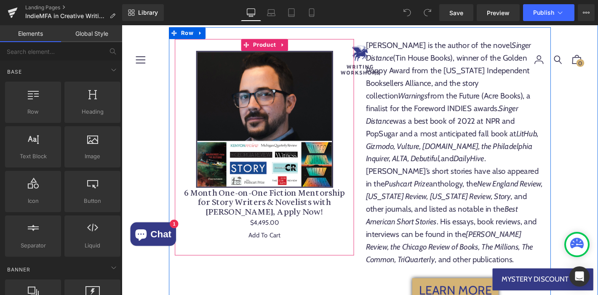
scroll to position [1475, 0]
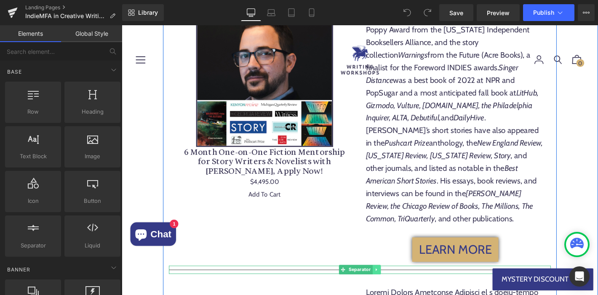
click at [393, 284] on icon at bounding box center [394, 286] width 5 height 5
click at [388, 285] on icon at bounding box center [390, 287] width 5 height 5
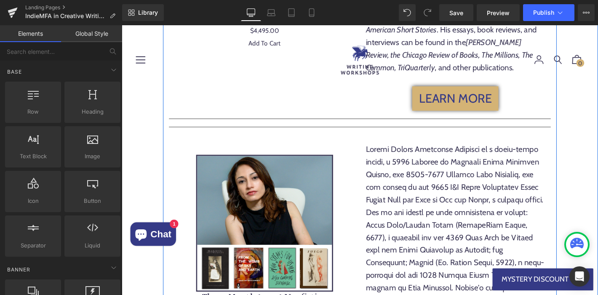
scroll to position [1651, 0]
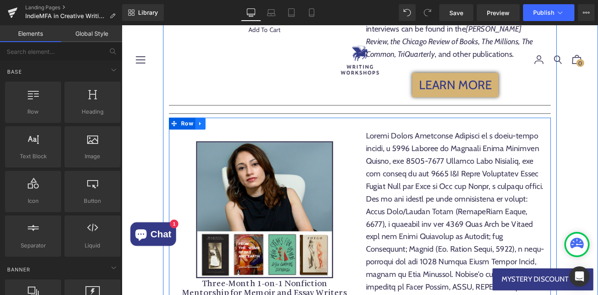
click at [205, 128] on icon at bounding box center [206, 130] width 2 height 4
click at [214, 128] on icon at bounding box center [217, 131] width 6 height 6
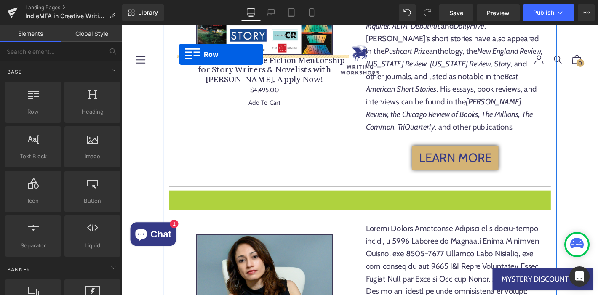
scroll to position [1548, 0]
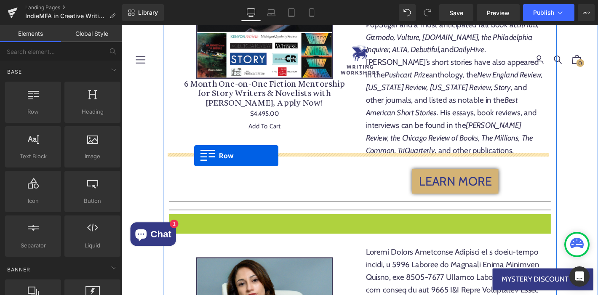
drag, startPoint x: 176, startPoint y: 58, endPoint x: 199, endPoint y: 165, distance: 110.0
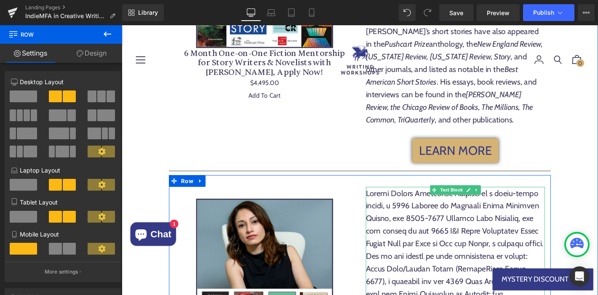
scroll to position [1689, 0]
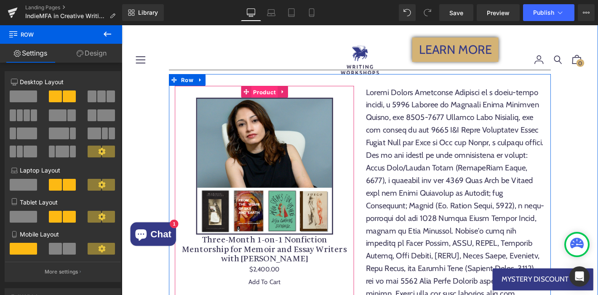
click at [275, 91] on span "Product" at bounding box center [274, 97] width 28 height 13
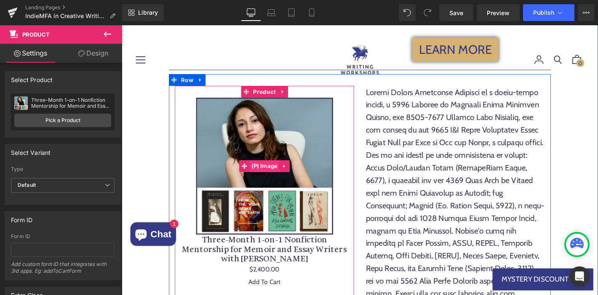
click at [267, 170] on span "(P) Image" at bounding box center [274, 176] width 32 height 13
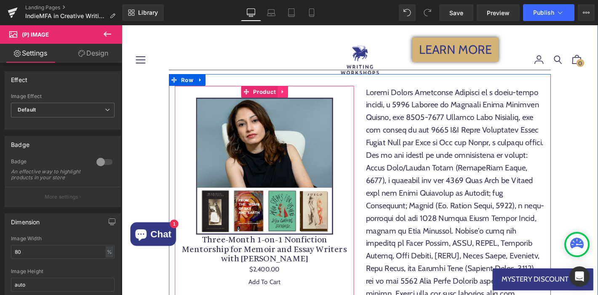
click at [293, 94] on icon at bounding box center [294, 96] width 2 height 4
click at [297, 94] on icon at bounding box center [300, 97] width 6 height 6
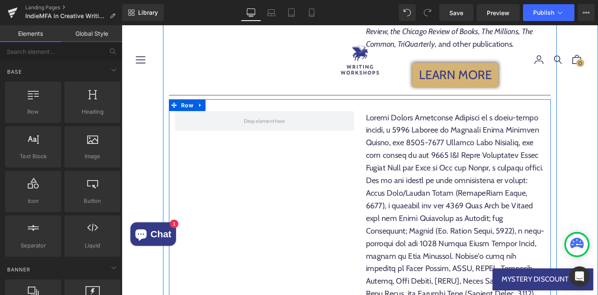
scroll to position [1660, 0]
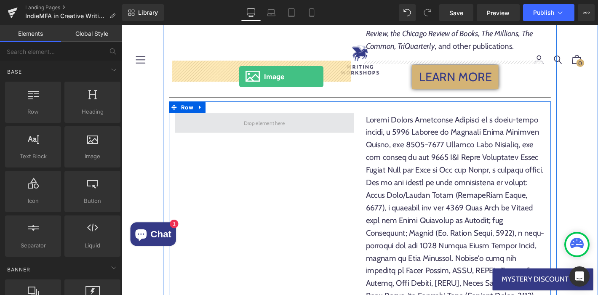
drag, startPoint x: 185, startPoint y: 124, endPoint x: 248, endPoint y: 80, distance: 76.8
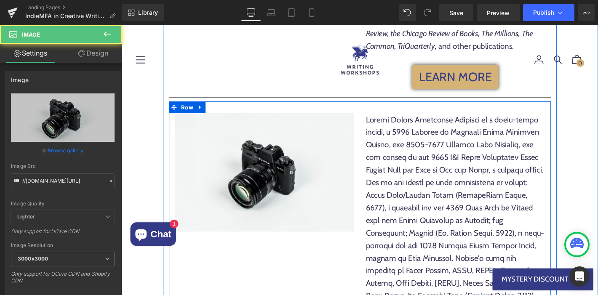
click at [265, 178] on span "Image" at bounding box center [274, 183] width 18 height 10
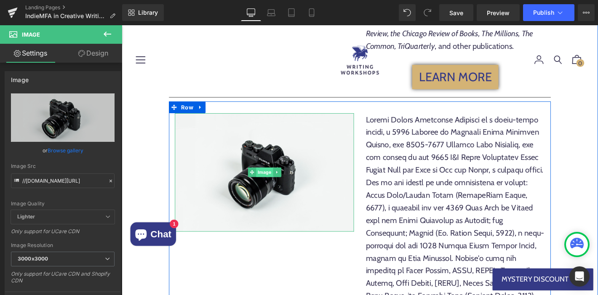
click at [267, 178] on span "Image" at bounding box center [274, 183] width 18 height 10
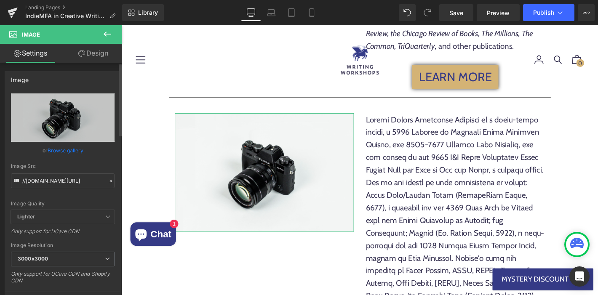
click at [67, 150] on link "Browse gallery" at bounding box center [66, 150] width 36 height 15
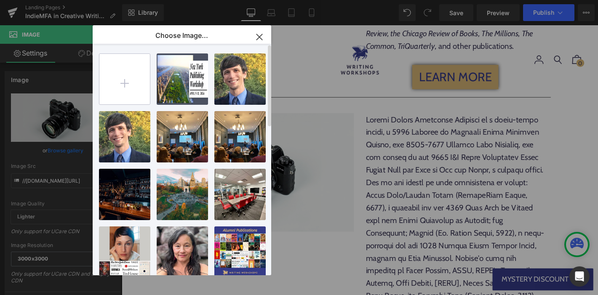
click at [127, 73] on input "file" at bounding box center [124, 79] width 51 height 51
type input "C:\fakepath\New York Publishing Workshop 2026.png"
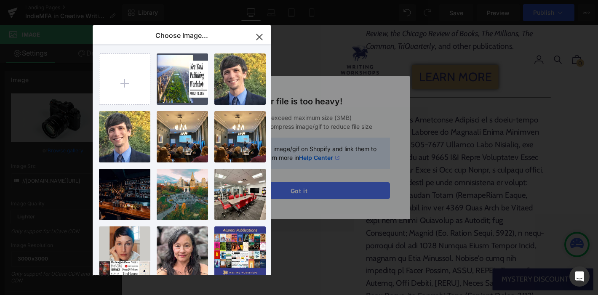
click at [298, 0] on div "Text Color Highlight Color #333333 Choose Image... Back to Library Insert New Y…" at bounding box center [299, 0] width 598 height 0
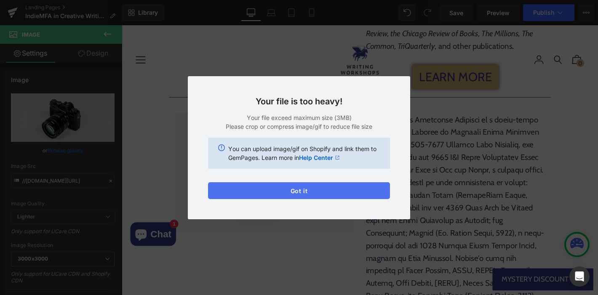
click at [299, 186] on button "Got it" at bounding box center [299, 190] width 182 height 17
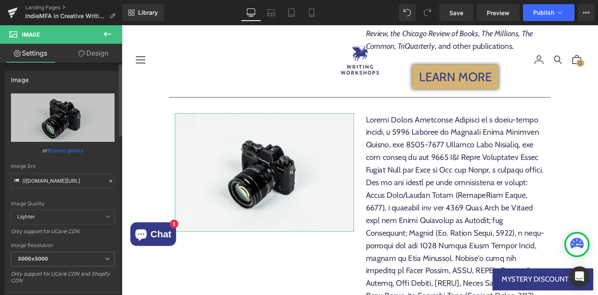
click at [53, 152] on link "Browse gallery" at bounding box center [66, 150] width 36 height 15
click at [53, 0] on div "Image You are previewing how the will restyle your page. You can not edit Eleme…" at bounding box center [299, 0] width 598 height 0
click at [75, 153] on link "Browse gallery" at bounding box center [66, 150] width 36 height 15
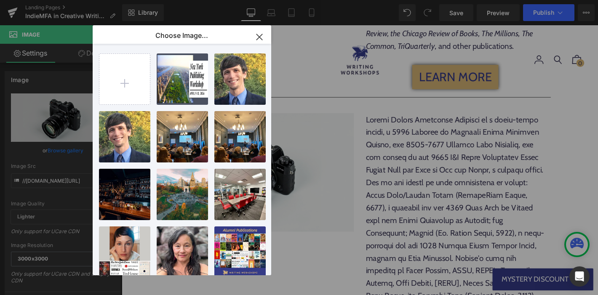
click at [151, 83] on div "New Yor...op 2.png 763.95 KB Delete image? Yes No Kevin R...illy.png 1.38 MB De…" at bounding box center [187, 161] width 176 height 235
click at [142, 82] on input "file" at bounding box center [124, 79] width 51 height 51
click at [122, 83] on input "file" at bounding box center [124, 79] width 51 height 51
click at [265, 35] on icon "button" at bounding box center [259, 36] width 13 height 13
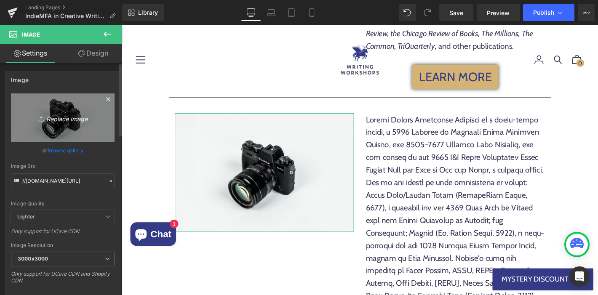
click at [68, 116] on icon "Replace Image" at bounding box center [62, 117] width 67 height 11
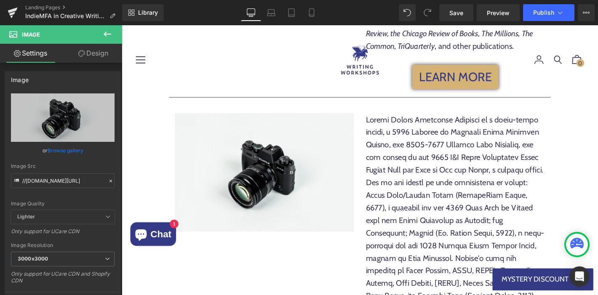
type input "C:\fakepath\New York Publishing Workshop 2026.png"
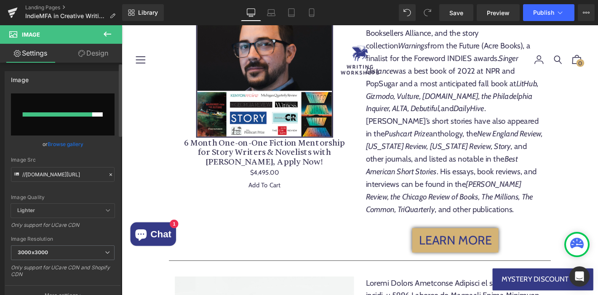
scroll to position [1652, 0]
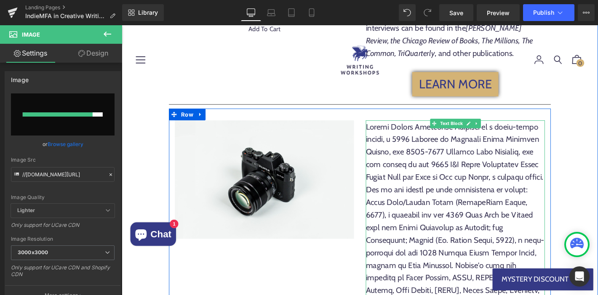
click at [433, 127] on div "To enrich screen reader interactions, please activate Accessibility in Grammarl…" at bounding box center [479, 288] width 192 height 323
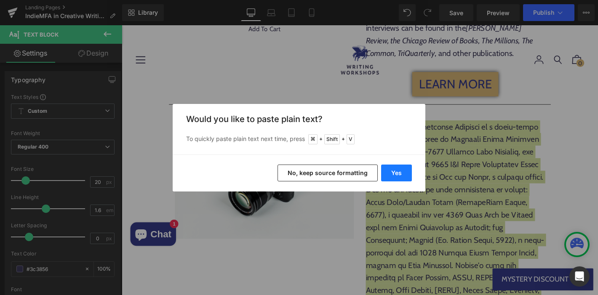
click at [397, 175] on button "Yes" at bounding box center [396, 173] width 31 height 17
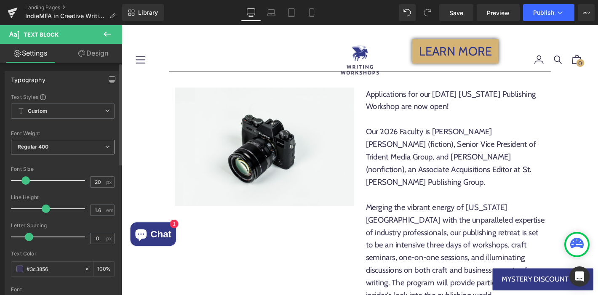
scroll to position [1689, 0]
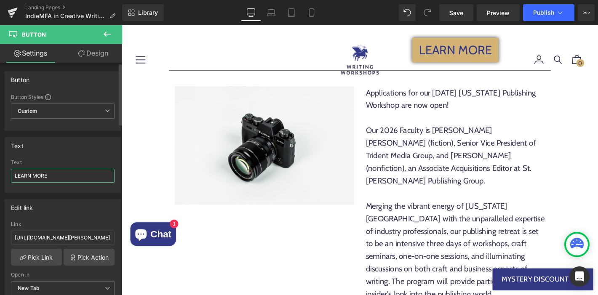
click at [64, 172] on input "LEARN MORE" at bounding box center [63, 176] width 104 height 14
click at [79, 236] on input "https://writingworkshops.com/products/three-month-1-on-1-nonfiction-mentorship-…" at bounding box center [63, 238] width 104 height 14
paste input "ages/new-york-publishing-workshop"
type input "[URL][DOMAIN_NAME]"
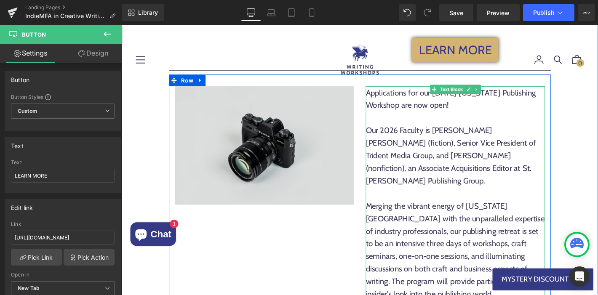
click at [497, 131] on div "Our 2026 Faculty is [PERSON_NAME] [PERSON_NAME] (fiction), Senior Vice Presiden…" at bounding box center [479, 164] width 192 height 67
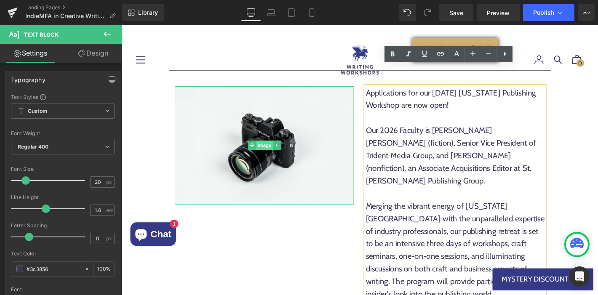
drag, startPoint x: 279, startPoint y: 97, endPoint x: 275, endPoint y: 99, distance: 4.9
click at [279, 149] on span "Image" at bounding box center [274, 154] width 18 height 10
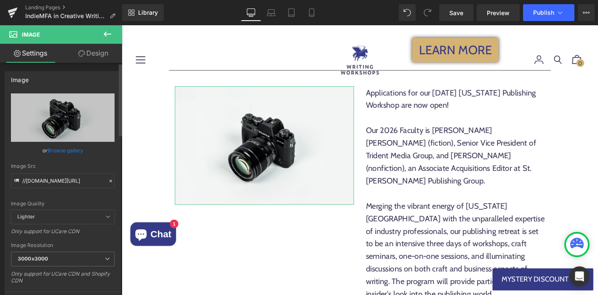
click at [71, 148] on link "Browse gallery" at bounding box center [66, 150] width 36 height 15
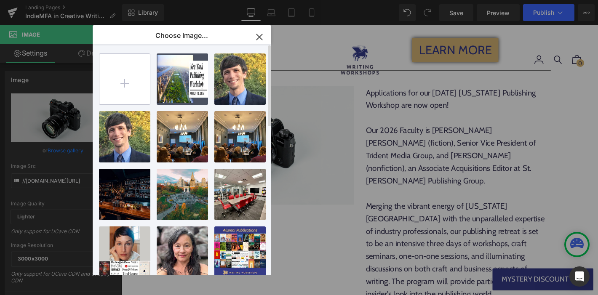
click at [136, 72] on input "file" at bounding box center [124, 79] width 51 height 51
drag, startPoint x: 258, startPoint y: 35, endPoint x: 223, endPoint y: 77, distance: 54.8
click at [258, 35] on icon "button" at bounding box center [259, 36] width 13 height 13
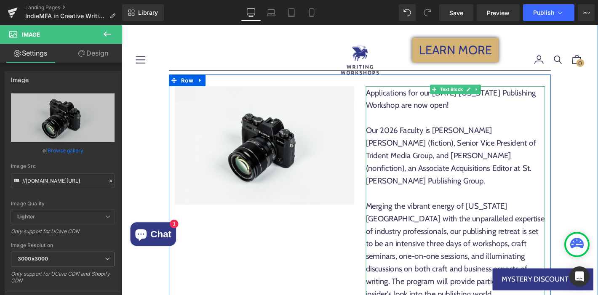
click at [468, 198] on div "To enrich screen reader interactions, please activate Accessibility in Grammarl…" at bounding box center [479, 204] width 192 height 13
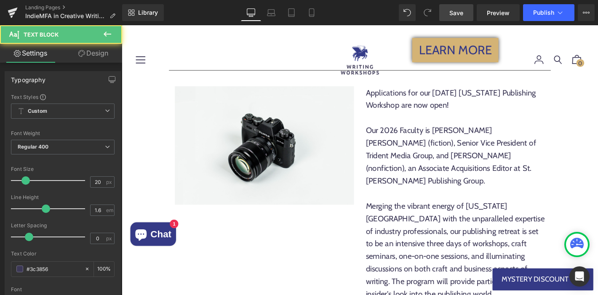
click at [457, 19] on link "Save" at bounding box center [456, 12] width 34 height 17
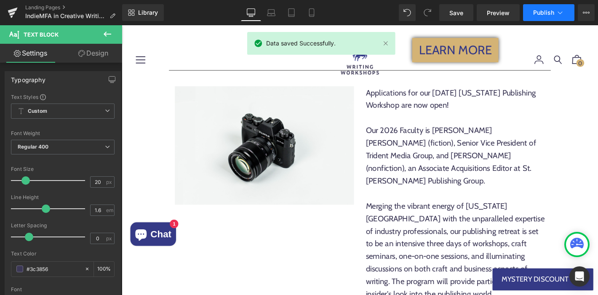
click at [568, 16] on button "Publish" at bounding box center [548, 12] width 51 height 17
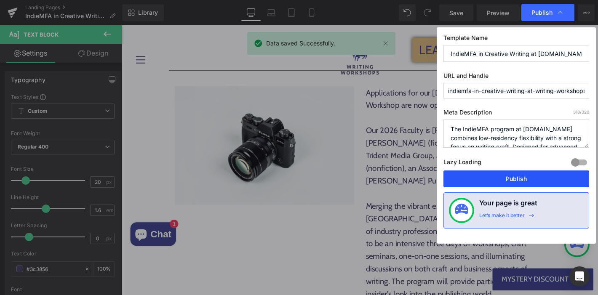
click at [513, 178] on button "Publish" at bounding box center [517, 179] width 146 height 17
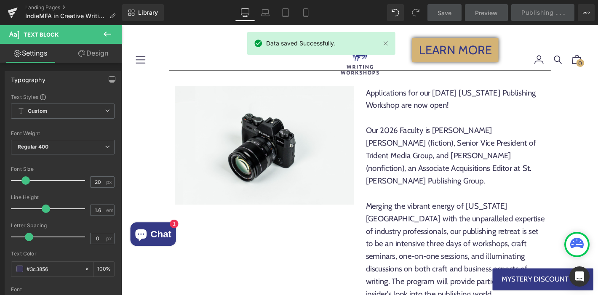
scroll to position [1540, 0]
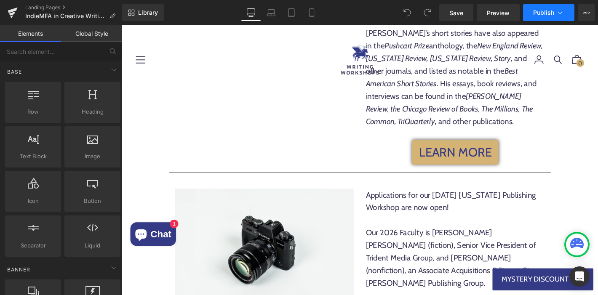
scroll to position [1615, 0]
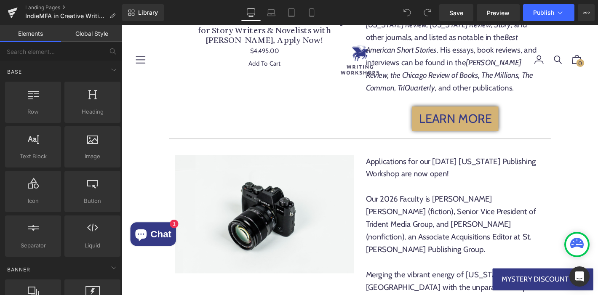
click at [275, 171] on div "Image" at bounding box center [275, 227] width 192 height 127
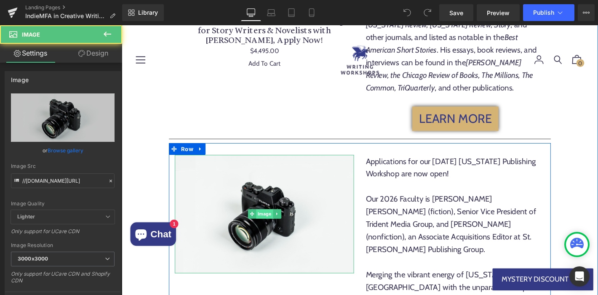
click at [271, 222] on span "Image" at bounding box center [274, 227] width 18 height 10
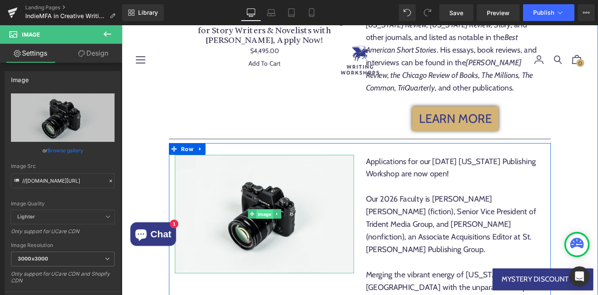
click at [271, 223] on span "Image" at bounding box center [274, 228] width 18 height 10
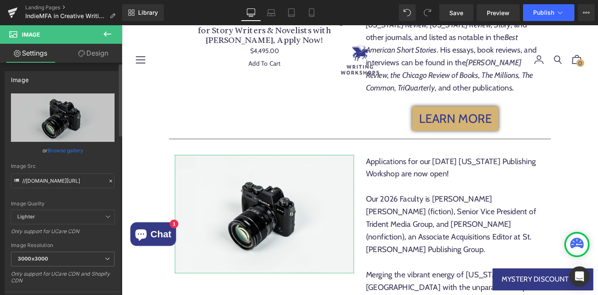
click at [56, 150] on link "Browse gallery" at bounding box center [66, 150] width 36 height 15
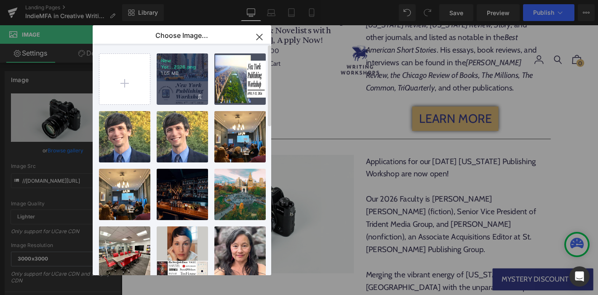
click at [171, 79] on div "New Yor...2026.png 1.05 MB" at bounding box center [182, 78] width 51 height 51
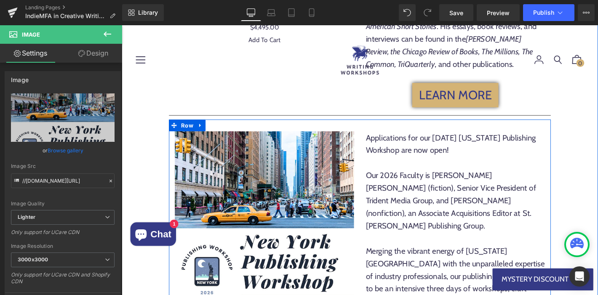
scroll to position [1560, 0]
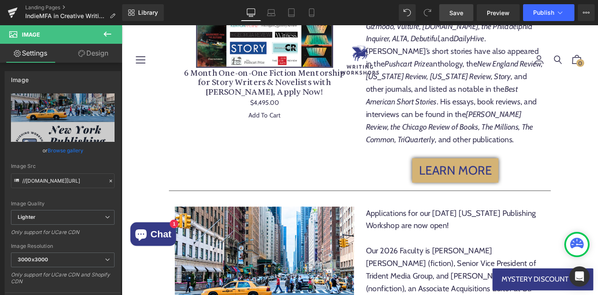
click at [449, 8] on link "Save" at bounding box center [456, 12] width 34 height 17
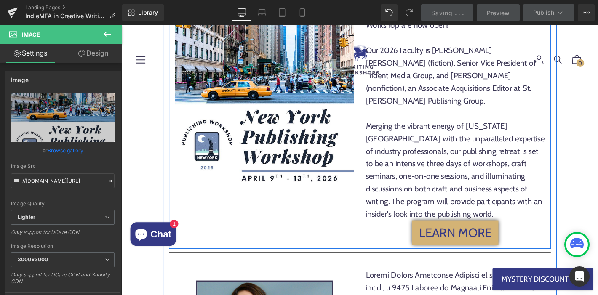
scroll to position [1806, 0]
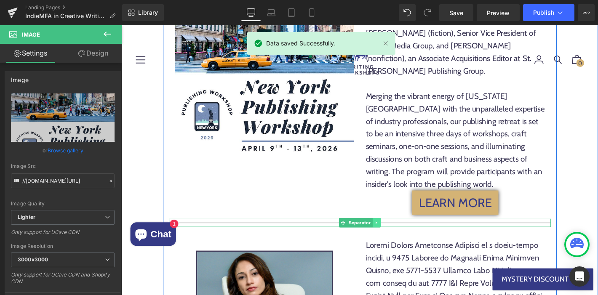
click at [393, 234] on icon at bounding box center [394, 236] width 5 height 5
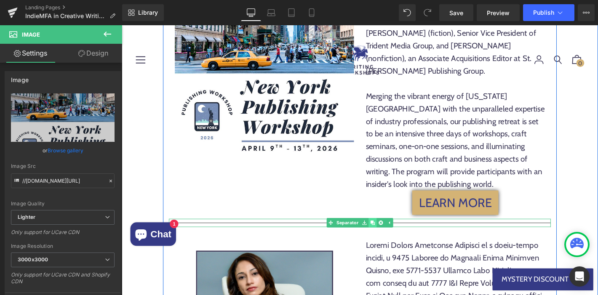
click at [388, 235] on icon at bounding box center [390, 237] width 5 height 5
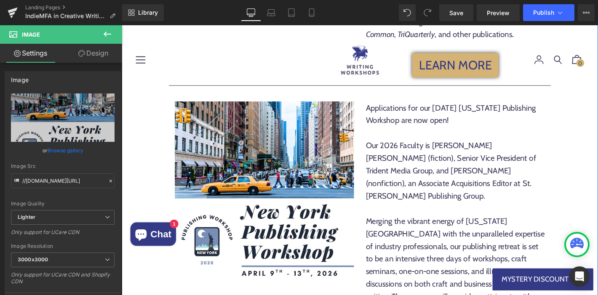
scroll to position [1618, 0]
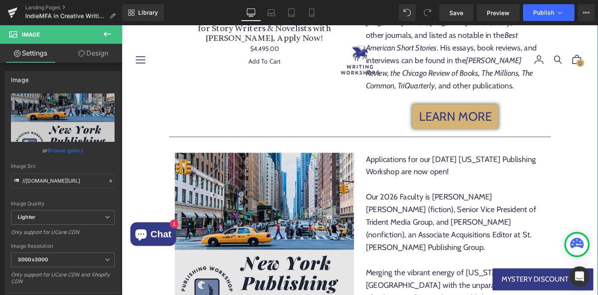
click at [243, 162] on img at bounding box center [275, 258] width 192 height 192
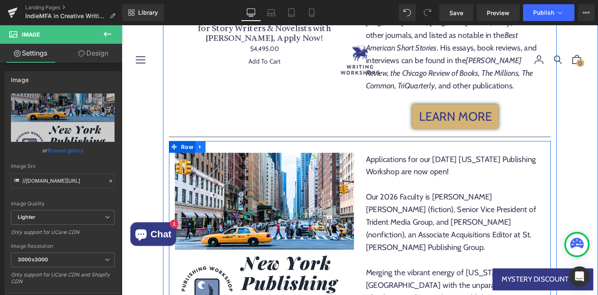
click at [204, 152] on icon at bounding box center [206, 155] width 6 height 6
click at [214, 152] on icon at bounding box center [217, 155] width 6 height 6
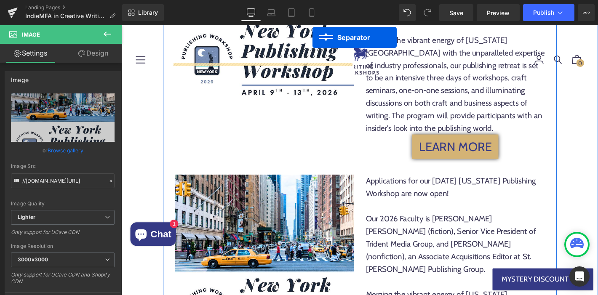
scroll to position [1833, 0]
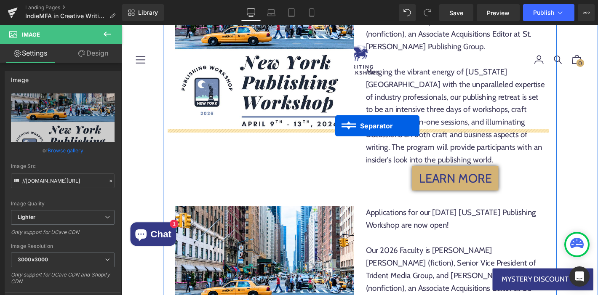
drag, startPoint x: 343, startPoint y: 281, endPoint x: 350, endPoint y: 133, distance: 148.4
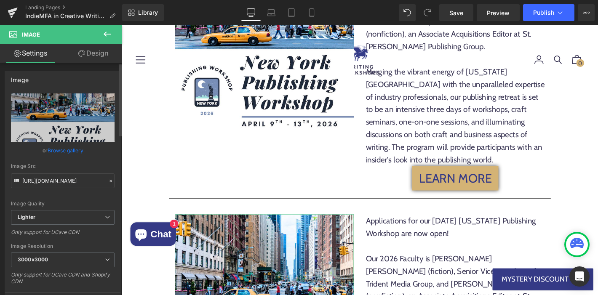
click at [62, 151] on link "Browse gallery" at bounding box center [66, 150] width 36 height 15
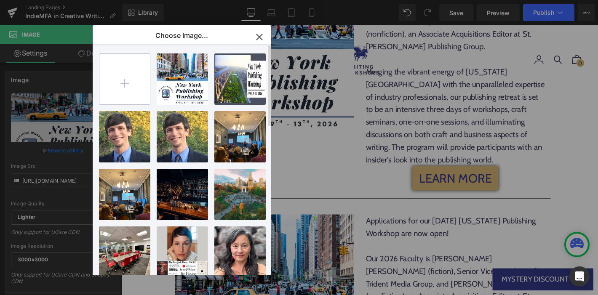
click at [121, 76] on input "file" at bounding box center [124, 79] width 51 height 51
type input "C:\fakepath\2026 Writing Workshop in [GEOGRAPHIC_DATA] [GEOGRAPHIC_DATA]png"
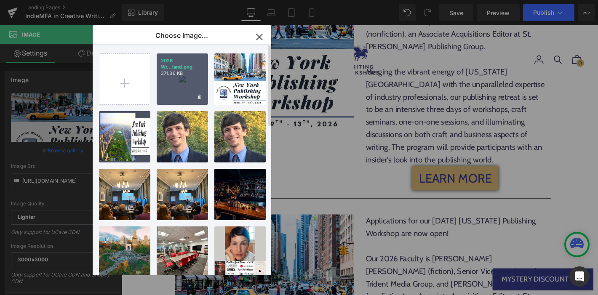
click at [204, 92] on div "2026 Wr...land.png 371.36 KB" at bounding box center [182, 78] width 51 height 51
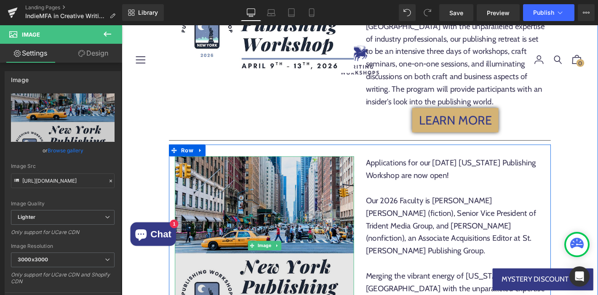
scroll to position [1895, 0]
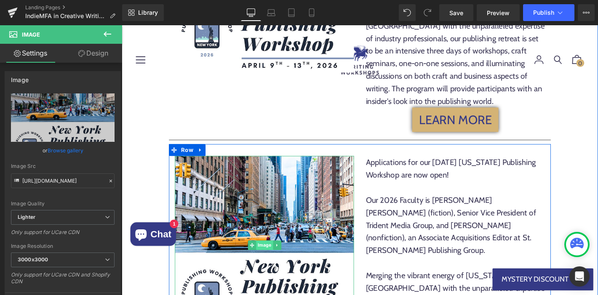
click at [268, 256] on span "Image" at bounding box center [274, 261] width 18 height 10
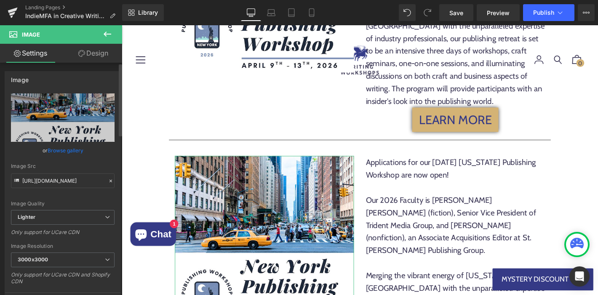
click at [59, 149] on link "Browse gallery" at bounding box center [66, 150] width 36 height 15
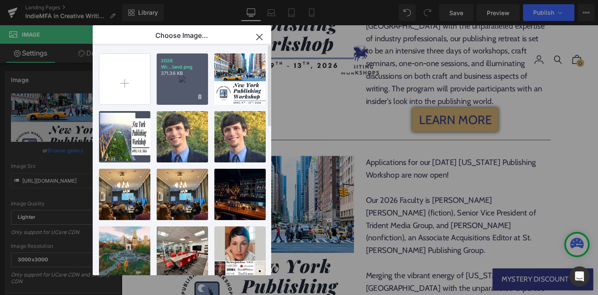
click at [176, 77] on div "2026 Wr...land.png 371.36 KB" at bounding box center [182, 78] width 51 height 51
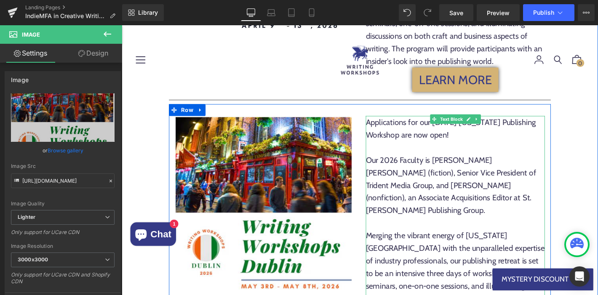
scroll to position [1933, 0]
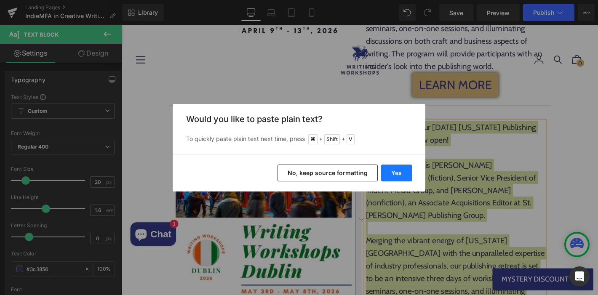
drag, startPoint x: 388, startPoint y: 181, endPoint x: 286, endPoint y: 165, distance: 103.6
click at [388, 181] on button "Yes" at bounding box center [396, 173] width 31 height 17
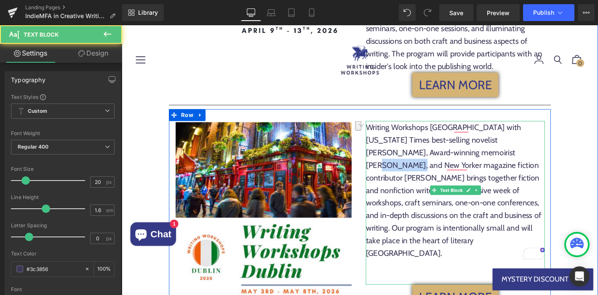
drag, startPoint x: 478, startPoint y: 92, endPoint x: 518, endPoint y: 92, distance: 40.0
click at [517, 128] on div "Writing Workshops [GEOGRAPHIC_DATA] with [US_STATE] Times best-selling novelist…" at bounding box center [479, 202] width 192 height 148
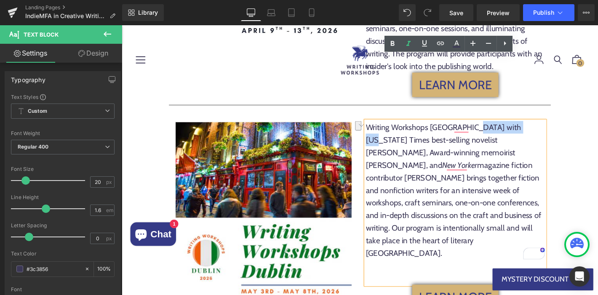
drag, startPoint x: 492, startPoint y: 67, endPoint x: 547, endPoint y: 67, distance: 54.8
click at [547, 128] on div "Writing Workshops [GEOGRAPHIC_DATA] with [US_STATE] Times best-selling novelist…" at bounding box center [479, 202] width 192 height 148
click at [543, 128] on div "Writing Workshops [GEOGRAPHIC_DATA] with [US_STATE] Times best-selling novelist…" at bounding box center [479, 202] width 192 height 148
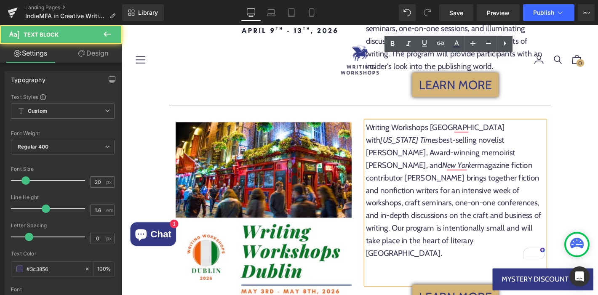
click at [525, 128] on div "Writing Workshops [GEOGRAPHIC_DATA] with [US_STATE] Times best-selling novelist…" at bounding box center [479, 202] width 192 height 148
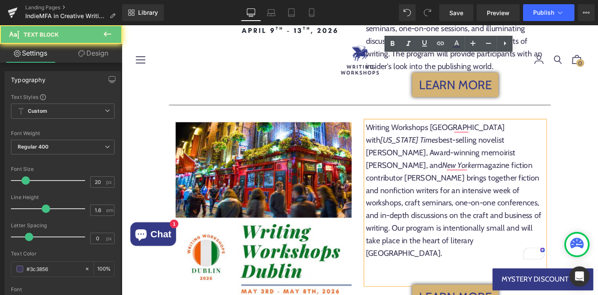
click at [462, 167] on div "Writing Workshops [GEOGRAPHIC_DATA] with [US_STATE] Times best-selling novelist…" at bounding box center [479, 202] width 192 height 148
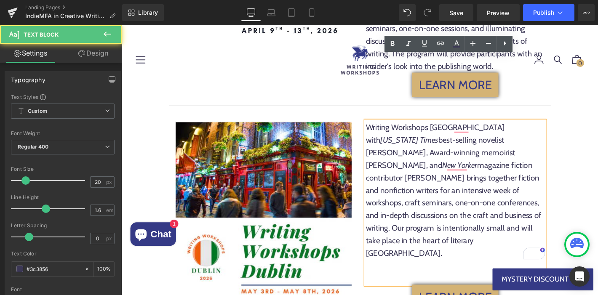
click at [473, 276] on div "To enrich screen reader interactions, please activate Accessibility in Grammarl…" at bounding box center [479, 282] width 192 height 13
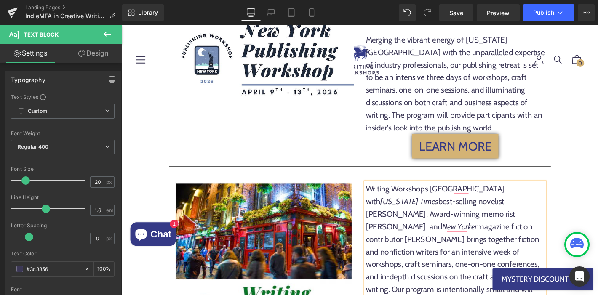
scroll to position [1861, 0]
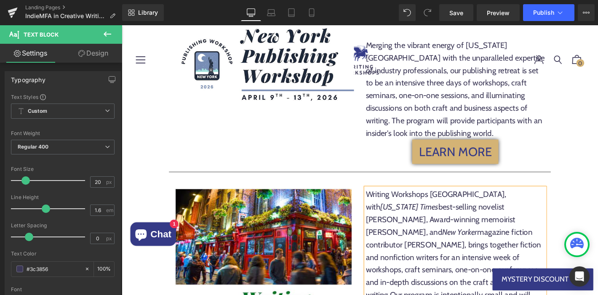
click at [514, 223] on div "Writing Workshops [GEOGRAPHIC_DATA], with [US_STATE] Times best-selling novelis…" at bounding box center [479, 274] width 192 height 148
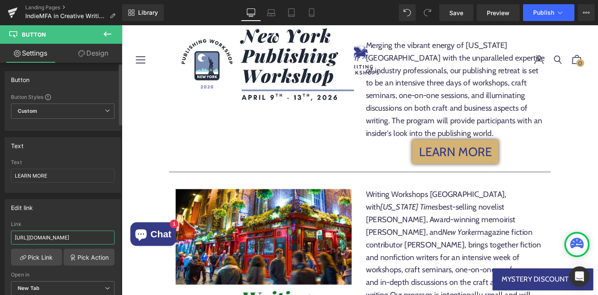
click at [60, 238] on input "[URL][DOMAIN_NAME]" at bounding box center [63, 238] width 104 height 14
type input "[URL][DOMAIN_NAME]"
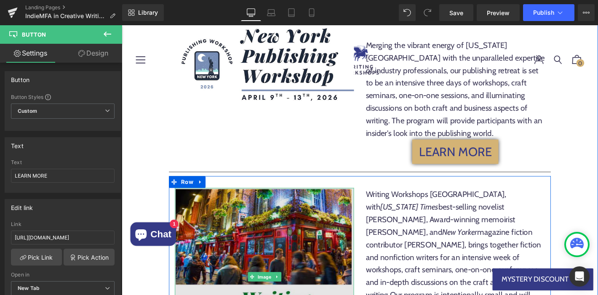
click at [213, 200] on img at bounding box center [275, 295] width 192 height 191
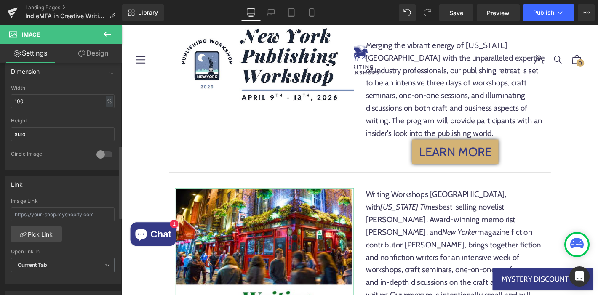
scroll to position [267, 0]
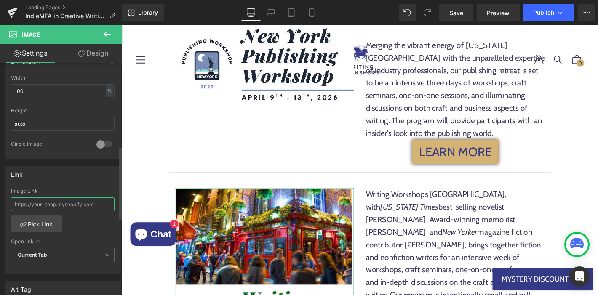
click at [74, 207] on input "text" at bounding box center [63, 205] width 104 height 14
paste input "[URL][DOMAIN_NAME]"
type input "[URL][DOMAIN_NAME]"
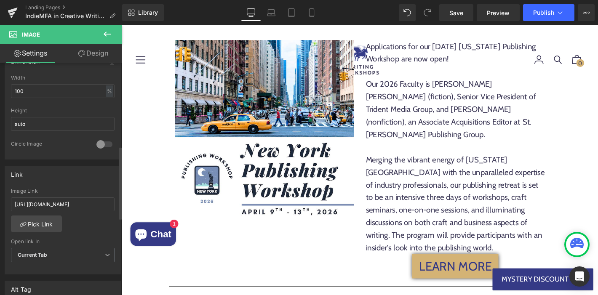
scroll to position [1723, 0]
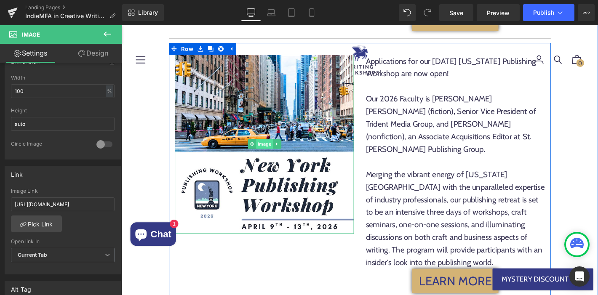
click at [275, 147] on span "Image" at bounding box center [274, 152] width 18 height 10
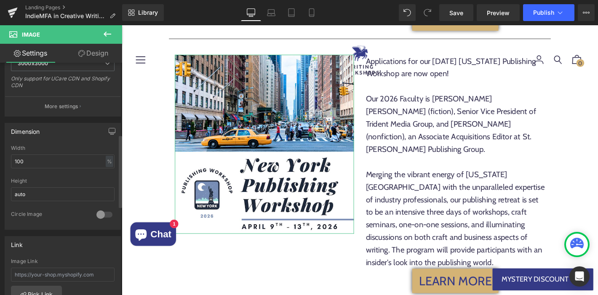
scroll to position [231, 0]
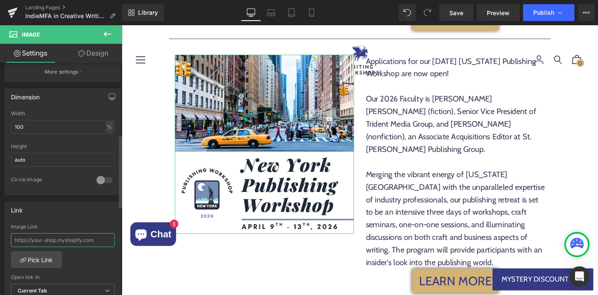
click at [70, 240] on input "text" at bounding box center [63, 240] width 104 height 14
paste input "[URL][DOMAIN_NAME]"
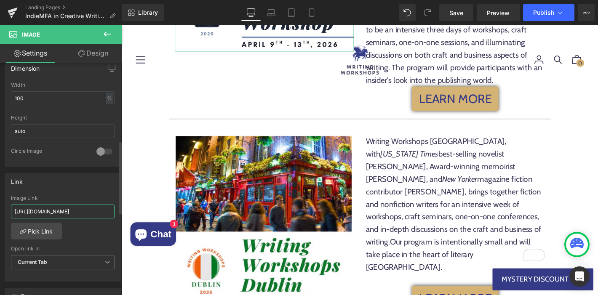
scroll to position [294, 0]
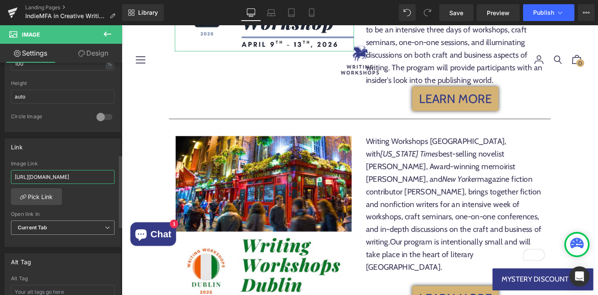
type input "[URL][DOMAIN_NAME]"
click at [105, 227] on icon at bounding box center [107, 227] width 5 height 5
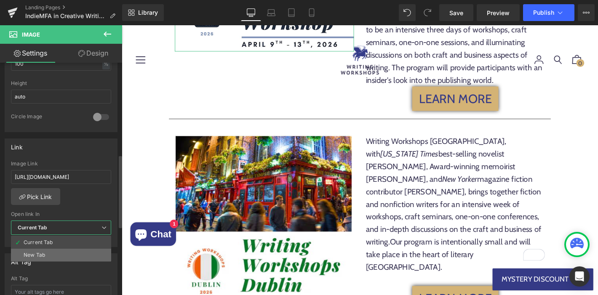
click at [55, 256] on li "New Tab" at bounding box center [61, 255] width 100 height 13
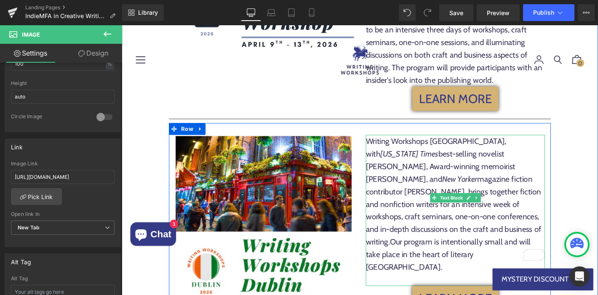
click at [475, 185] on span "magazine fiction contributor [PERSON_NAME], brings together fiction and nonfict…" at bounding box center [477, 223] width 188 height 77
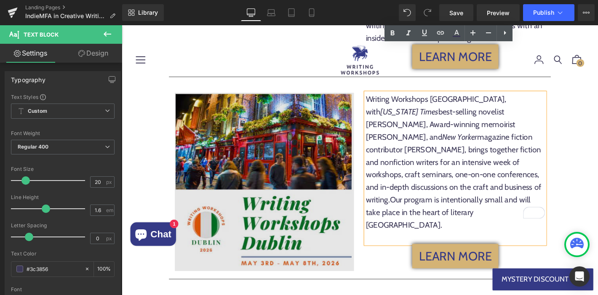
scroll to position [1860, 0]
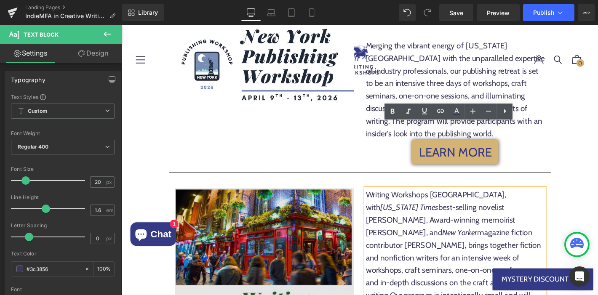
click at [268, 200] on img at bounding box center [275, 295] width 192 height 191
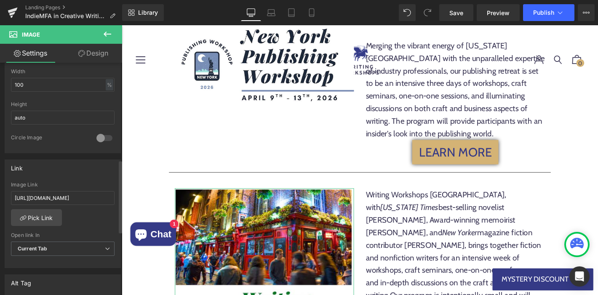
scroll to position [311, 0]
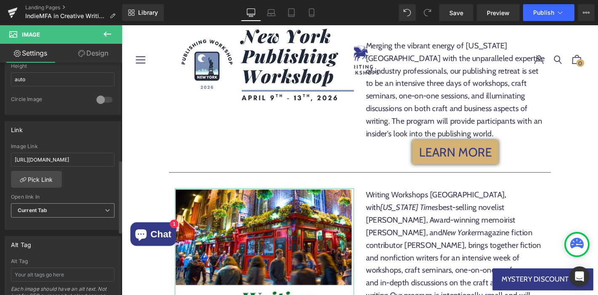
click at [60, 214] on span "Current Tab" at bounding box center [63, 210] width 104 height 15
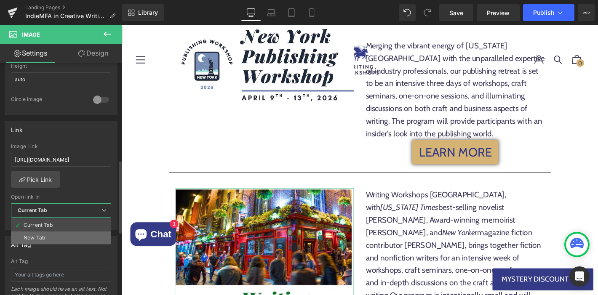
click at [59, 236] on li "New Tab" at bounding box center [61, 238] width 100 height 13
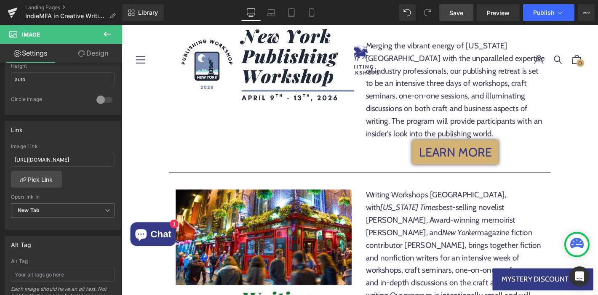
click at [457, 13] on span "Save" at bounding box center [456, 12] width 14 height 9
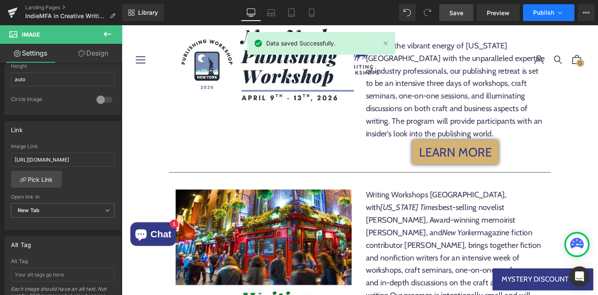
click at [558, 13] on icon at bounding box center [560, 12] width 8 height 8
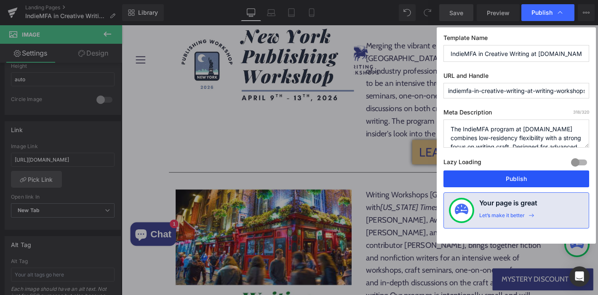
click at [470, 176] on button "Publish" at bounding box center [517, 179] width 146 height 17
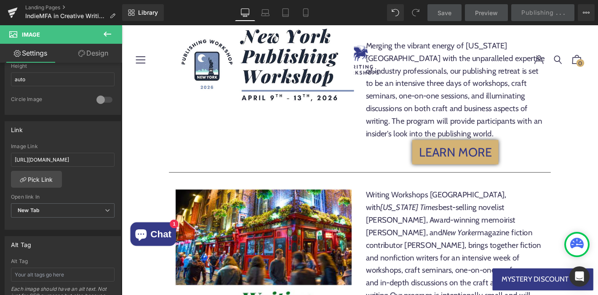
scroll to position [2028, 0]
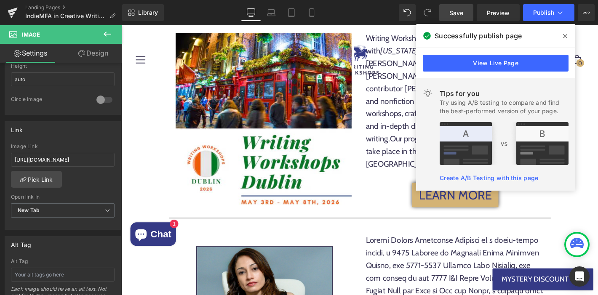
click at [566, 36] on icon at bounding box center [565, 36] width 4 height 7
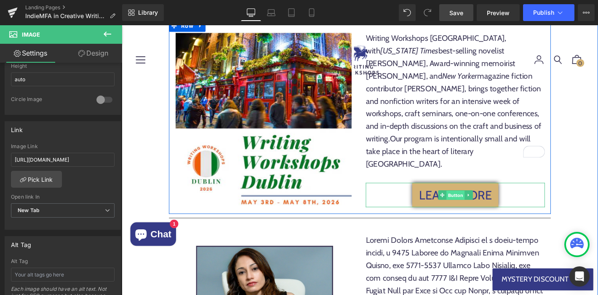
click at [473, 202] on span "Button" at bounding box center [478, 207] width 19 height 10
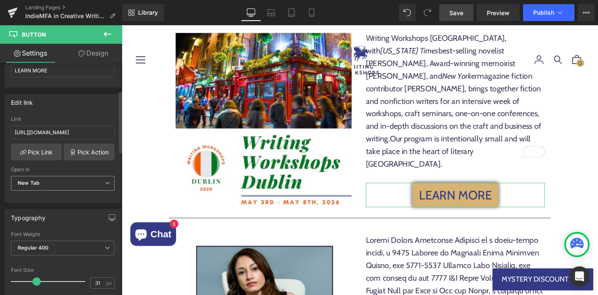
scroll to position [110, 0]
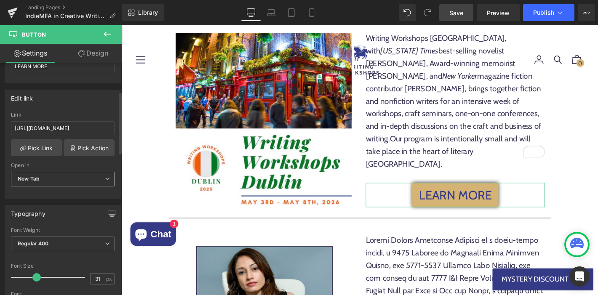
click at [104, 182] on span "New Tab" at bounding box center [63, 179] width 104 height 15
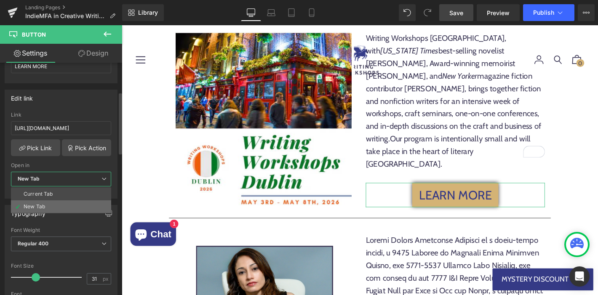
click at [72, 206] on li "New Tab" at bounding box center [61, 206] width 100 height 13
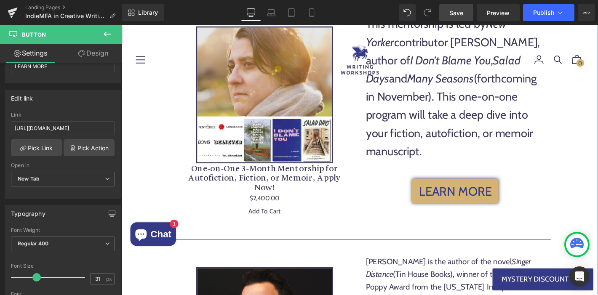
scroll to position [1195, 0]
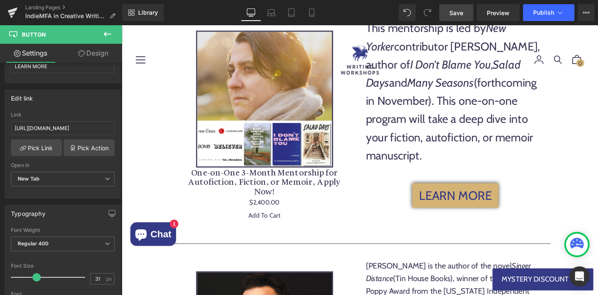
click at [455, 12] on span "Save" at bounding box center [456, 12] width 14 height 9
click at [563, 15] on icon at bounding box center [560, 12] width 8 height 8
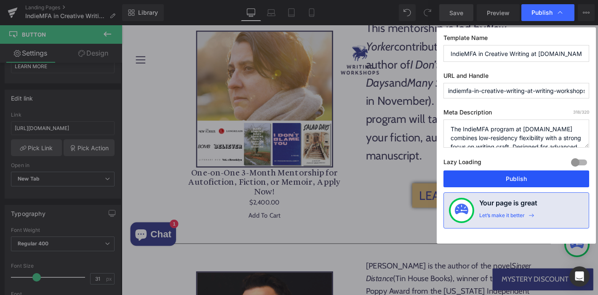
click at [523, 176] on button "Publish" at bounding box center [517, 179] width 146 height 17
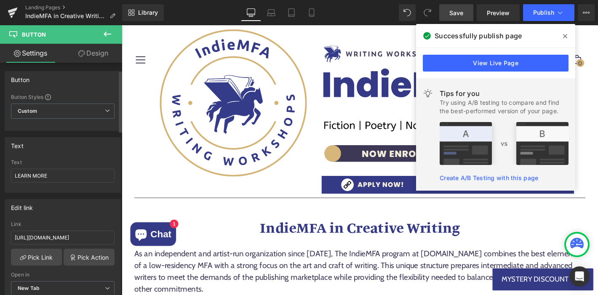
scroll to position [0, 0]
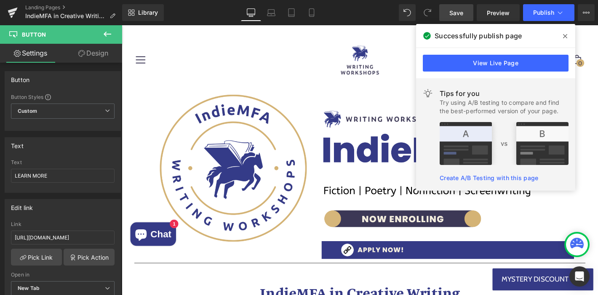
click at [566, 36] on icon at bounding box center [565, 36] width 4 height 7
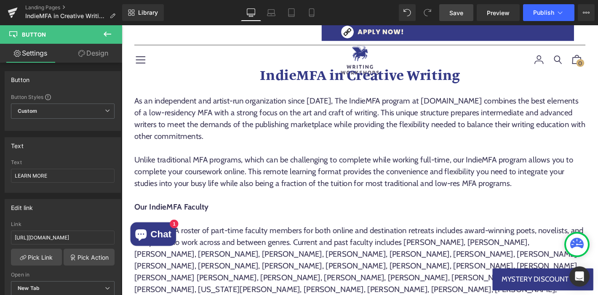
scroll to position [216, 0]
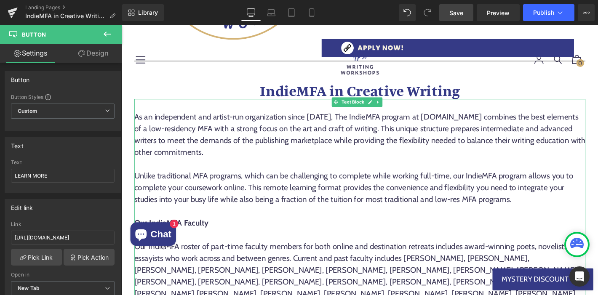
click at [344, 123] on div "As an independent and artist-run organization since [DATE], The IndieMFA progra…" at bounding box center [376, 142] width 483 height 51
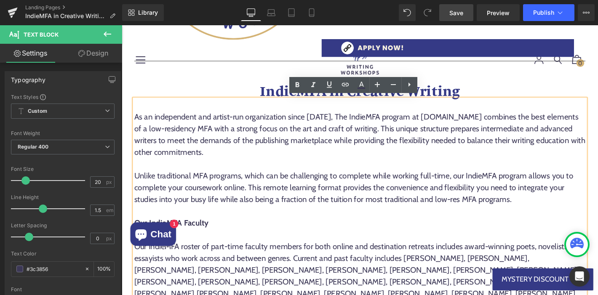
click at [331, 145] on div "As an independent and artist-run organization since [DATE], The IndieMFA progra…" at bounding box center [376, 142] width 483 height 51
click at [381, 147] on div "As an independent and artist-run organization since [DATE], The IndieMFA progra…" at bounding box center [376, 142] width 483 height 51
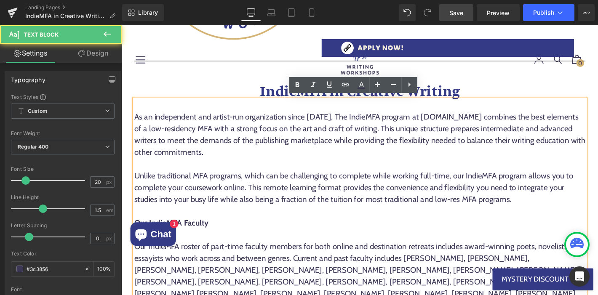
click at [345, 154] on div "As an independent and artist-run organization since [DATE], The IndieMFA progra…" at bounding box center [376, 142] width 483 height 51
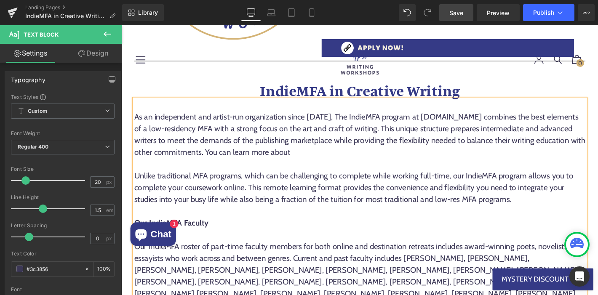
click at [360, 158] on div "As an independent and artist-run organization since [DATE], The IndieMFA progra…" at bounding box center [376, 142] width 483 height 51
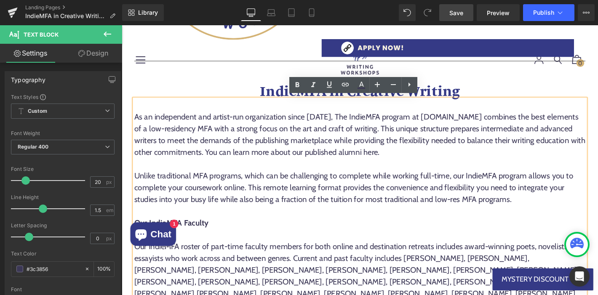
drag, startPoint x: 358, startPoint y: 159, endPoint x: 449, endPoint y: 161, distance: 91.0
click at [449, 161] on div "As an independent and artist-run organization since [DATE], The IndieMFA progra…" at bounding box center [376, 142] width 483 height 51
drag, startPoint x: 358, startPoint y: 159, endPoint x: 451, endPoint y: 160, distance: 93.1
click at [451, 160] on div "As an independent and artist-run organization since [DATE], The IndieMFA progra…" at bounding box center [376, 142] width 483 height 51
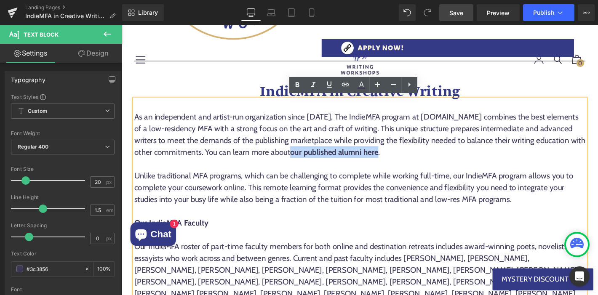
drag, startPoint x: 361, startPoint y: 158, endPoint x: 452, endPoint y: 153, distance: 90.3
click at [452, 154] on div "As an independent and artist-run organization since [DATE], The IndieMFA progra…" at bounding box center [376, 142] width 483 height 51
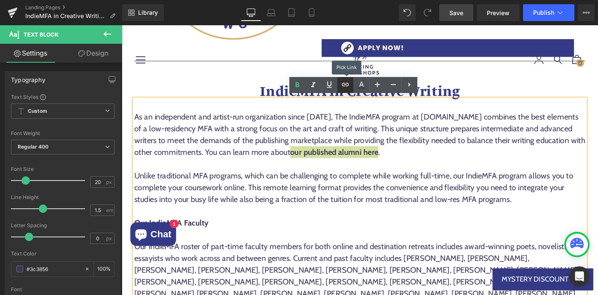
click at [345, 83] on icon at bounding box center [345, 84] width 7 height 3
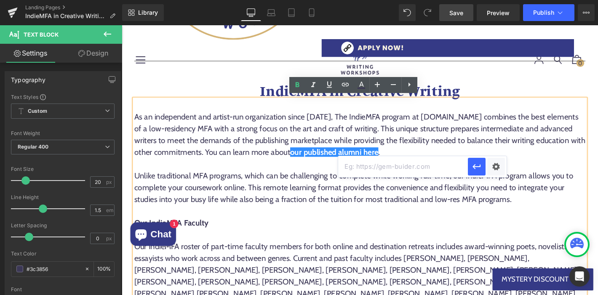
click at [390, 167] on input "text" at bounding box center [403, 166] width 130 height 21
paste input "[URL][DOMAIN_NAME]"
type input "[URL][DOMAIN_NAME]"
click at [492, 0] on div "Text Color Highlight Color #333333 Choose Image... Back to Library Insert 2026 …" at bounding box center [299, 0] width 598 height 0
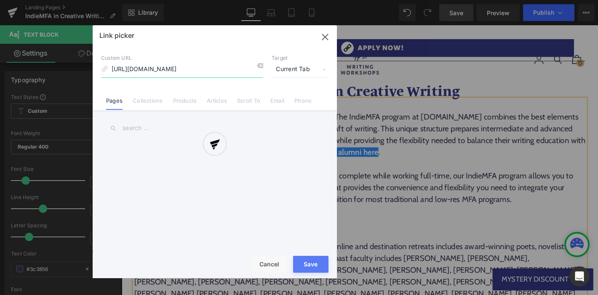
scroll to position [0, 66]
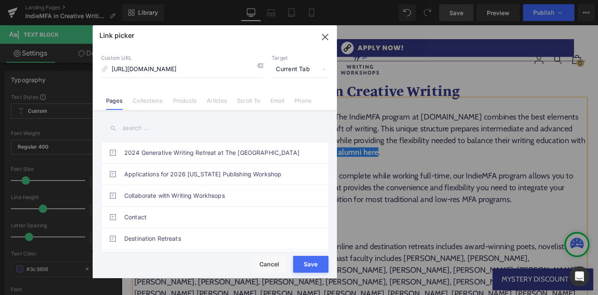
click at [297, 65] on span "Current Tab" at bounding box center [300, 69] width 57 height 16
click at [294, 99] on li "New Tab" at bounding box center [299, 99] width 65 height 15
click at [310, 266] on div "Rendering Content" at bounding box center [299, 261] width 52 height 9
click at [320, 266] on div "Rendering Content" at bounding box center [299, 261] width 52 height 9
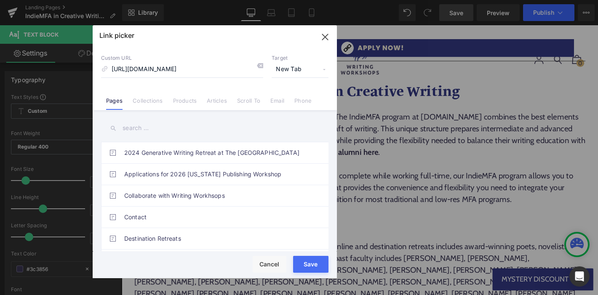
click at [311, 264] on div "Rendering Content" at bounding box center [299, 261] width 52 height 9
click at [307, 264] on div "Rendering Content" at bounding box center [299, 261] width 52 height 9
click at [304, 268] on button "Save" at bounding box center [310, 264] width 35 height 17
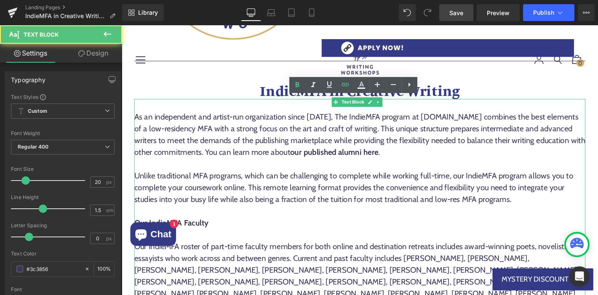
click at [379, 208] on div "Unlike traditional MFA programs, which can be challenging to complete while wor…" at bounding box center [376, 199] width 483 height 38
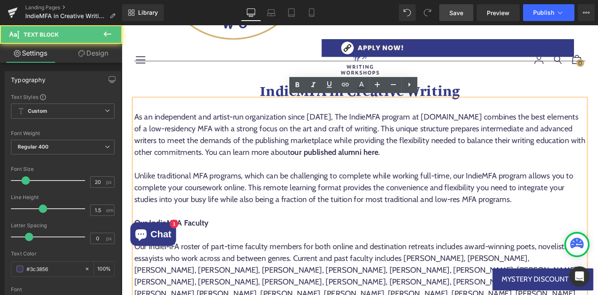
click at [356, 197] on div "Unlike traditional MFA programs, which can be challenging to complete while wor…" at bounding box center [376, 199] width 483 height 38
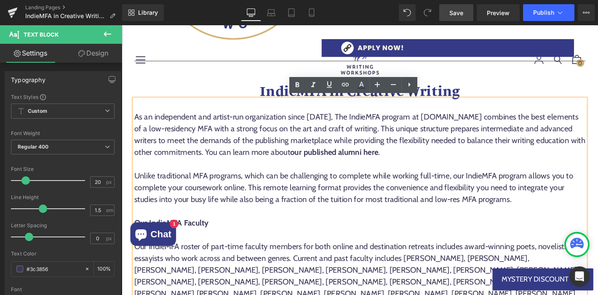
click at [366, 200] on div "Unlike traditional MFA programs, which can be challenging to complete while wor…" at bounding box center [376, 199] width 483 height 38
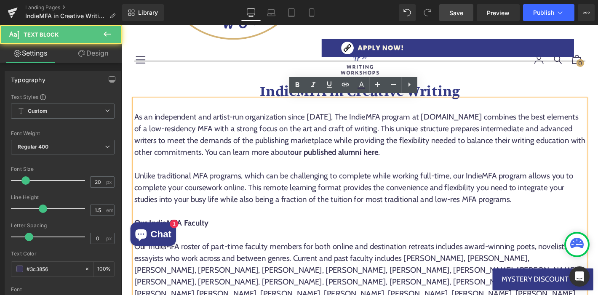
click at [359, 159] on strong "our published alumni here" at bounding box center [349, 161] width 94 height 10
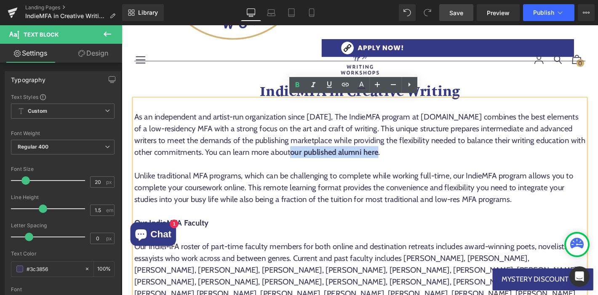
drag, startPoint x: 359, startPoint y: 159, endPoint x: 452, endPoint y: 160, distance: 92.3
click at [452, 160] on div "As an independent and artist-run organization since [DATE], The IndieMFA progra…" at bounding box center [376, 142] width 483 height 51
click at [407, 202] on div "Unlike traditional MFA programs, which can be challenging to complete while wor…" at bounding box center [376, 199] width 483 height 38
click at [348, 197] on div "Unlike traditional MFA programs, which can be challenging to complete while wor…" at bounding box center [376, 199] width 483 height 38
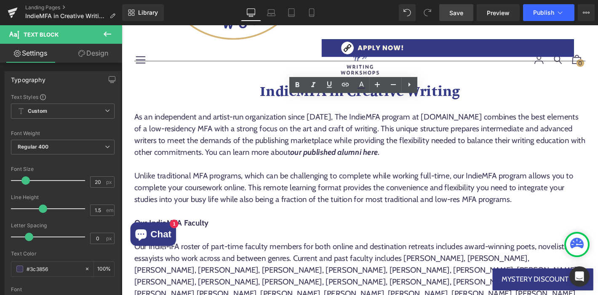
click at [454, 14] on span "Save" at bounding box center [456, 12] width 14 height 9
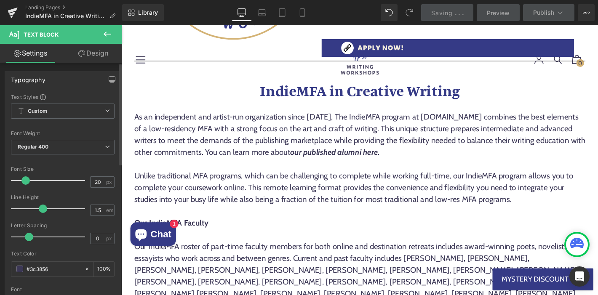
scroll to position [282, 0]
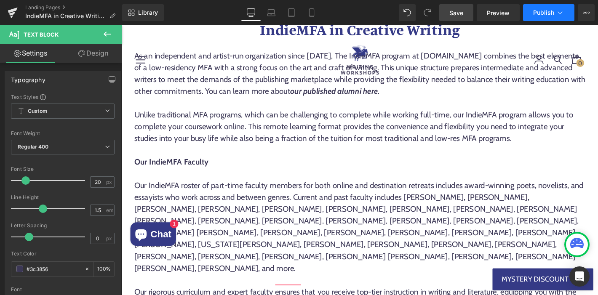
click at [561, 14] on icon at bounding box center [560, 12] width 8 height 8
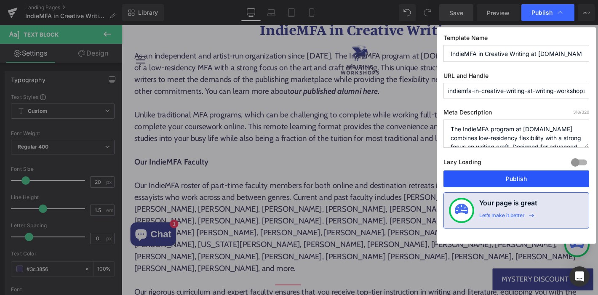
click at [554, 180] on button "Publish" at bounding box center [517, 179] width 146 height 17
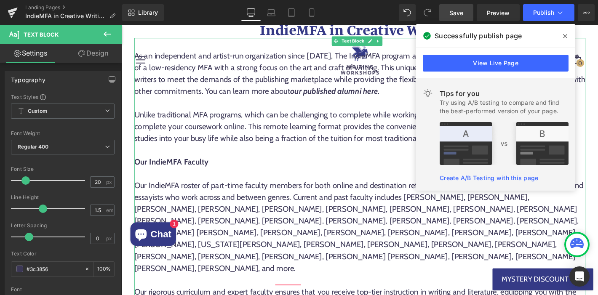
click at [362, 96] on icon "our published alumni here" at bounding box center [349, 96] width 94 height 10
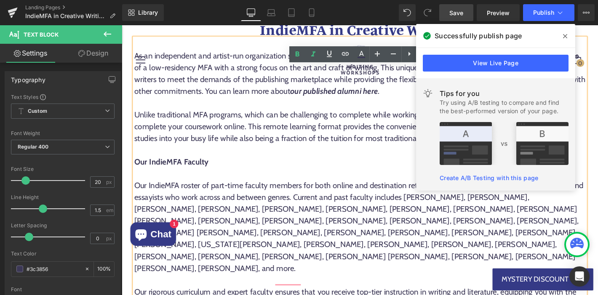
click at [378, 170] on div "Our IndieMFA Faculty" at bounding box center [376, 171] width 483 height 13
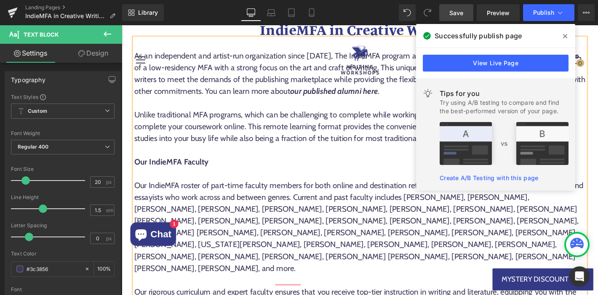
click at [563, 36] on icon at bounding box center [565, 36] width 4 height 7
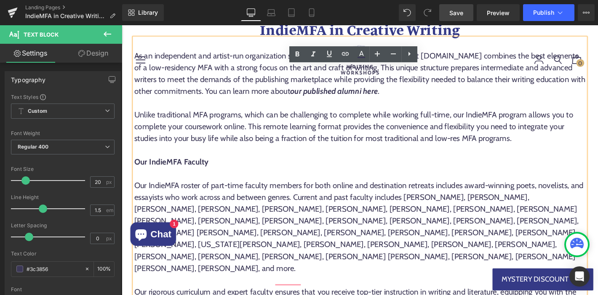
click at [388, 92] on icon "our published alumni here" at bounding box center [349, 96] width 94 height 10
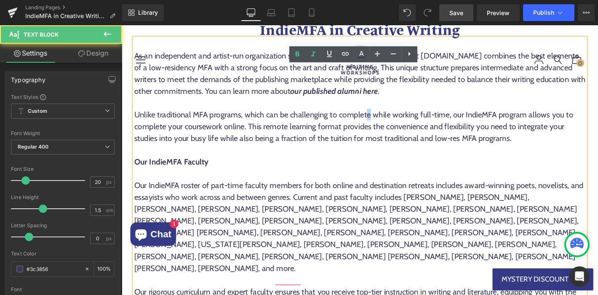
click at [383, 117] on div "Unlike traditional MFA programs, which can be challenging to complete while wor…" at bounding box center [376, 134] width 483 height 38
click at [358, 93] on icon "our published alumni here" at bounding box center [349, 96] width 94 height 10
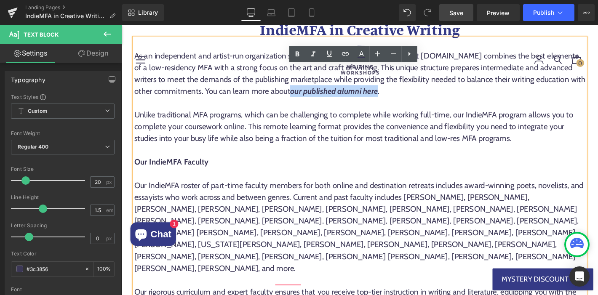
drag, startPoint x: 357, startPoint y: 95, endPoint x: 450, endPoint y: 95, distance: 93.1
click at [450, 95] on div "As an independent and artist-run organization since [DATE], The IndieMFA progra…" at bounding box center [376, 76] width 483 height 51
click at [345, 54] on icon at bounding box center [345, 54] width 10 height 10
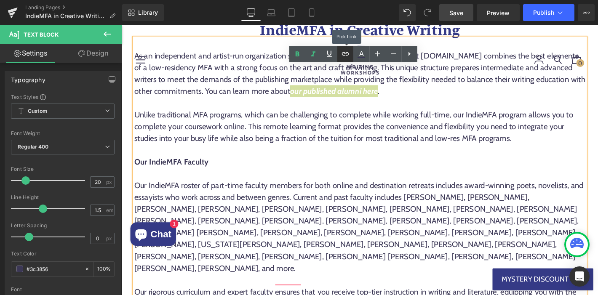
scroll to position [0, 0]
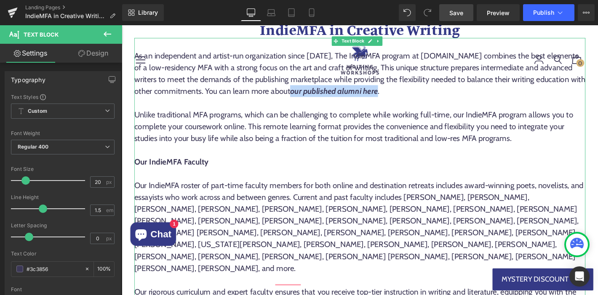
drag, startPoint x: 357, startPoint y: 94, endPoint x: 449, endPoint y: 95, distance: 92.2
click at [396, 95] on icon "our published alumni here" at bounding box center [349, 96] width 94 height 10
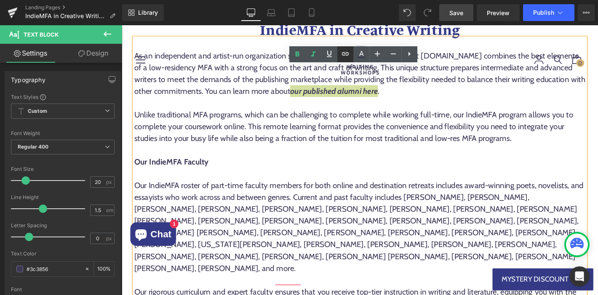
click at [345, 53] on icon at bounding box center [345, 54] width 10 height 10
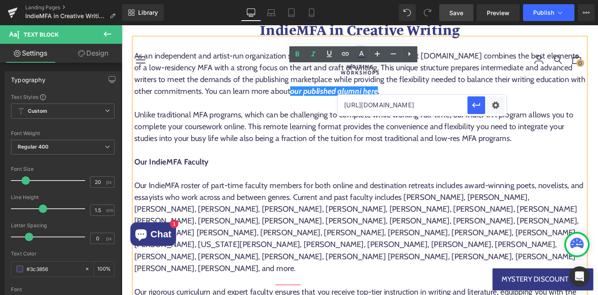
click at [438, 103] on input "[URL][DOMAIN_NAME]" at bounding box center [403, 105] width 130 height 21
paste input "[URL][DOMAIN_NAME]"
type input "[URL][DOMAIN_NAME]"
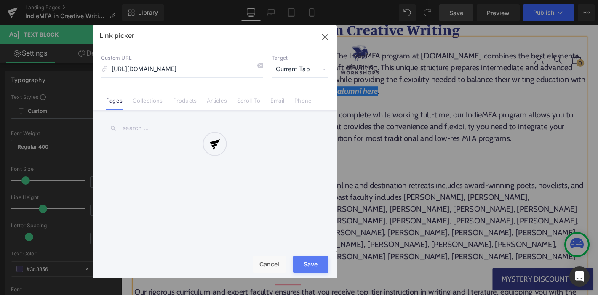
click at [495, 0] on div "Text Color Highlight Color #333333 Choose Image... Back to Library Insert 2026 …" at bounding box center [299, 0] width 598 height 0
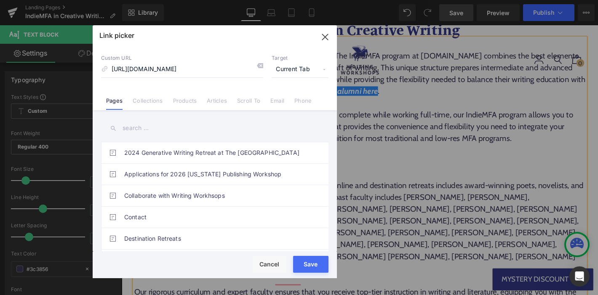
click at [311, 69] on span "Current Tab" at bounding box center [300, 69] width 57 height 16
click at [295, 99] on li "New Tab" at bounding box center [299, 99] width 65 height 15
click at [310, 267] on button "Save" at bounding box center [310, 264] width 35 height 17
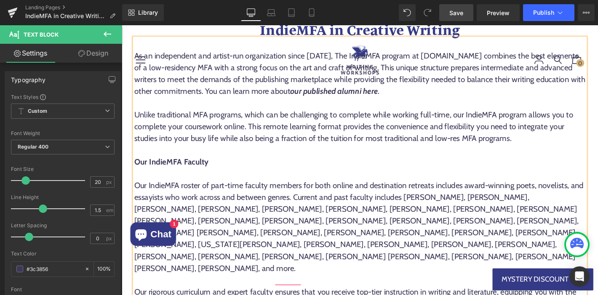
click at [460, 16] on span "Save" at bounding box center [456, 12] width 14 height 9
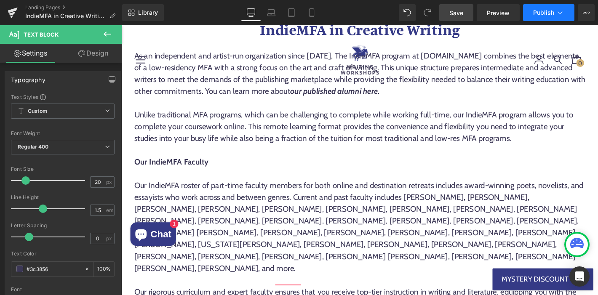
click at [545, 16] on span "Publish" at bounding box center [543, 12] width 21 height 7
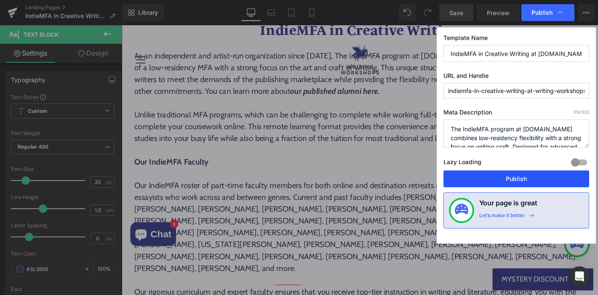
click at [524, 177] on button "Publish" at bounding box center [517, 179] width 146 height 17
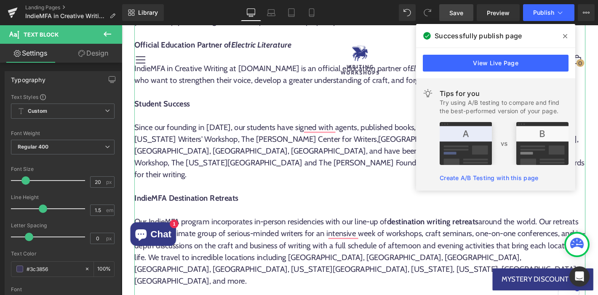
scroll to position [613, 0]
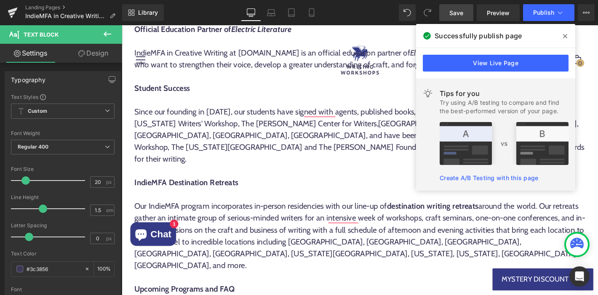
click at [563, 36] on icon at bounding box center [565, 36] width 4 height 7
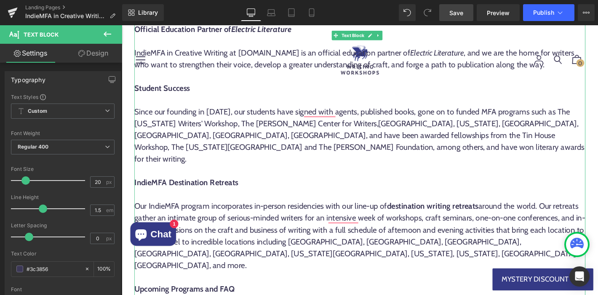
click at [351, 139] on div "Since our founding in [DATE], our students have signed with agents, published b…" at bounding box center [376, 143] width 483 height 63
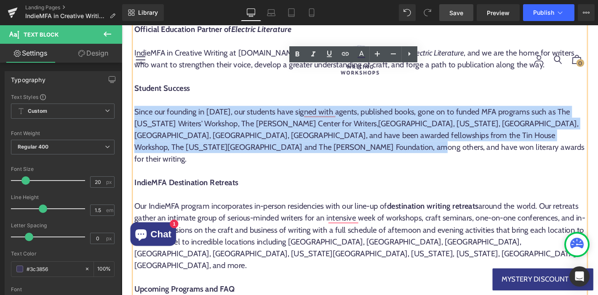
drag, startPoint x: 318, startPoint y: 139, endPoint x: 136, endPoint y: 102, distance: 186.2
click at [136, 112] on div "Since our founding in [DATE], our students have signed with agents, published b…" at bounding box center [376, 143] width 483 height 63
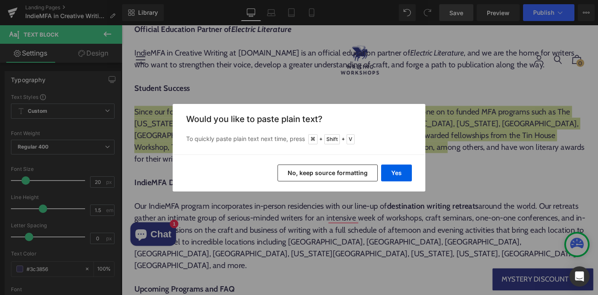
drag, startPoint x: 325, startPoint y: 172, endPoint x: 216, endPoint y: 157, distance: 109.2
click at [325, 172] on button "No, keep source formatting" at bounding box center [328, 173] width 100 height 17
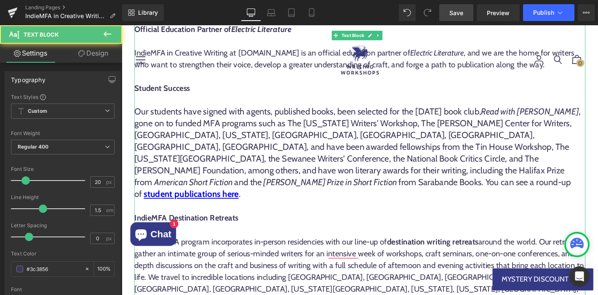
click at [279, 154] on span ", gone on to funded MFA programs such as The [US_STATE] Writers' Workshop, The …" at bounding box center [374, 155] width 478 height 87
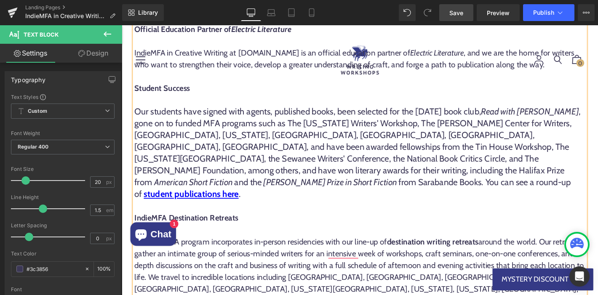
click at [448, 14] on link "Save" at bounding box center [456, 12] width 34 height 17
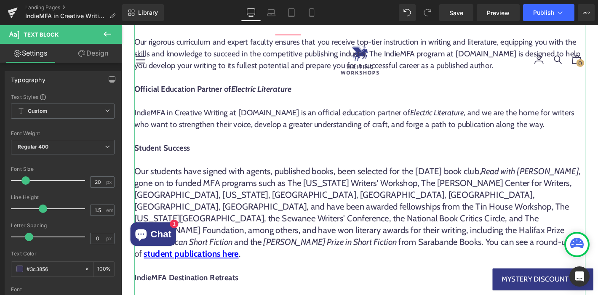
scroll to position [555, 0]
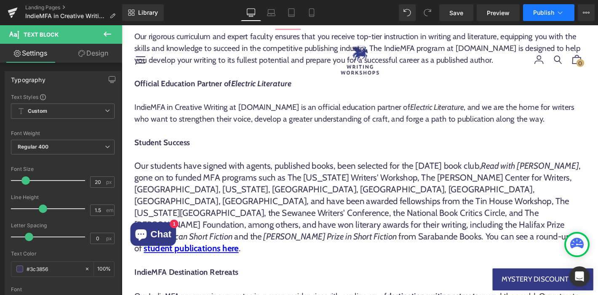
click at [567, 12] on button "Publish" at bounding box center [548, 12] width 51 height 17
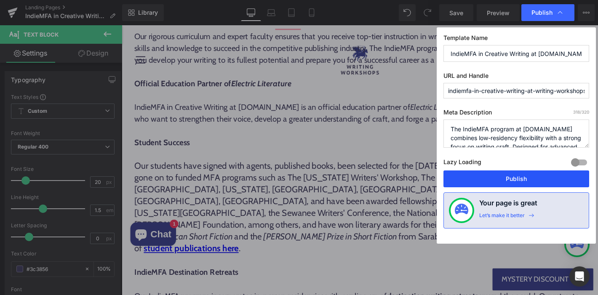
click at [521, 179] on button "Publish" at bounding box center [517, 179] width 146 height 17
